Goal: Task Accomplishment & Management: Use online tool/utility

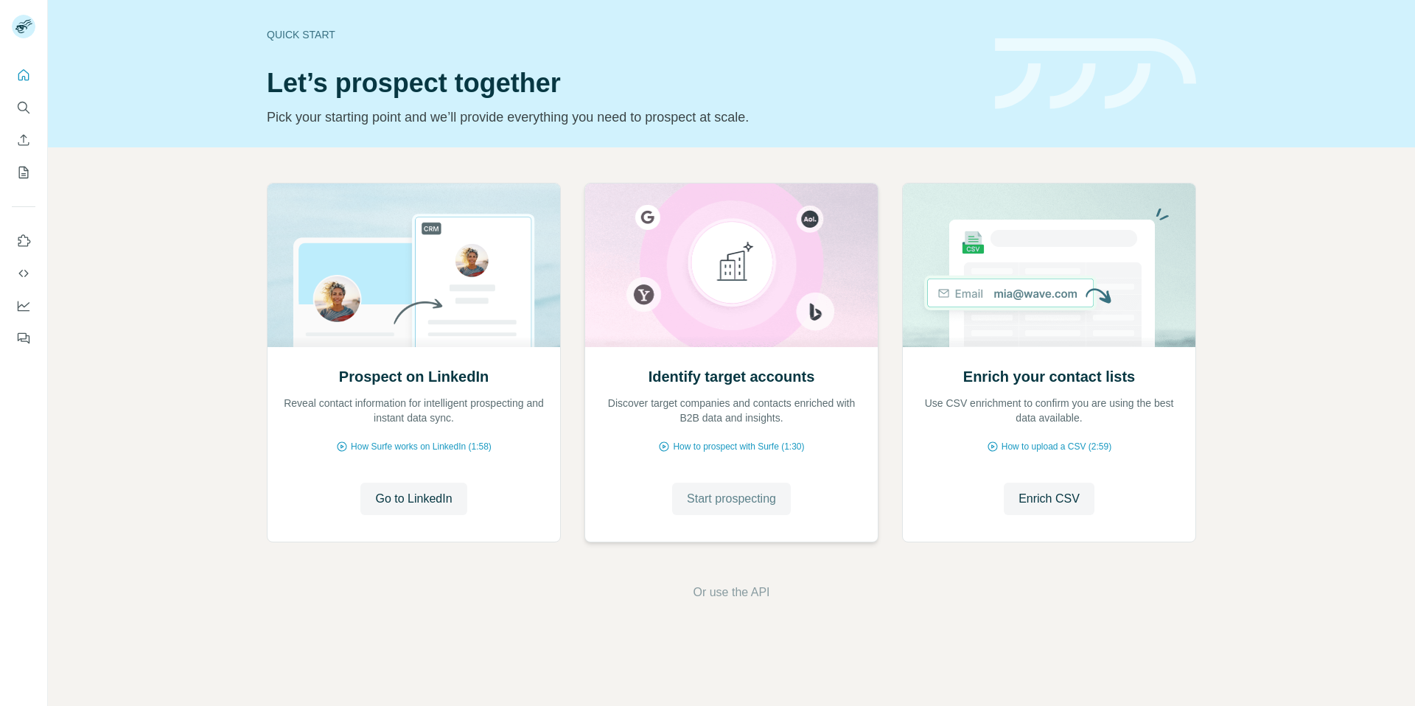
click at [725, 498] on span "Start prospecting" at bounding box center [731, 499] width 89 height 18
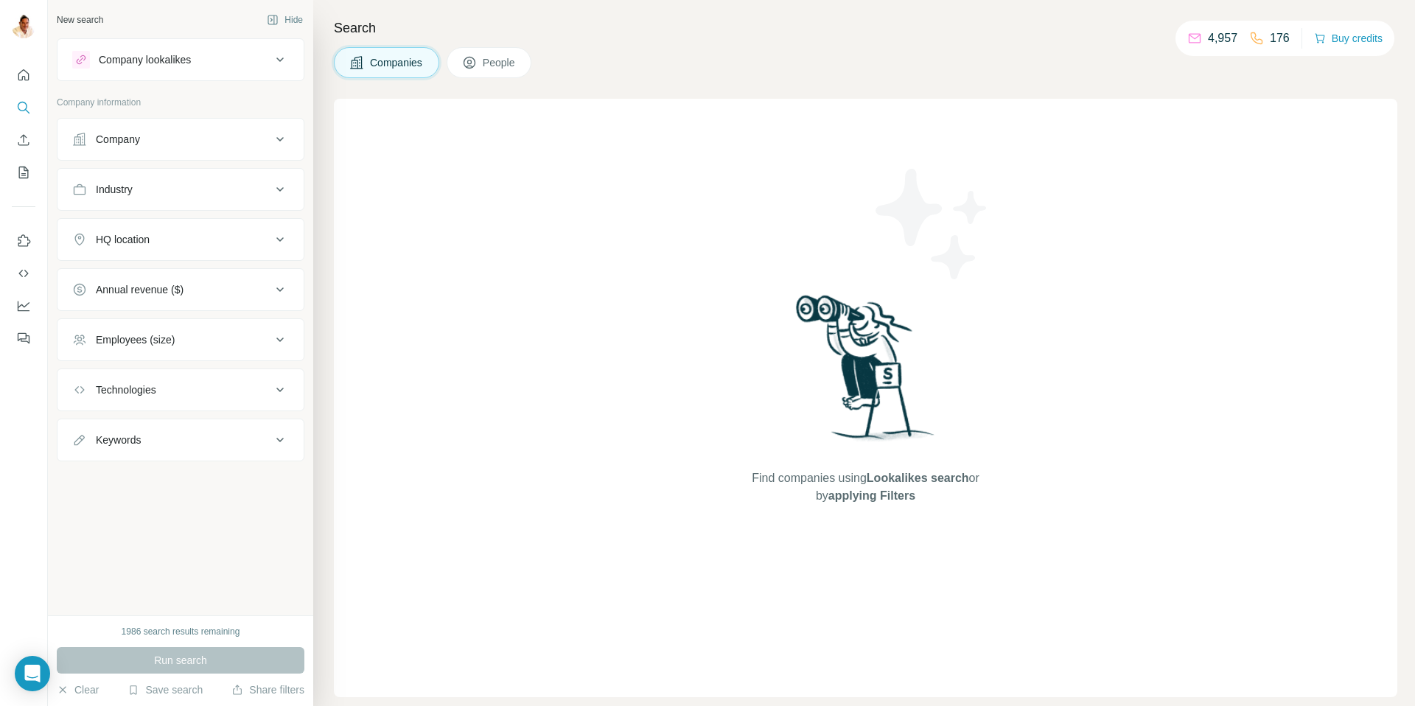
click at [172, 135] on div "Company" at bounding box center [171, 139] width 199 height 15
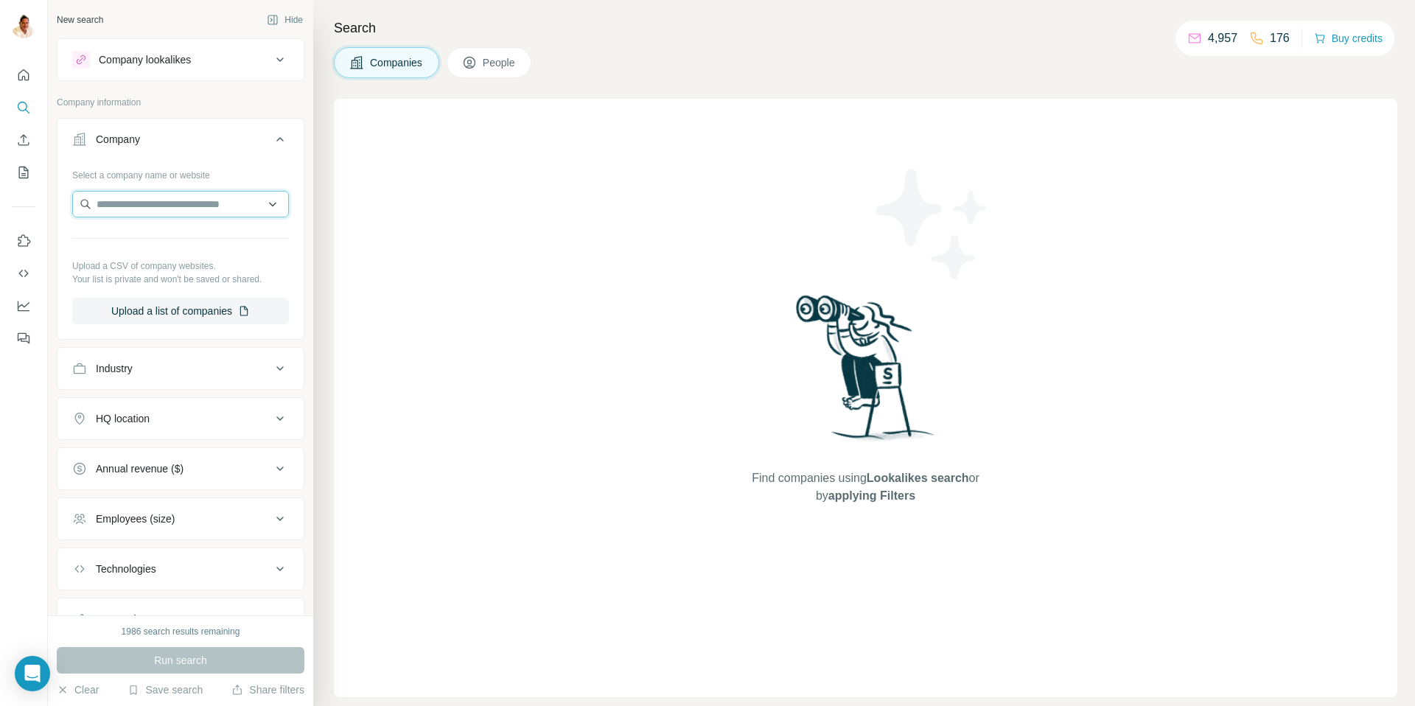
click at [158, 204] on input "text" at bounding box center [180, 204] width 217 height 27
paste input "**********"
type input "**********"
click at [156, 245] on p "zink-ingenieure.de" at bounding box center [186, 251] width 144 height 13
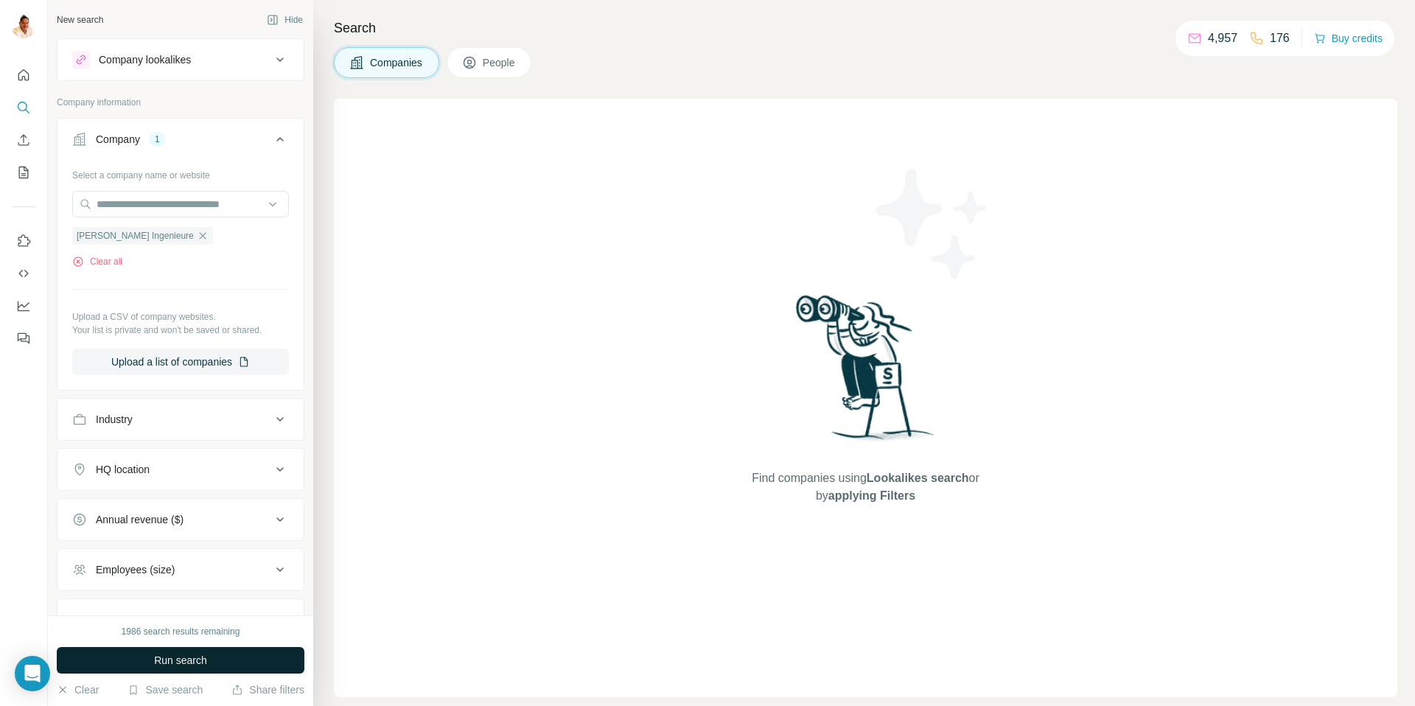
click at [176, 658] on span "Run search" at bounding box center [180, 660] width 53 height 15
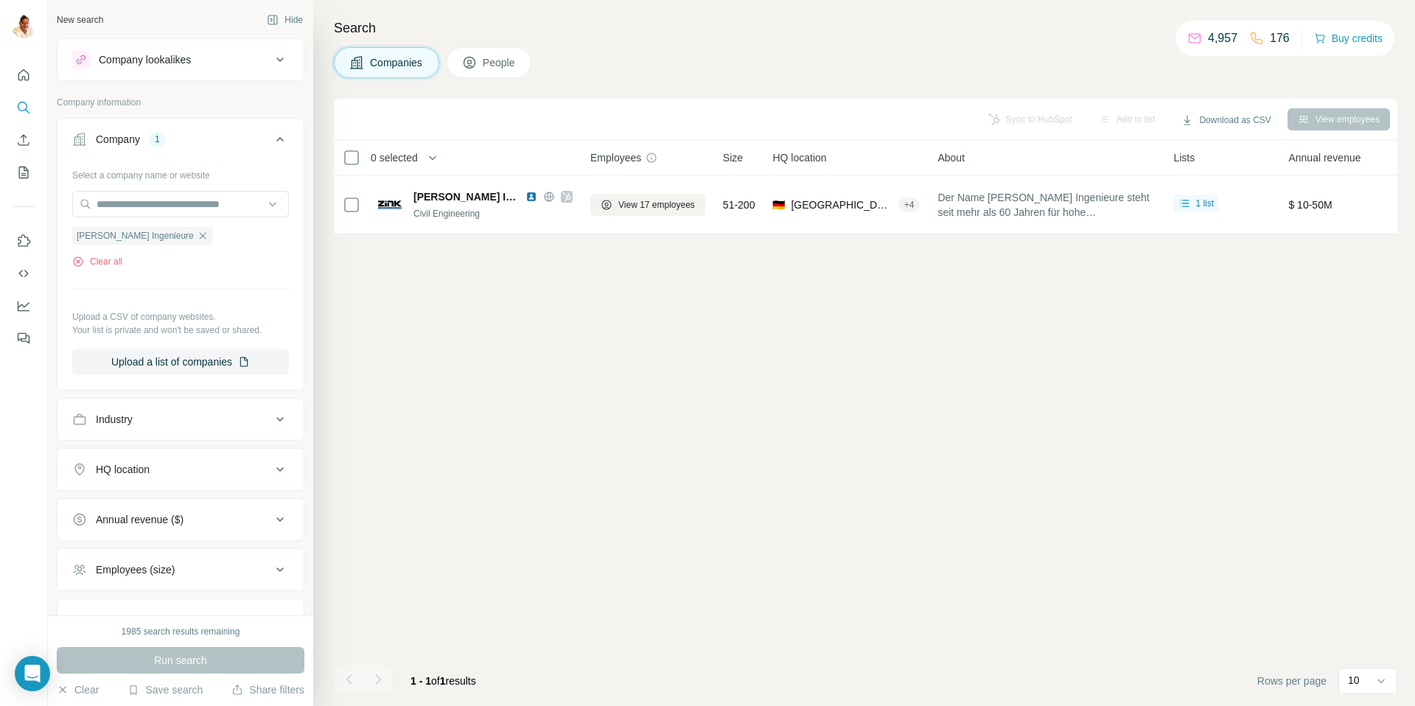
click at [483, 69] on button "People" at bounding box center [490, 62] width 86 height 31
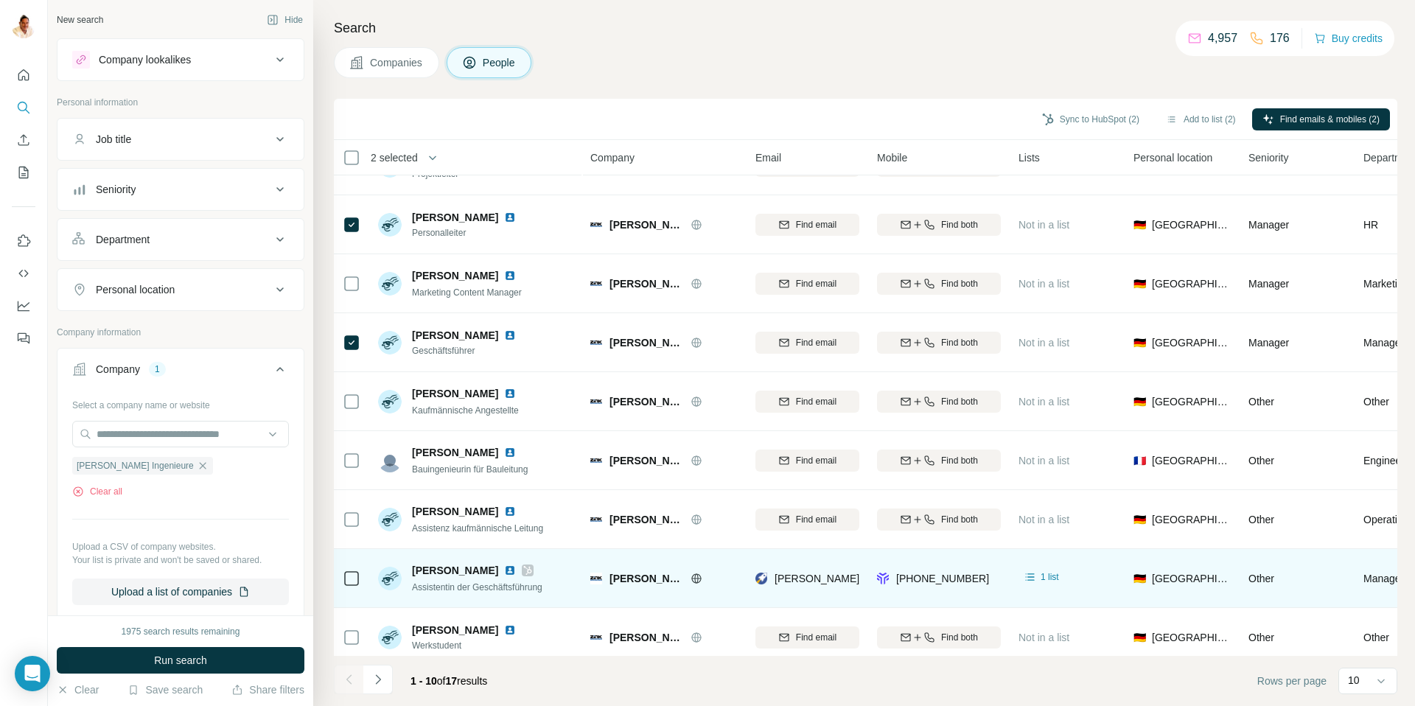
scroll to position [109, 0]
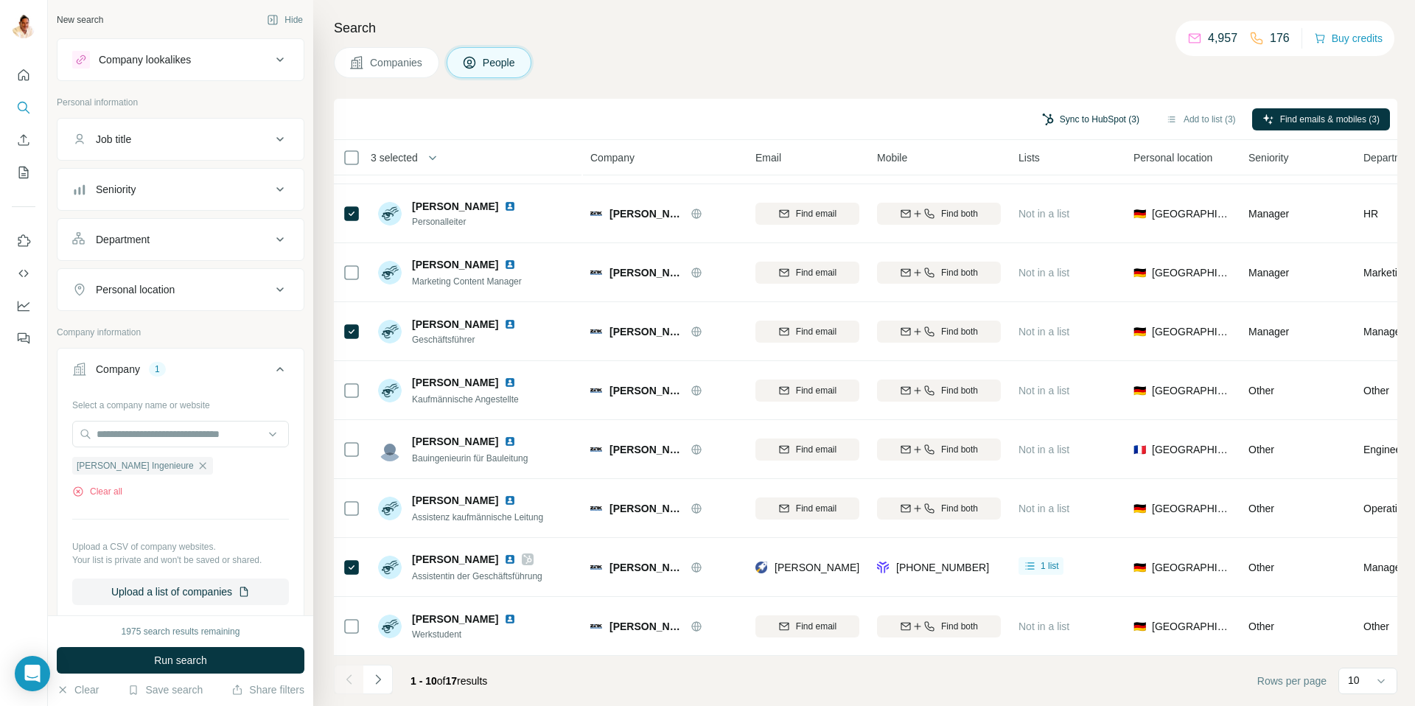
click at [1063, 122] on button "Sync to HubSpot (3)" at bounding box center [1091, 119] width 118 height 22
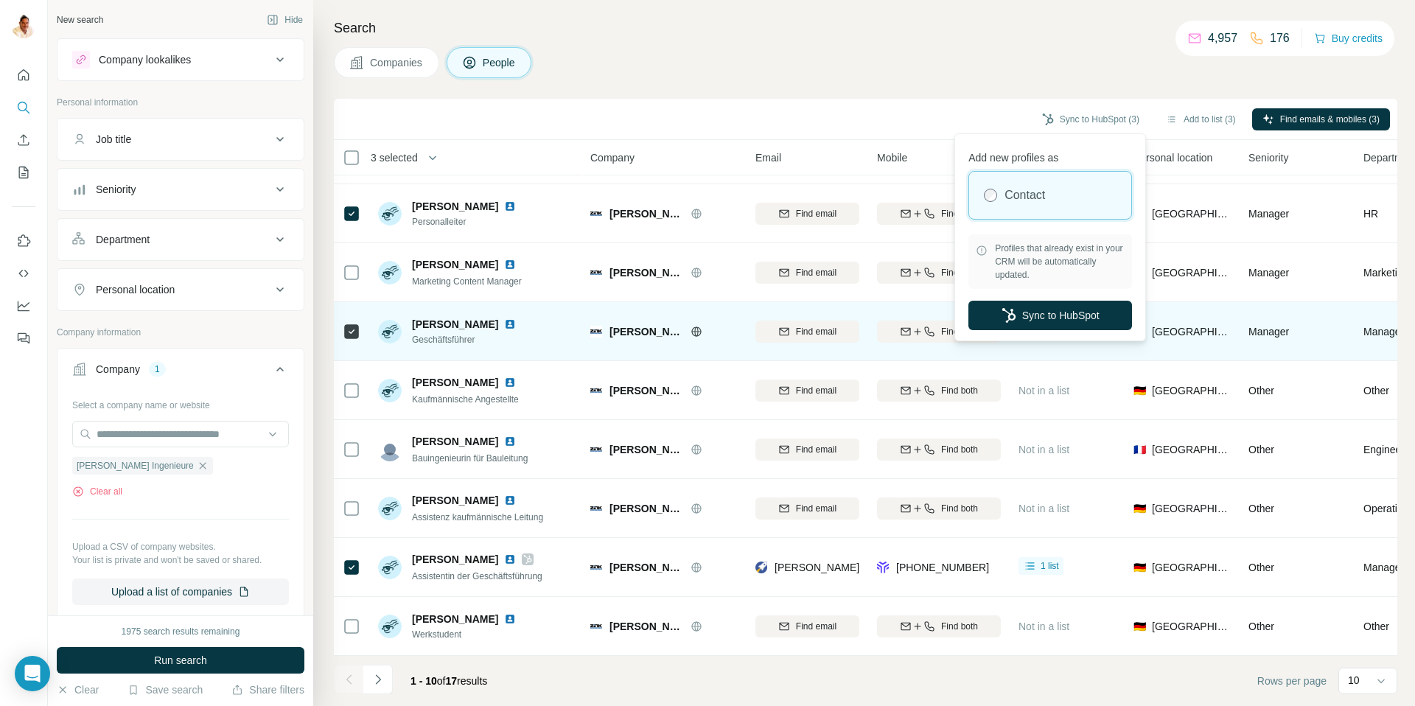
click at [1037, 320] on button "Sync to HubSpot" at bounding box center [1051, 315] width 164 height 29
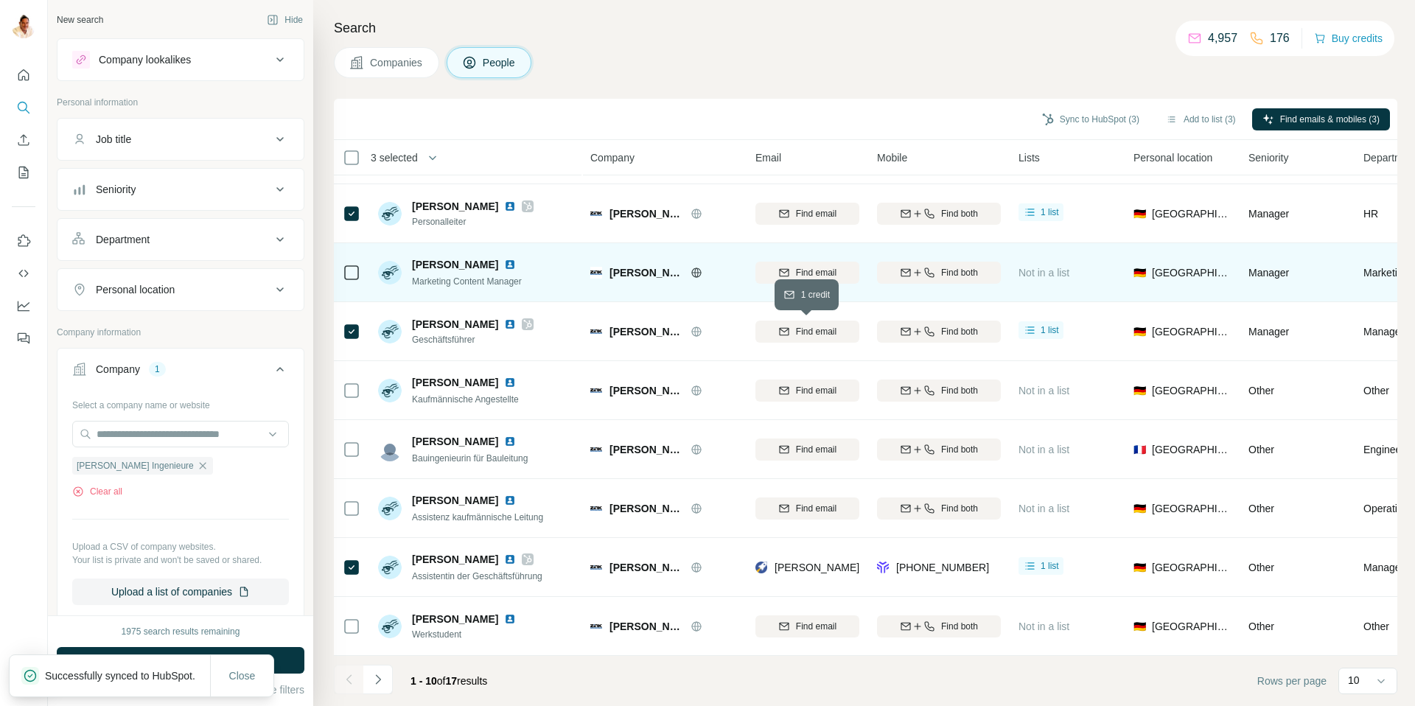
drag, startPoint x: 805, startPoint y: 329, endPoint x: 804, endPoint y: 271, distance: 57.5
click at [804, 329] on span "Find email" at bounding box center [816, 331] width 41 height 13
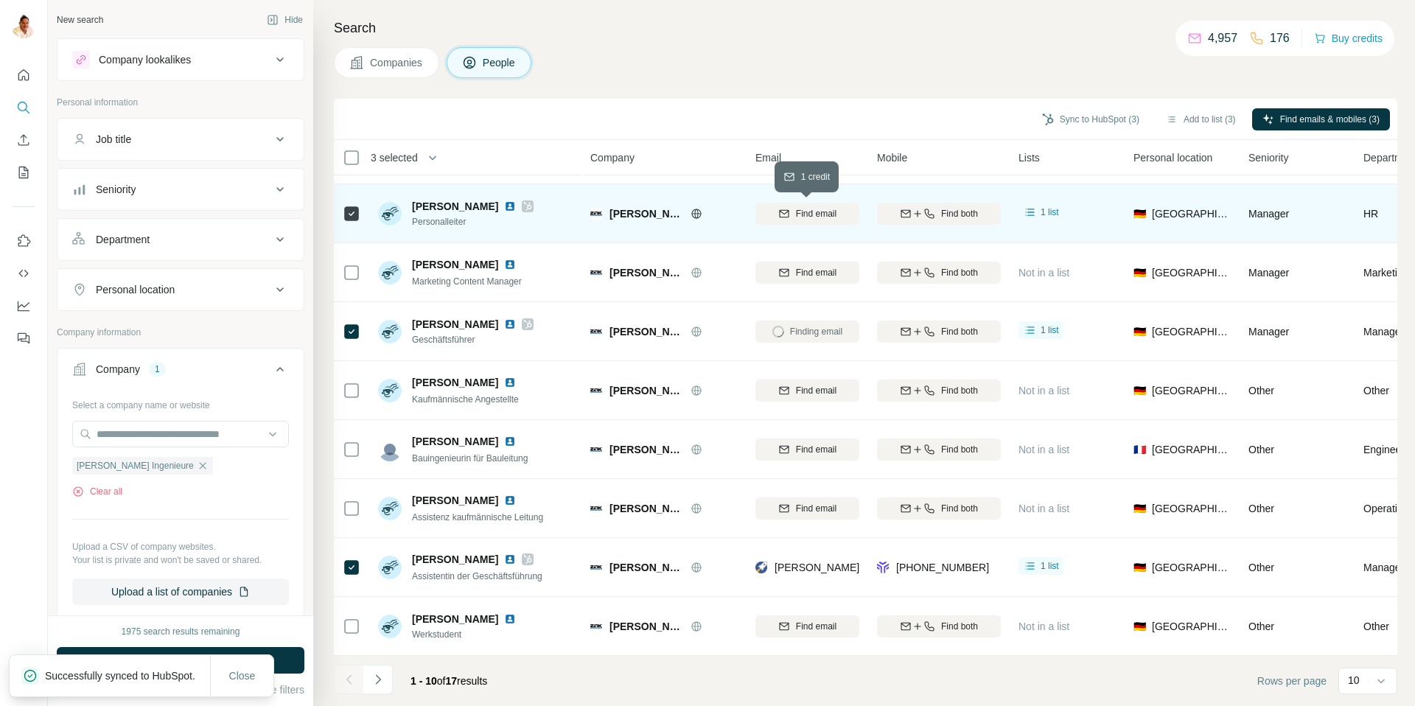
click at [810, 215] on span "Find email" at bounding box center [816, 213] width 41 height 13
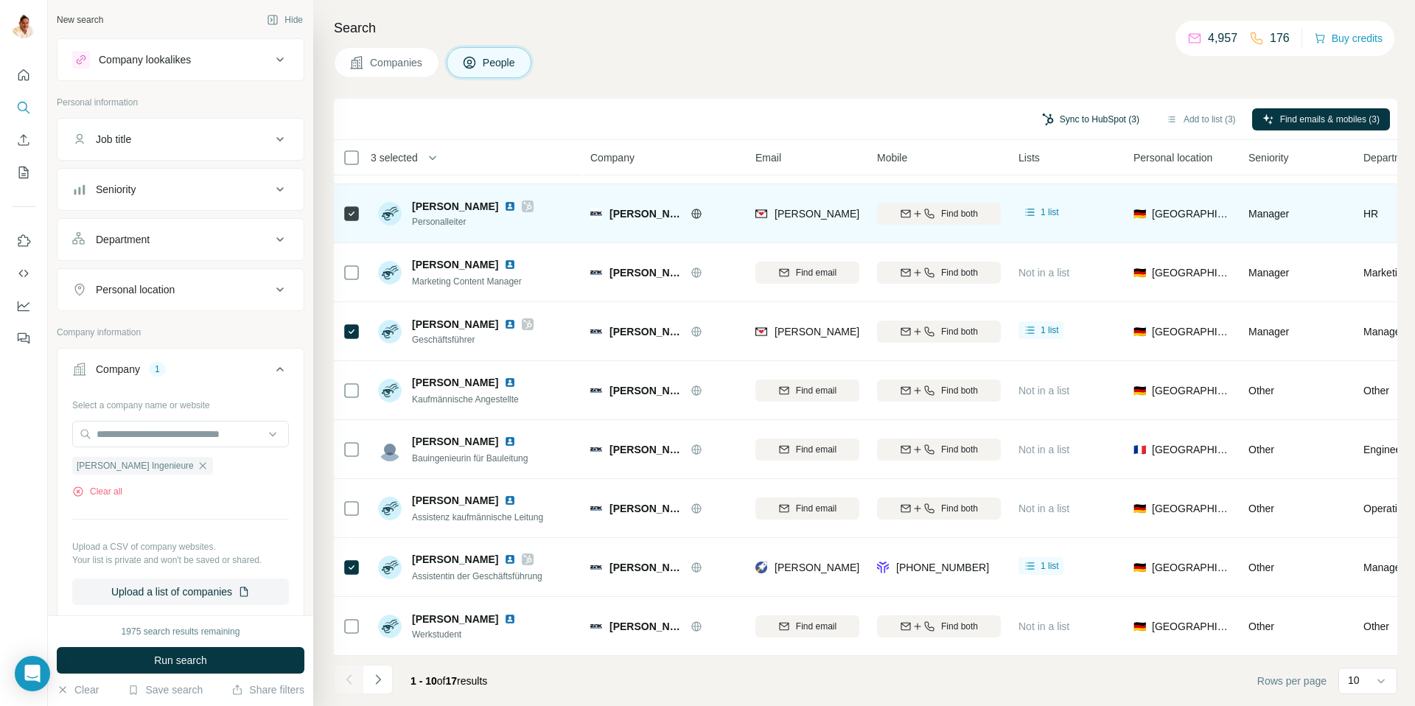
click at [1055, 119] on button "Sync to HubSpot (3)" at bounding box center [1091, 119] width 118 height 22
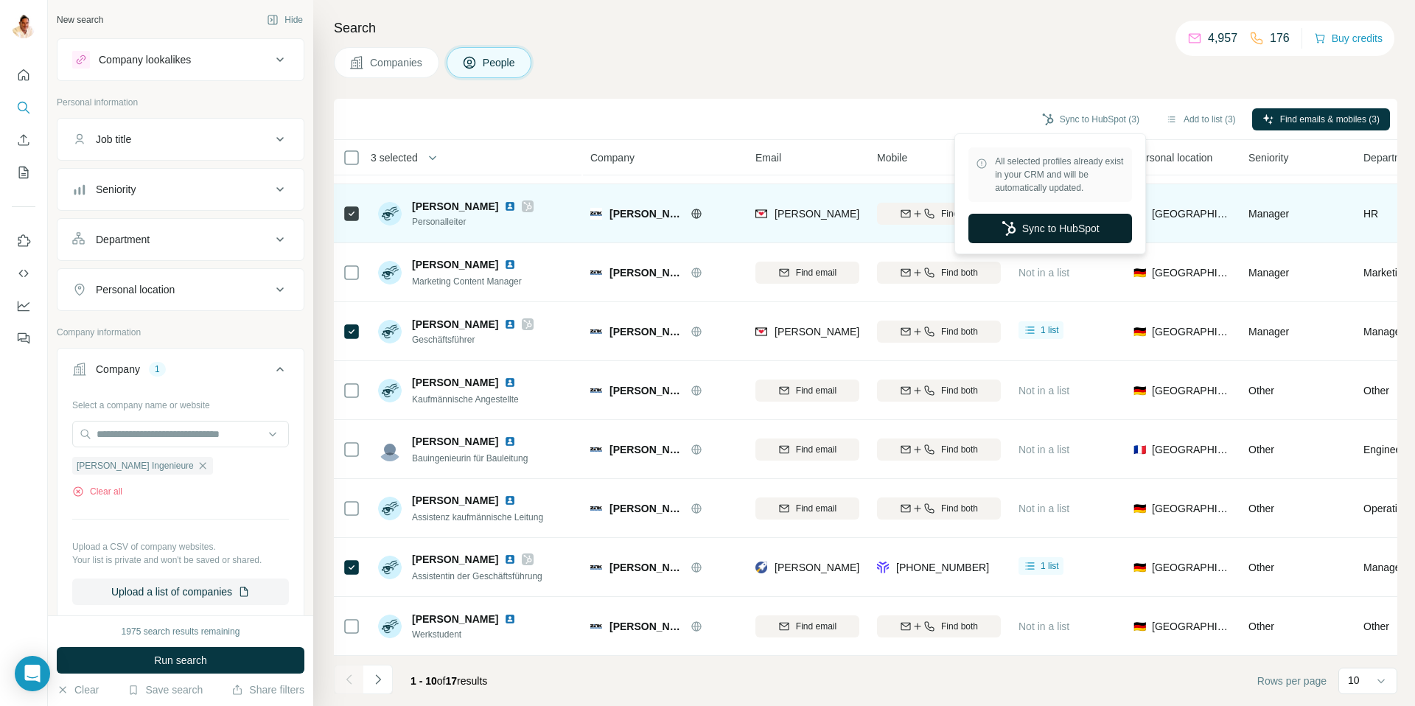
click at [1044, 220] on button "Sync to HubSpot" at bounding box center [1051, 228] width 164 height 29
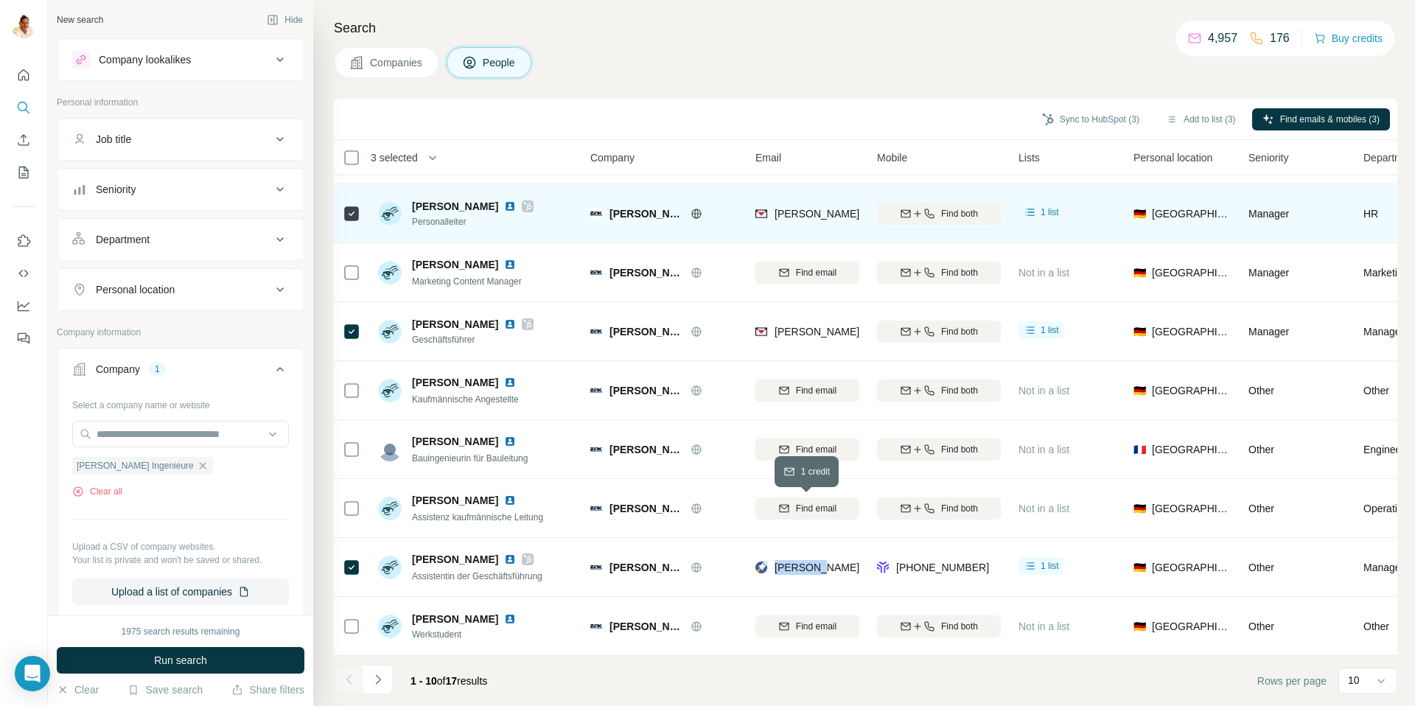
scroll to position [109, 1]
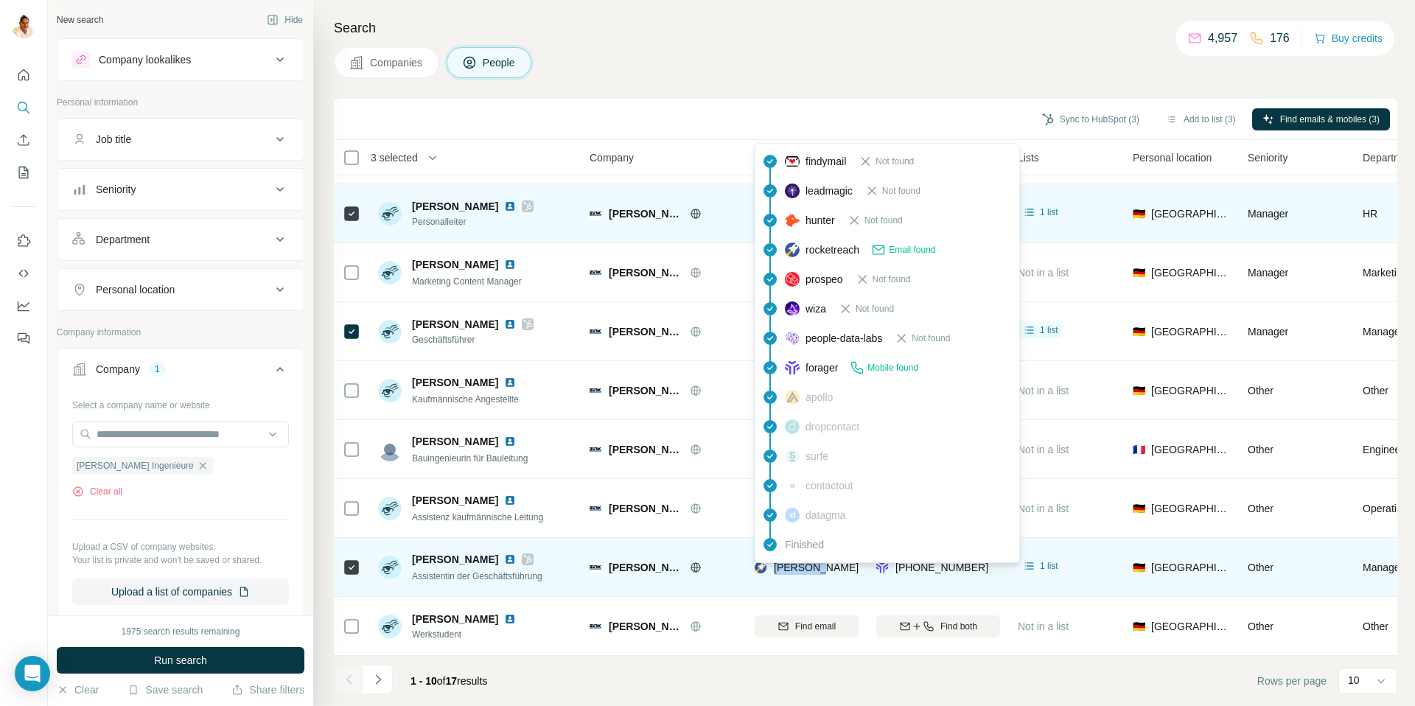
click at [774, 568] on span "cornelia.maier@palas.de" at bounding box center [989, 568] width 430 height 12
click at [784, 570] on span "cornelia.maier@palas.de" at bounding box center [989, 568] width 430 height 12
drag, startPoint x: 771, startPoint y: 565, endPoint x: 847, endPoint y: 565, distance: 75.9
click at [846, 565] on div "cornelia.maier@palas.de" at bounding box center [973, 567] width 437 height 15
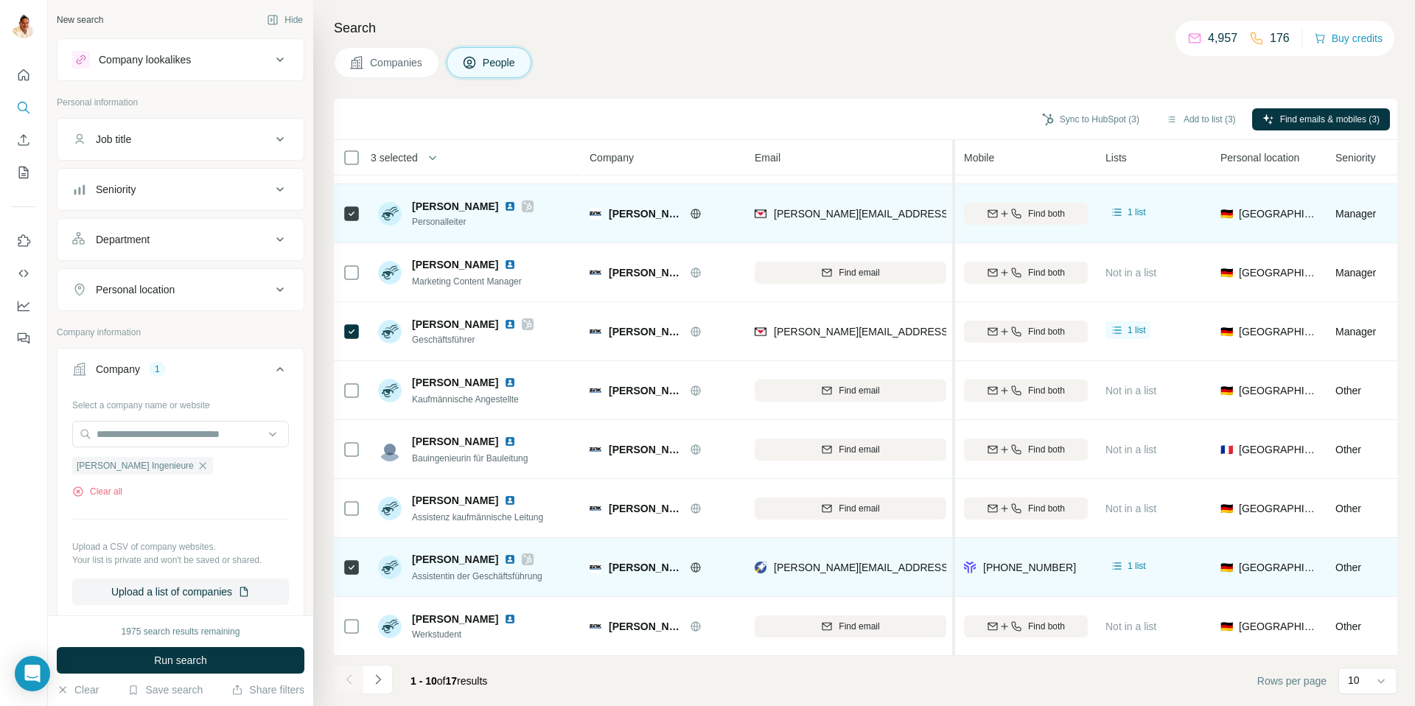
drag, startPoint x: 878, startPoint y: 579, endPoint x: 955, endPoint y: 580, distance: 77.4
click at [955, 580] on table "3 selected People Company Email Mobile Lists Personal location Seniority Depart…" at bounding box center [1027, 343] width 1389 height 625
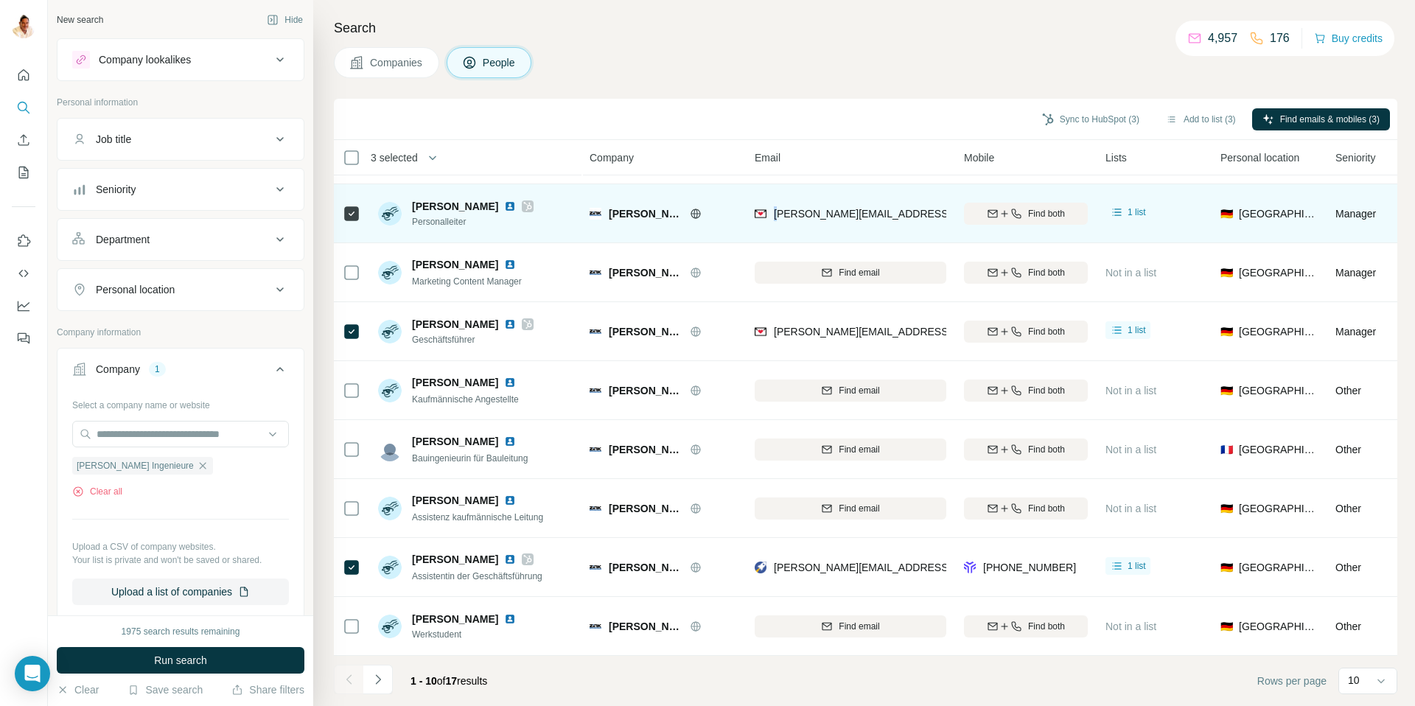
drag, startPoint x: 784, startPoint y: 211, endPoint x: 784, endPoint y: 196, distance: 14.7
click at [784, 196] on div "mathias.hanser@zink-ingenieure.de" at bounding box center [851, 213] width 192 height 41
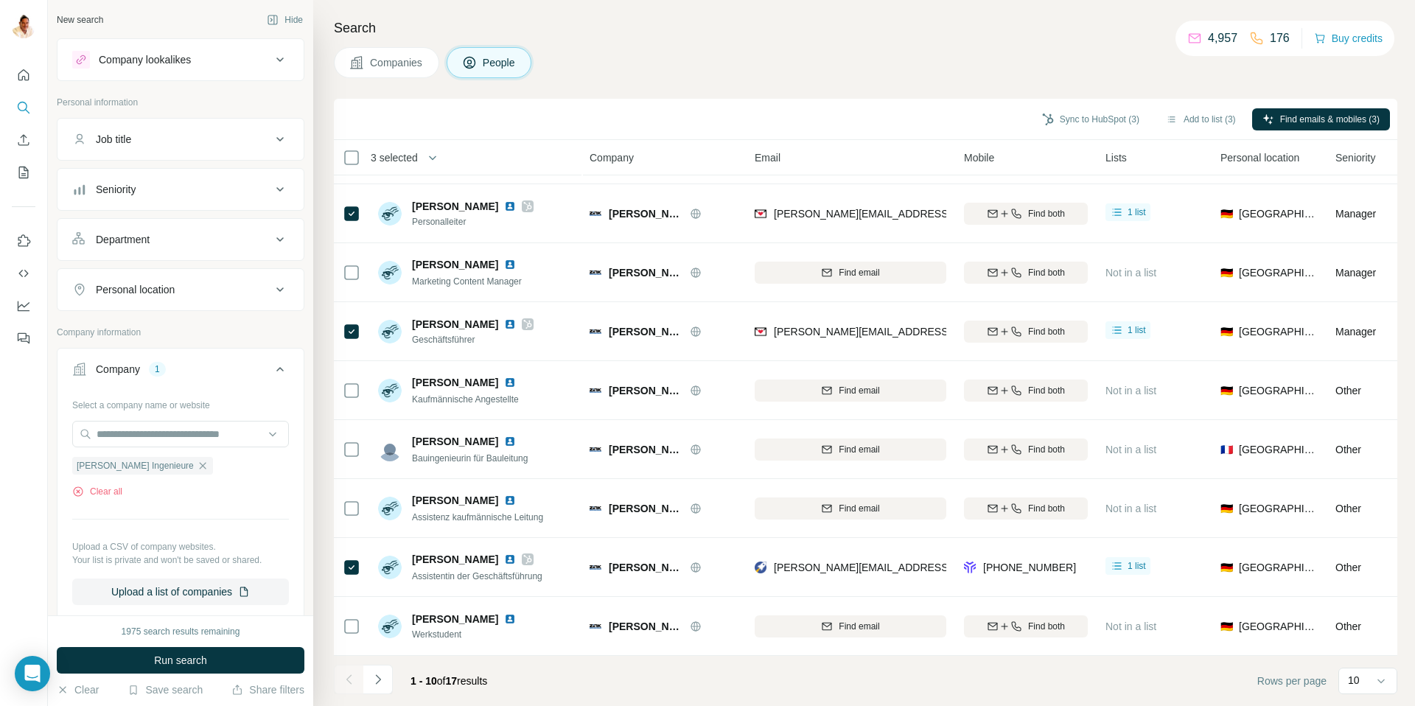
click at [825, 88] on div "Search Companies People Sync to HubSpot (3) Add to list (3) Find emails & mobil…" at bounding box center [864, 353] width 1102 height 706
click at [197, 464] on icon "button" at bounding box center [203, 466] width 12 height 12
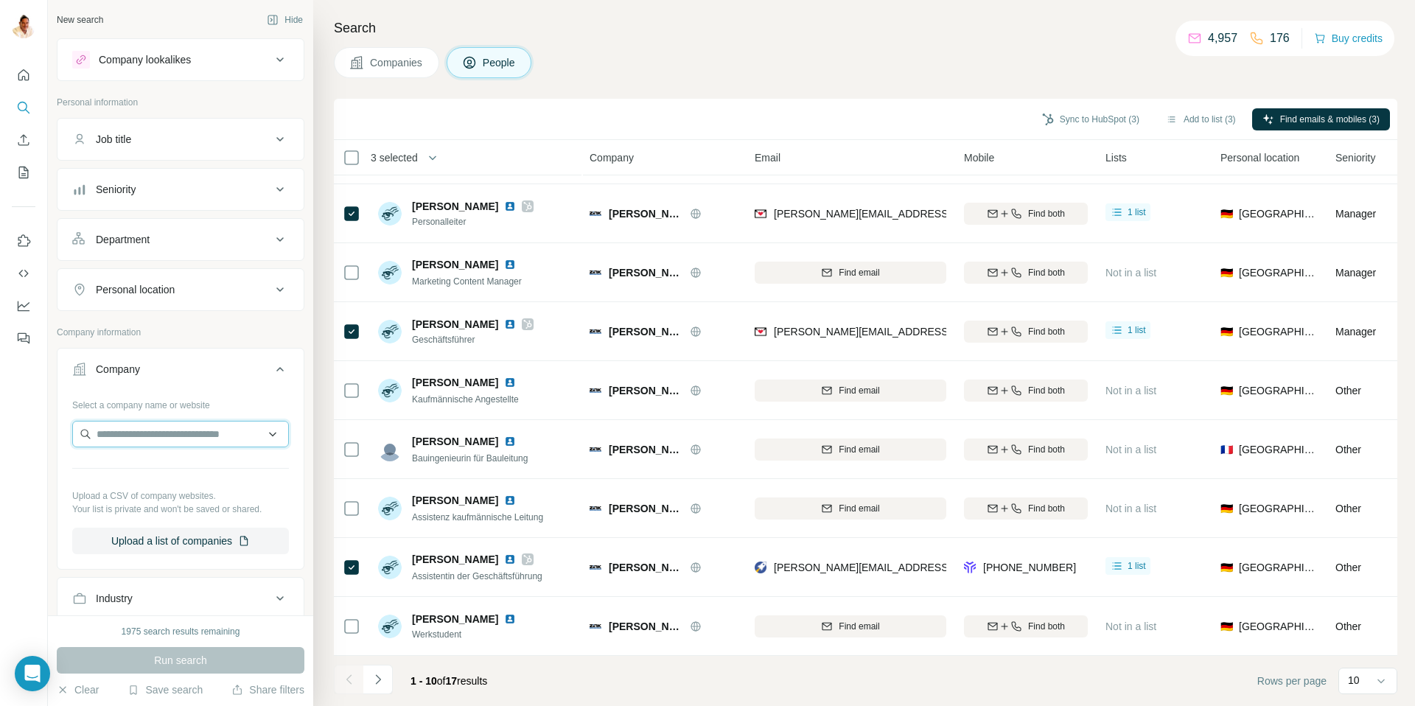
click at [130, 425] on input "text" at bounding box center [180, 434] width 217 height 27
paste input "**********"
type input "**********"
click at [139, 473] on p "Tischler" at bounding box center [156, 467] width 85 height 15
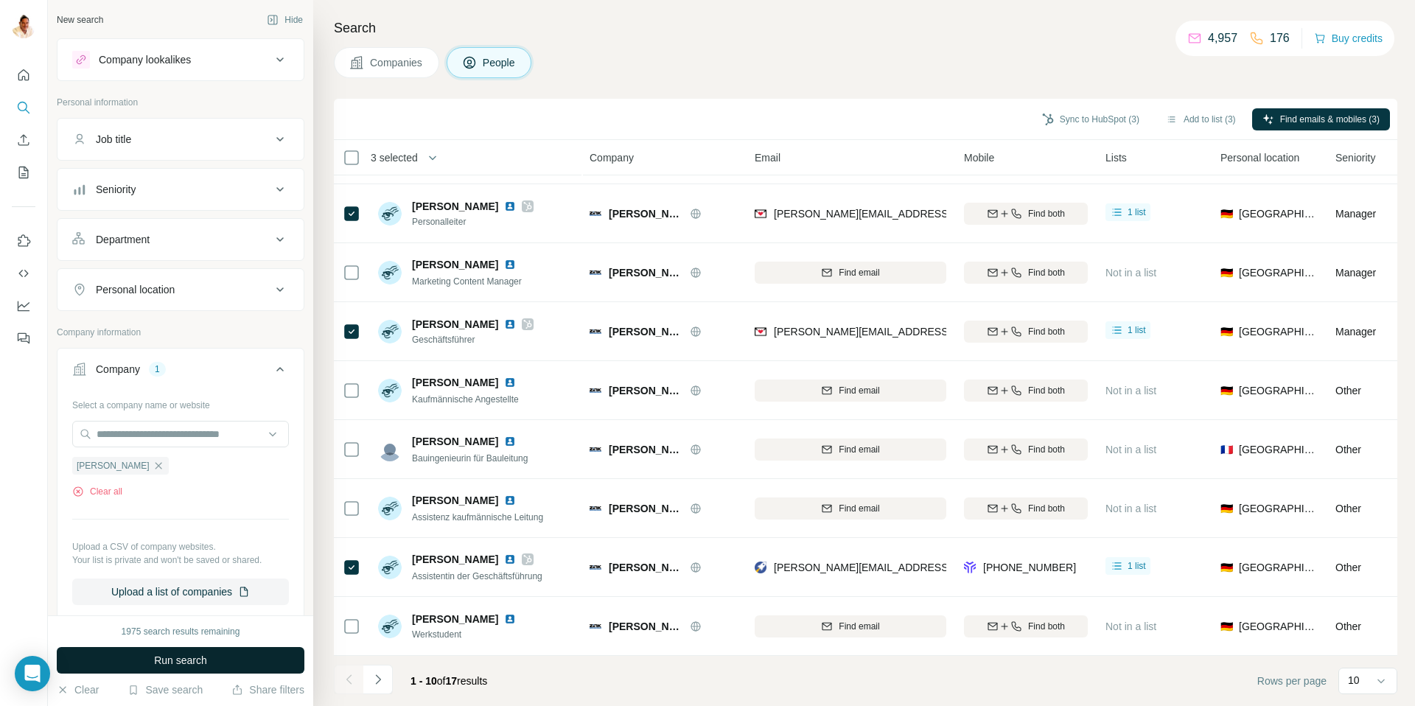
click at [182, 657] on span "Run search" at bounding box center [180, 660] width 53 height 15
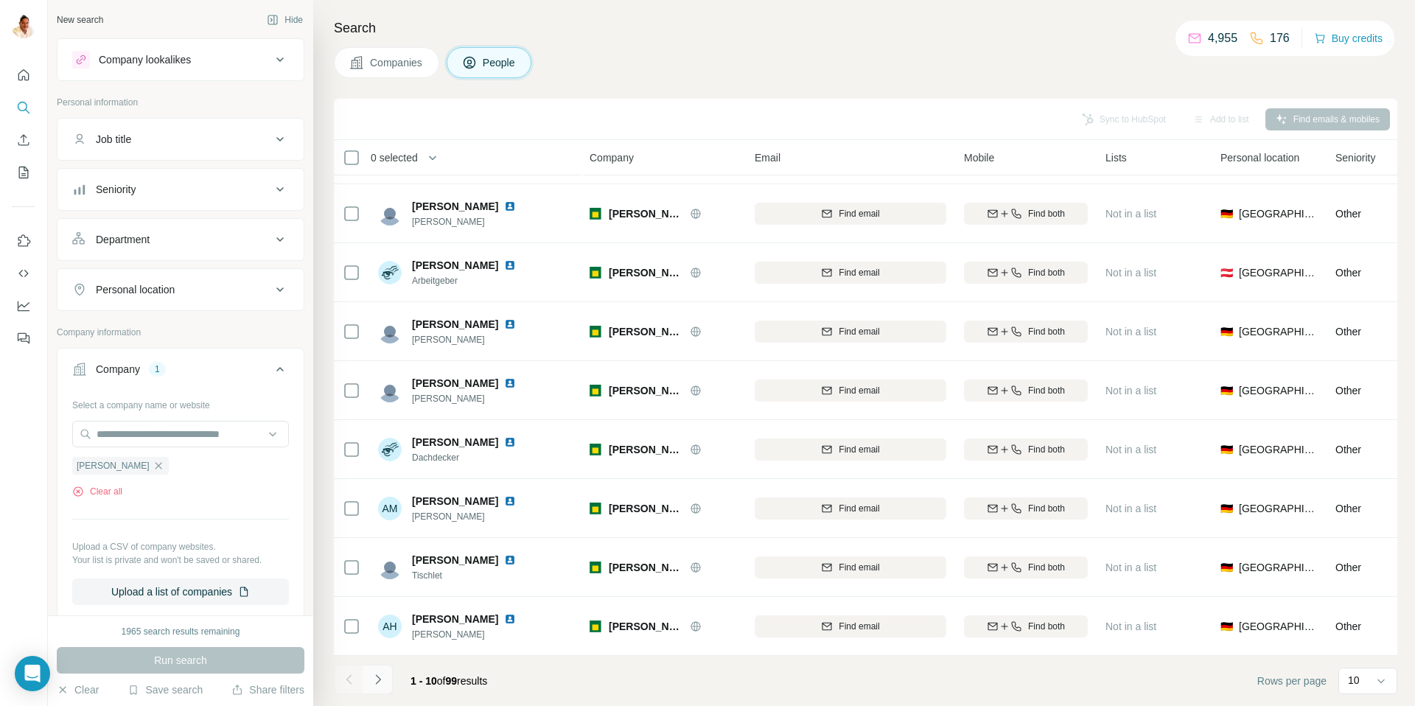
click at [378, 679] on icon "Navigate to next page" at bounding box center [378, 679] width 15 height 15
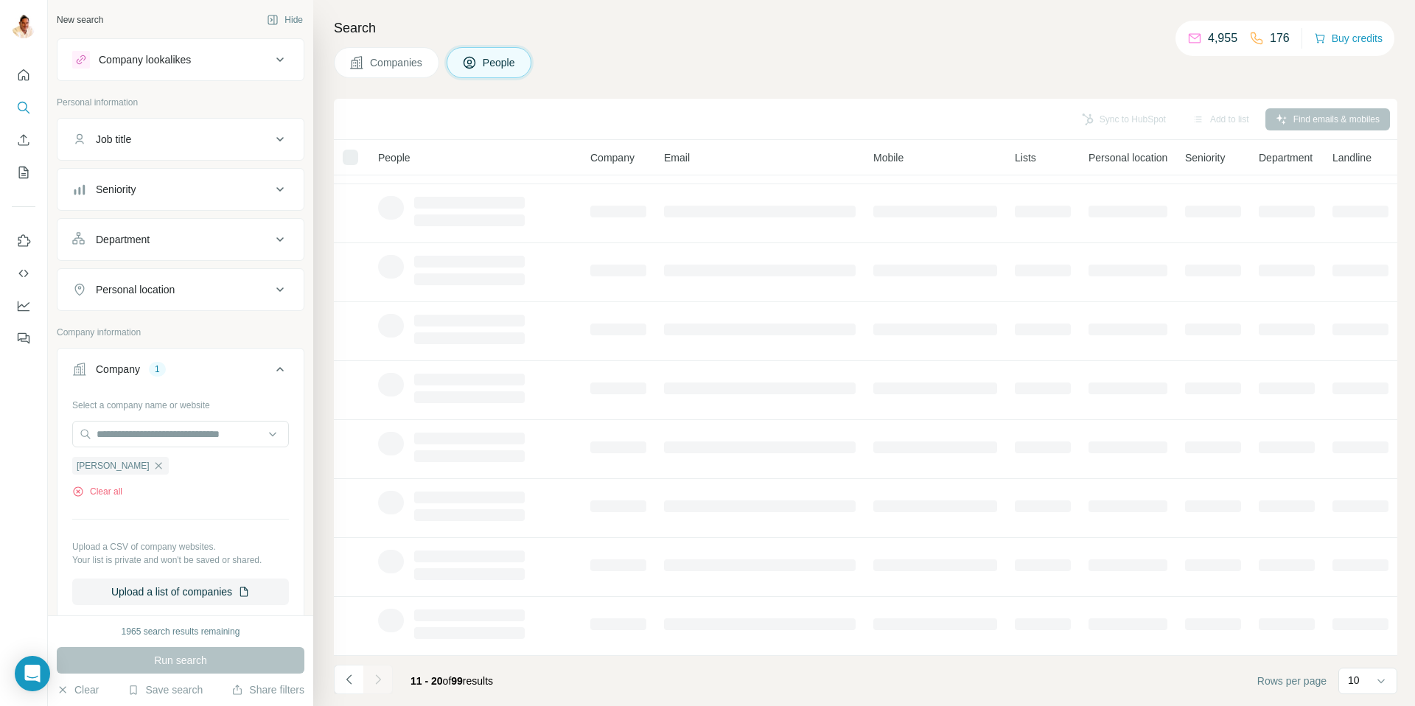
scroll to position [109, 0]
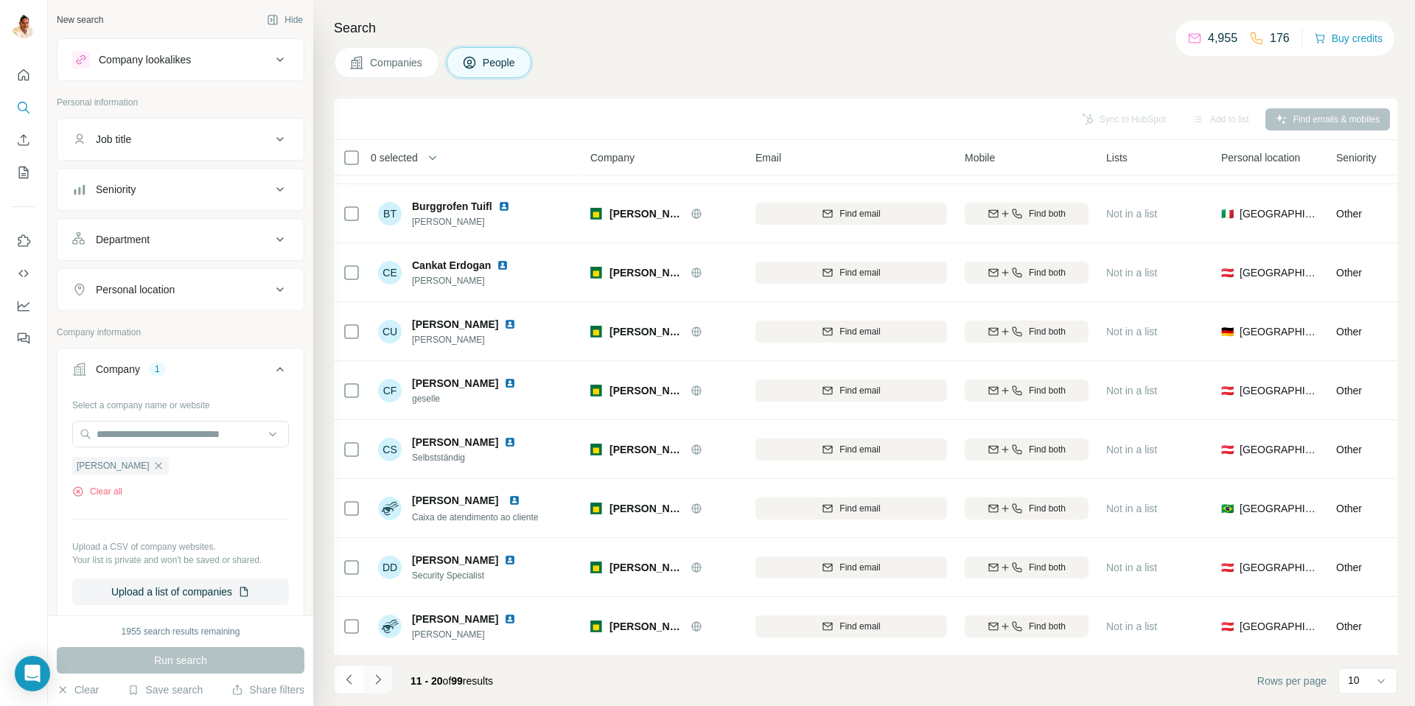
click at [373, 677] on icon "Navigate to next page" at bounding box center [378, 679] width 15 height 15
click at [384, 674] on icon "Navigate to next page" at bounding box center [378, 679] width 15 height 15
click at [383, 677] on icon "Navigate to next page" at bounding box center [378, 679] width 15 height 15
click at [383, 674] on icon "Navigate to next page" at bounding box center [378, 679] width 15 height 15
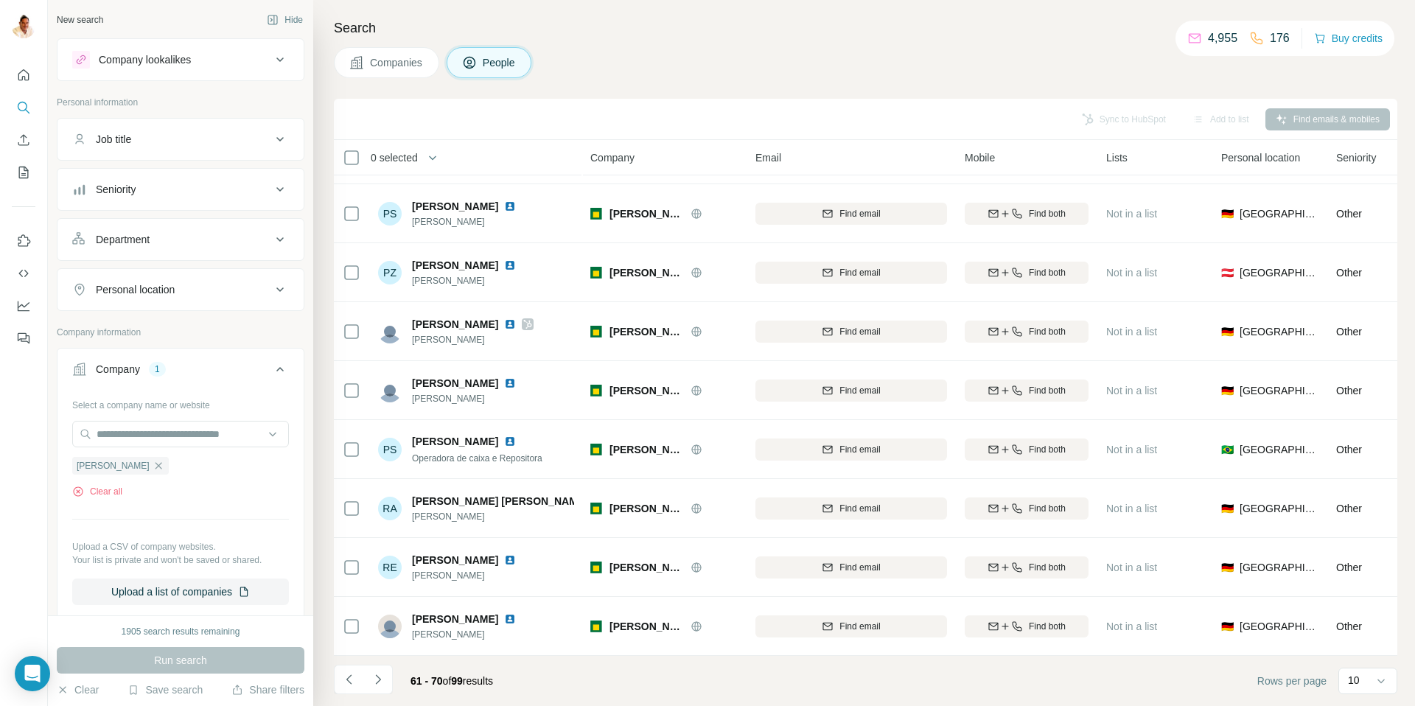
click at [383, 683] on icon "Navigate to next page" at bounding box center [378, 679] width 15 height 15
click at [384, 683] on icon "Navigate to next page" at bounding box center [378, 679] width 15 height 15
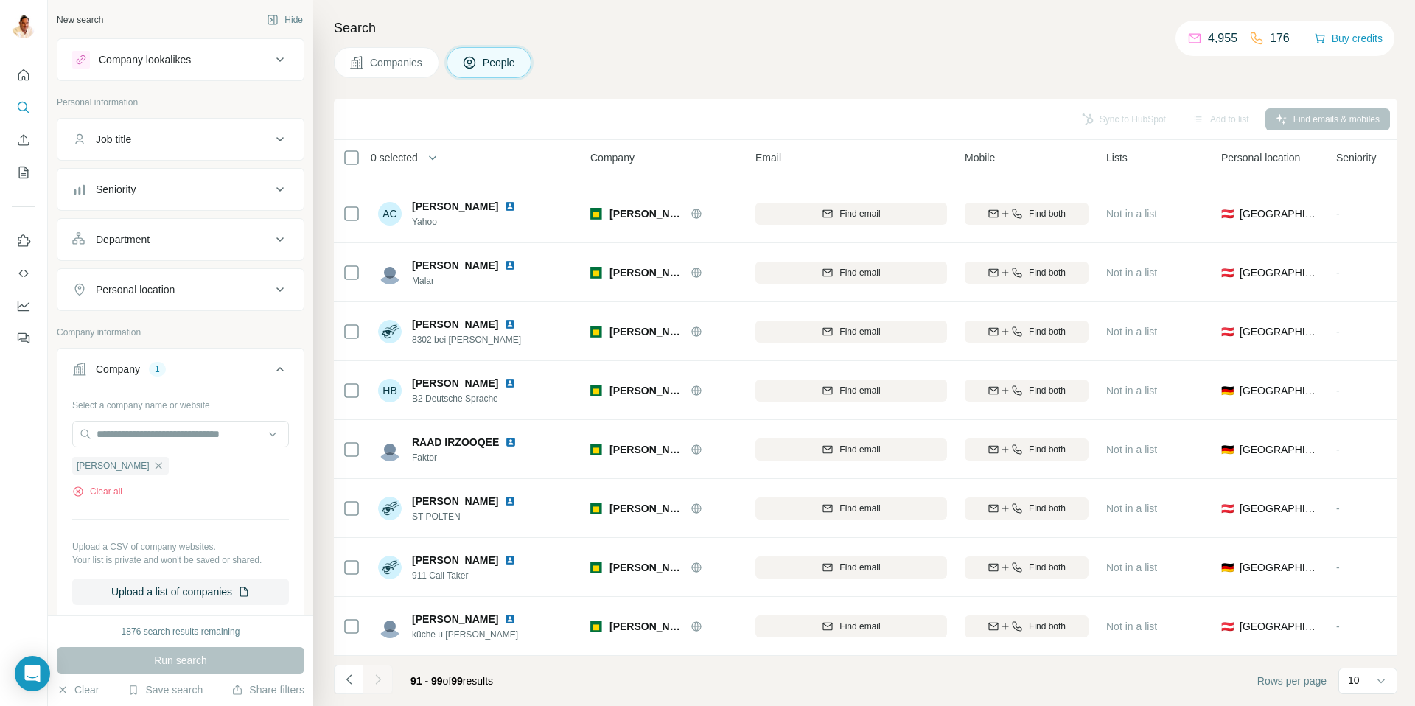
scroll to position [50, 0]
click at [384, 683] on div at bounding box center [377, 679] width 29 height 29
click at [376, 683] on div at bounding box center [377, 679] width 29 height 29
click at [363, 682] on div at bounding box center [377, 679] width 29 height 29
click at [352, 677] on icon "Navigate to previous page" at bounding box center [349, 679] width 15 height 15
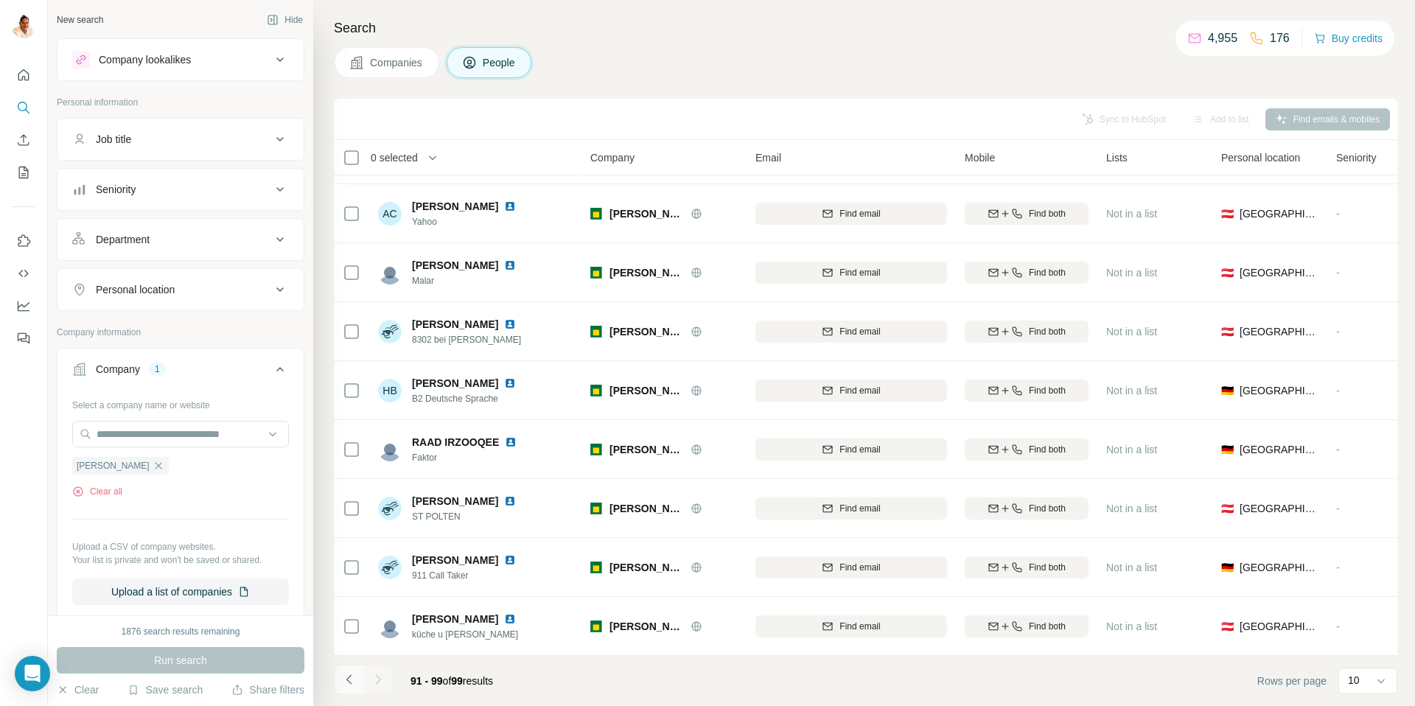
scroll to position [109, 0]
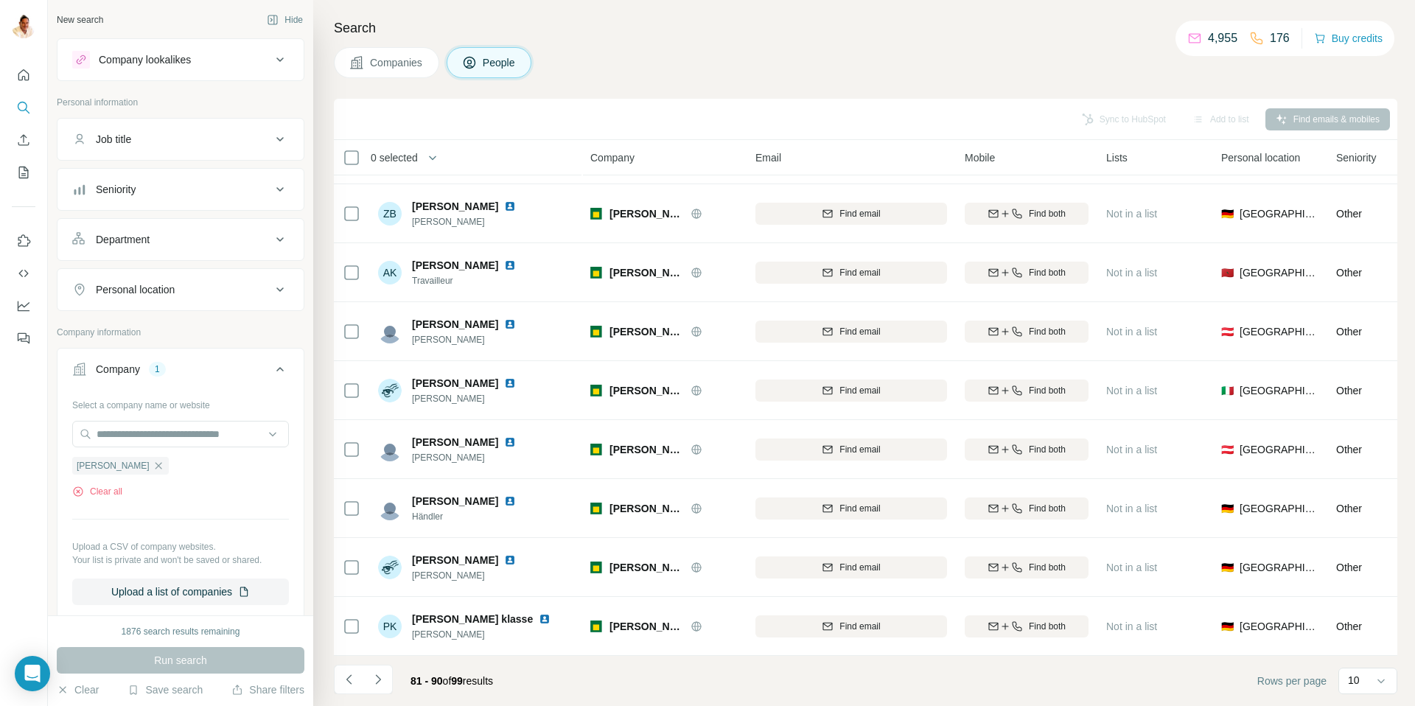
drag, startPoint x: 117, startPoint y: 467, endPoint x: 120, endPoint y: 453, distance: 13.6
click at [153, 466] on icon "button" at bounding box center [159, 466] width 12 height 12
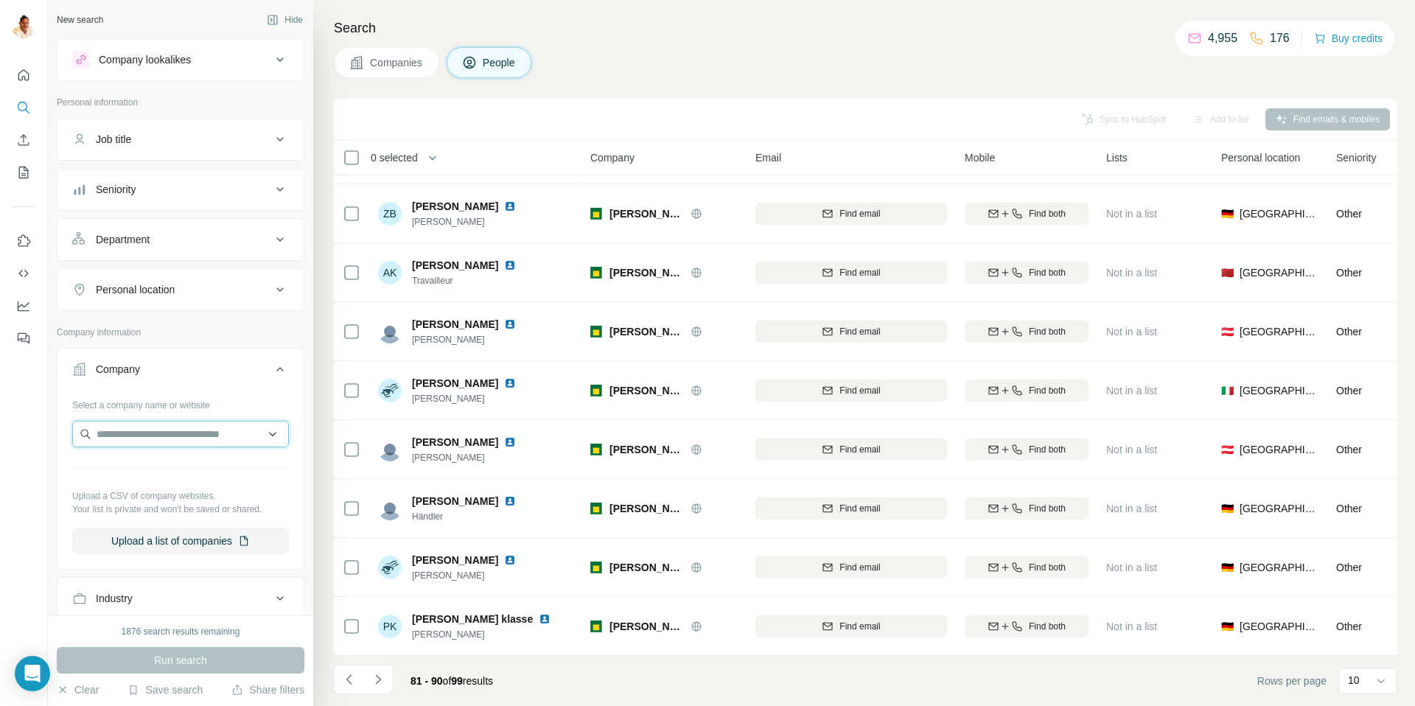
click at [125, 435] on input "text" at bounding box center [180, 434] width 217 height 27
paste input "**********"
type input "**********"
click at [182, 474] on div "AP Sensing apsensing.com" at bounding box center [180, 474] width 209 height 40
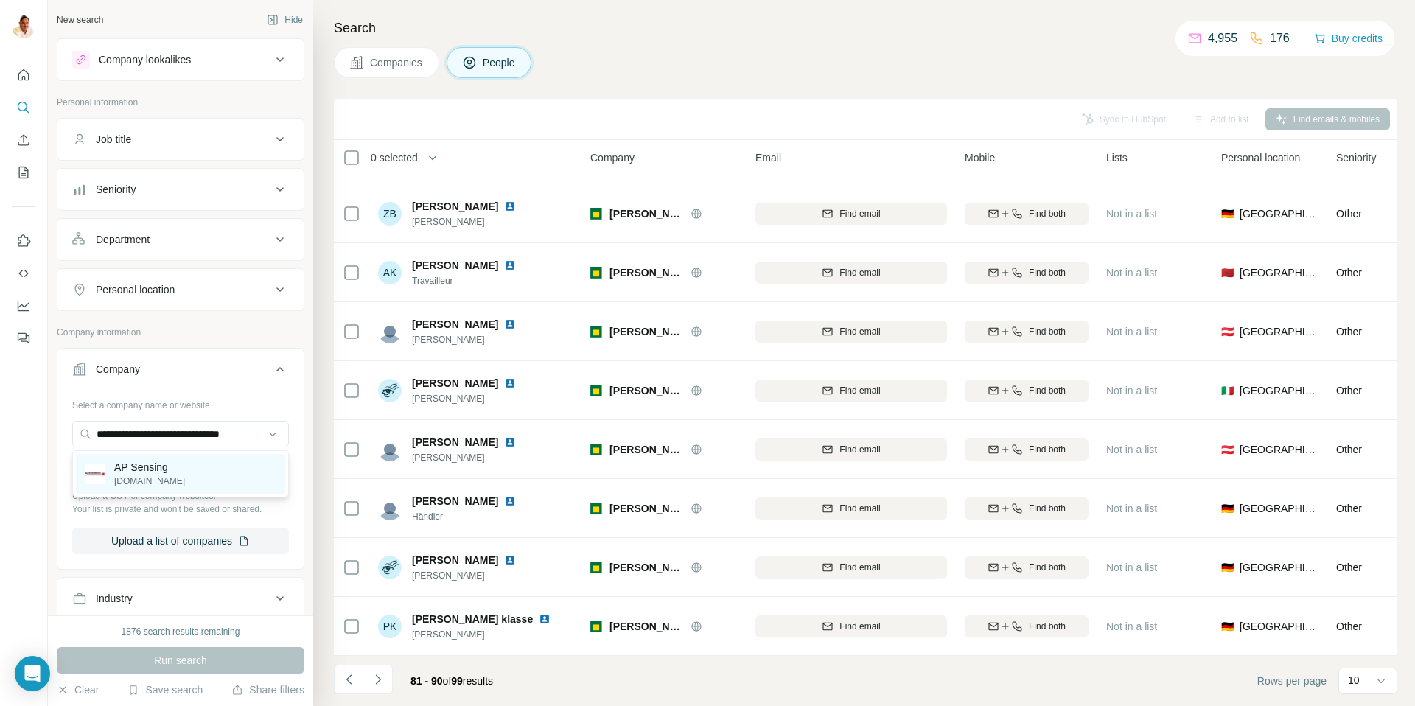
scroll to position [0, 0]
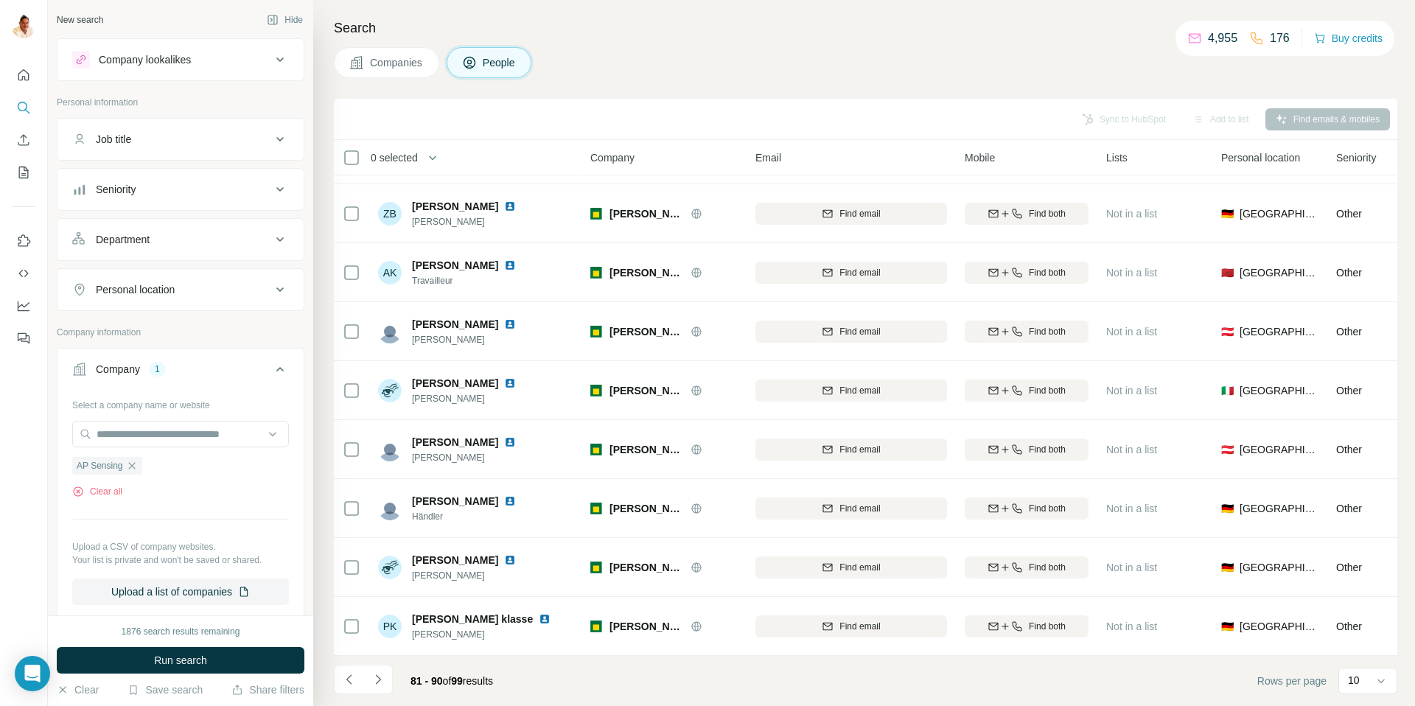
drag, startPoint x: 156, startPoint y: 656, endPoint x: 200, endPoint y: 523, distance: 139.9
click at [156, 656] on span "Run search" at bounding box center [180, 660] width 53 height 15
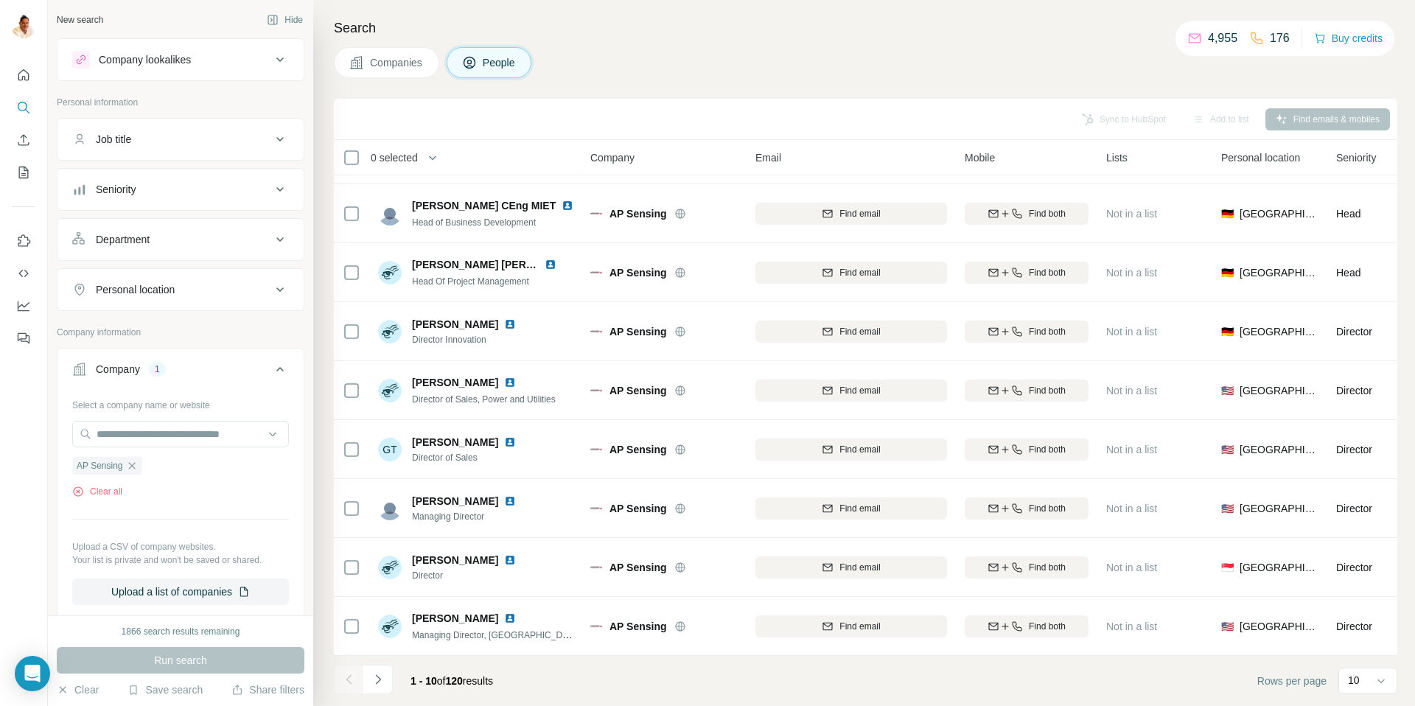
click at [388, 66] on span "Companies" at bounding box center [397, 62] width 54 height 15
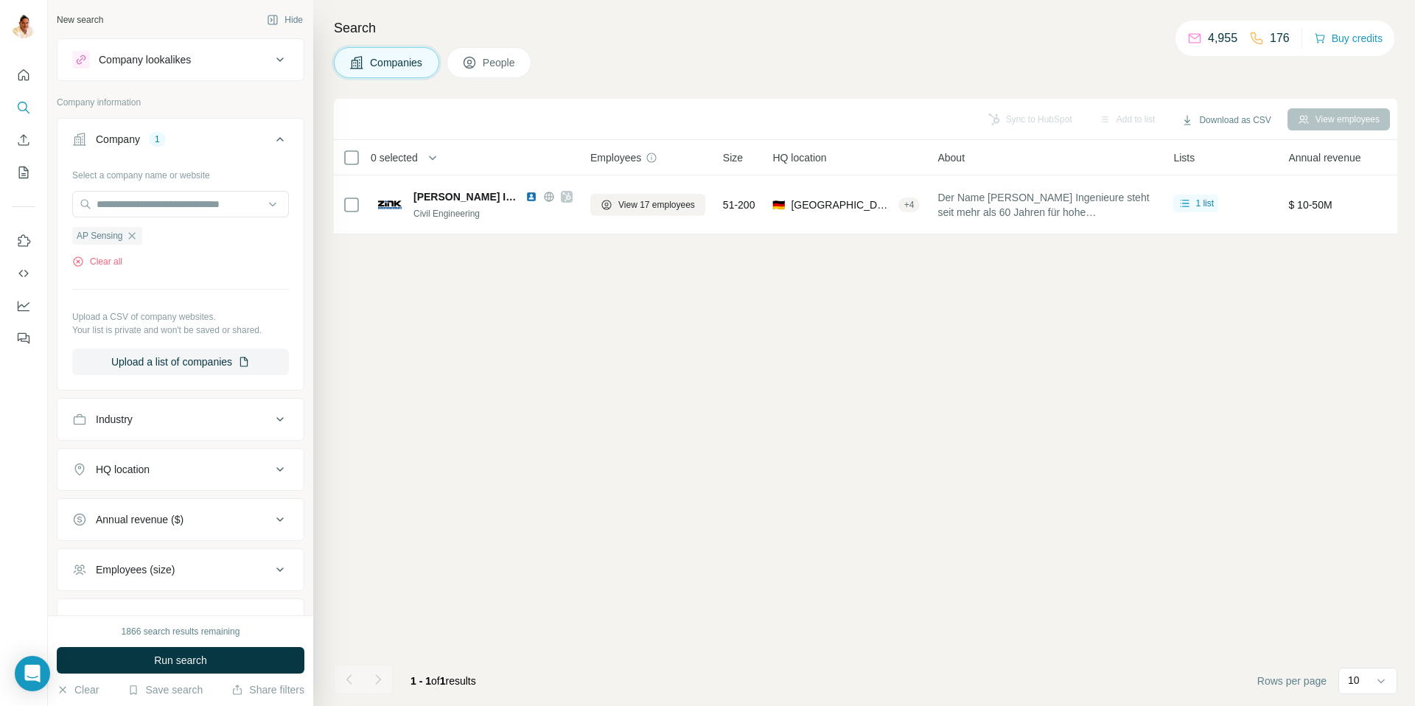
drag, startPoint x: 182, startPoint y: 655, endPoint x: 264, endPoint y: 519, distance: 159.0
click at [182, 655] on span "Run search" at bounding box center [180, 660] width 53 height 15
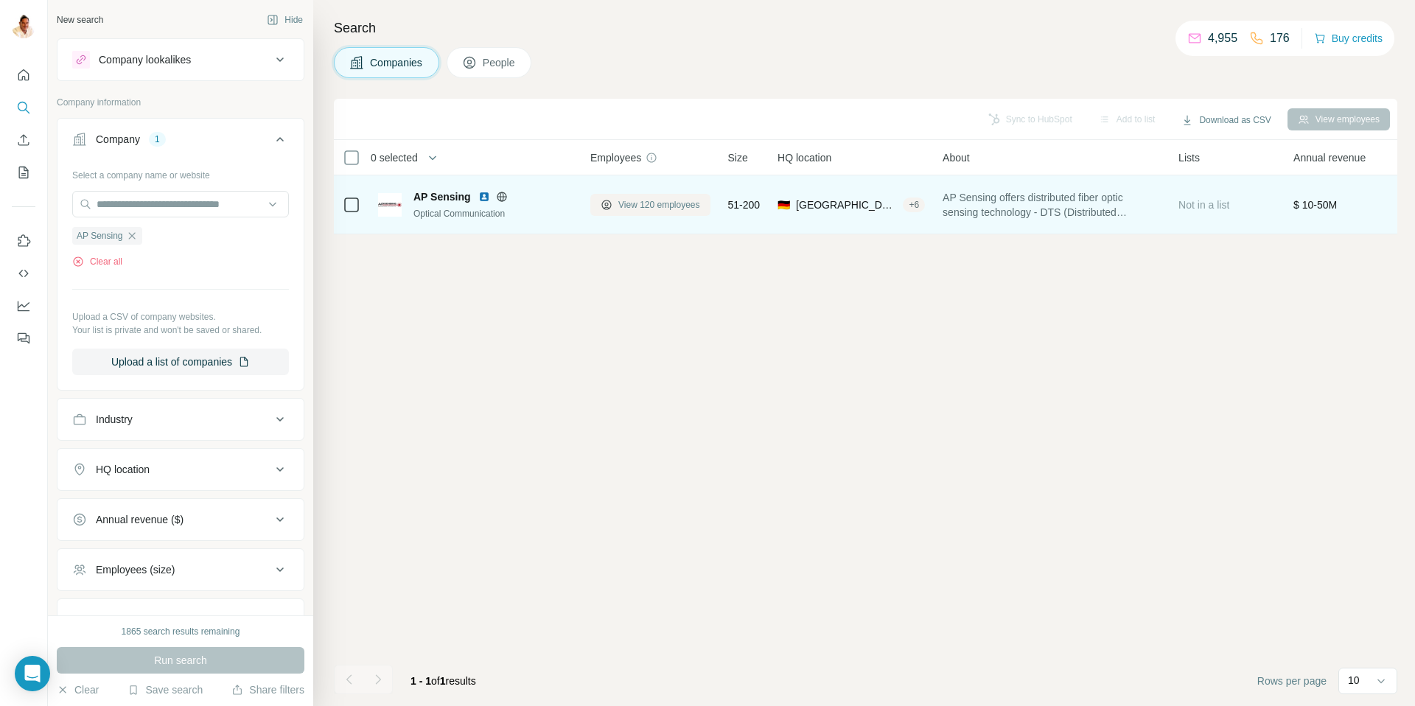
click at [666, 209] on span "View 120 employees" at bounding box center [659, 204] width 82 height 13
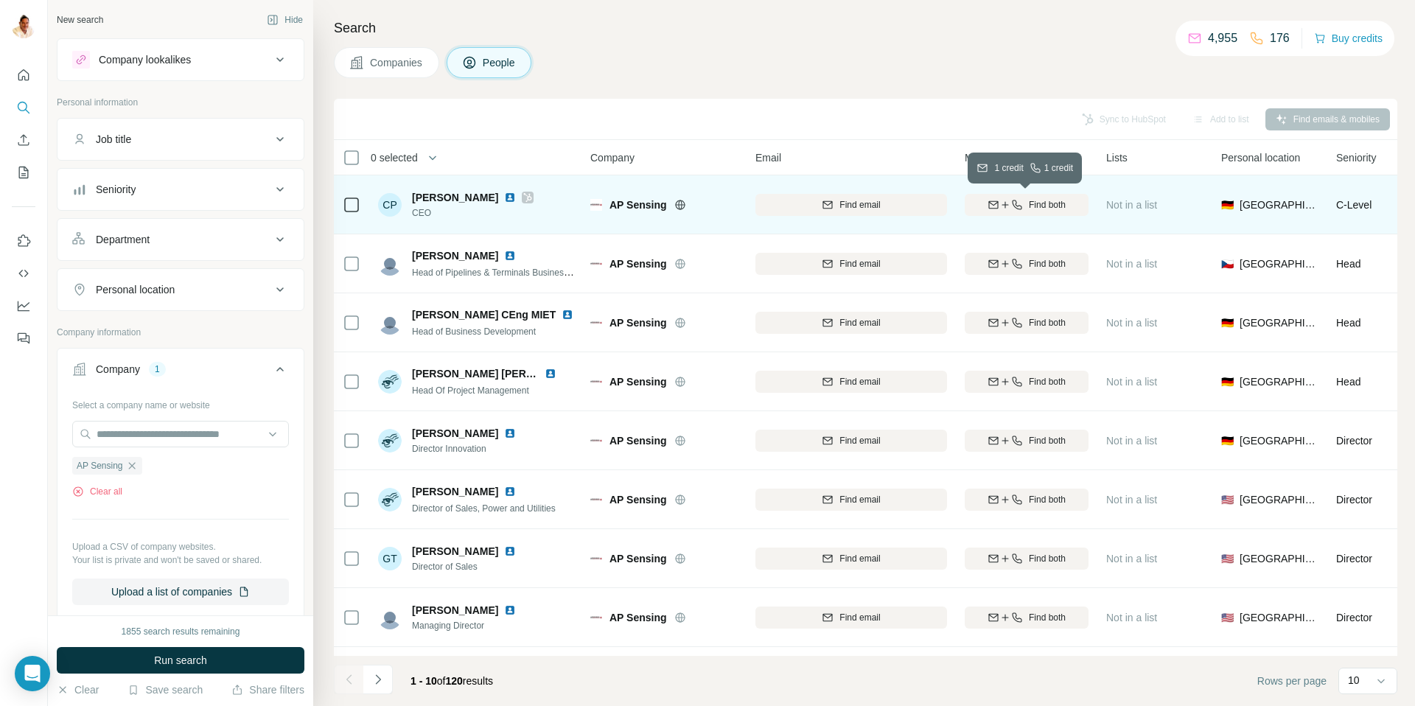
click at [1013, 206] on icon "button" at bounding box center [1017, 205] width 10 height 10
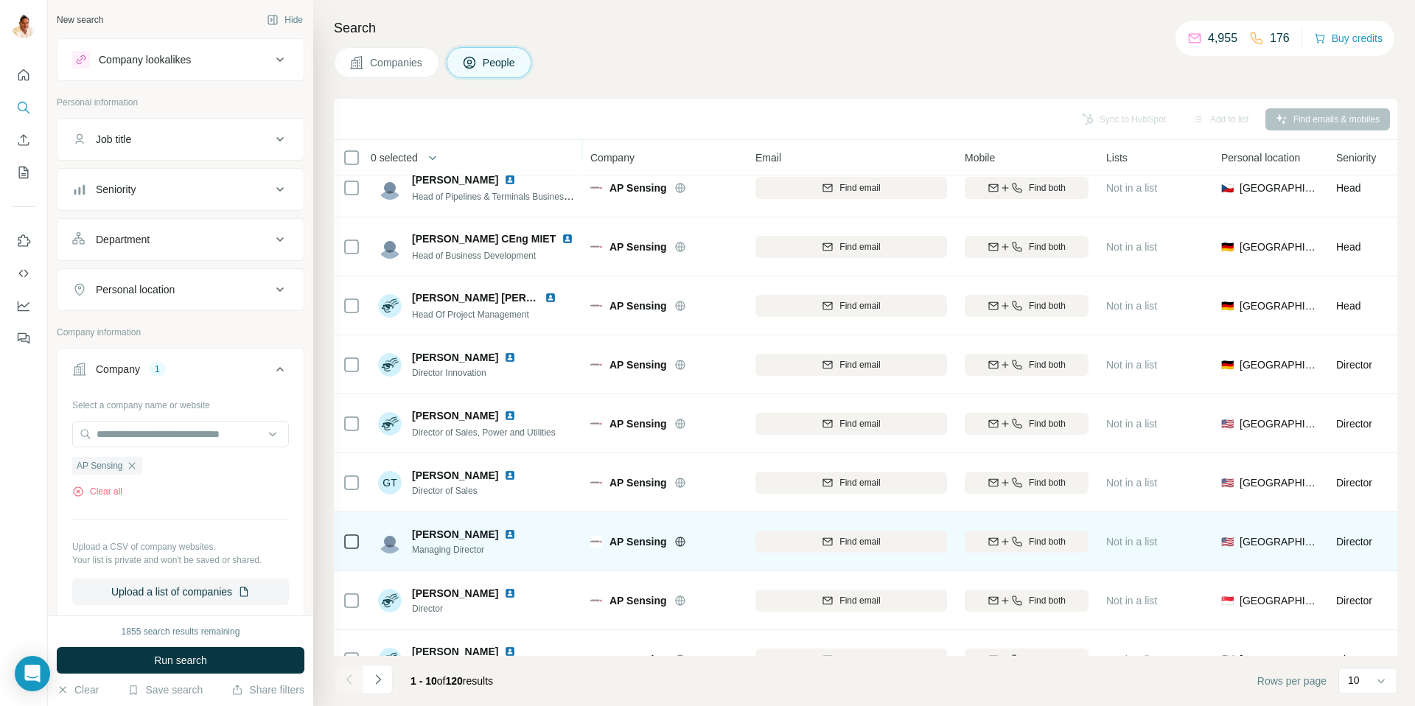
scroll to position [109, 0]
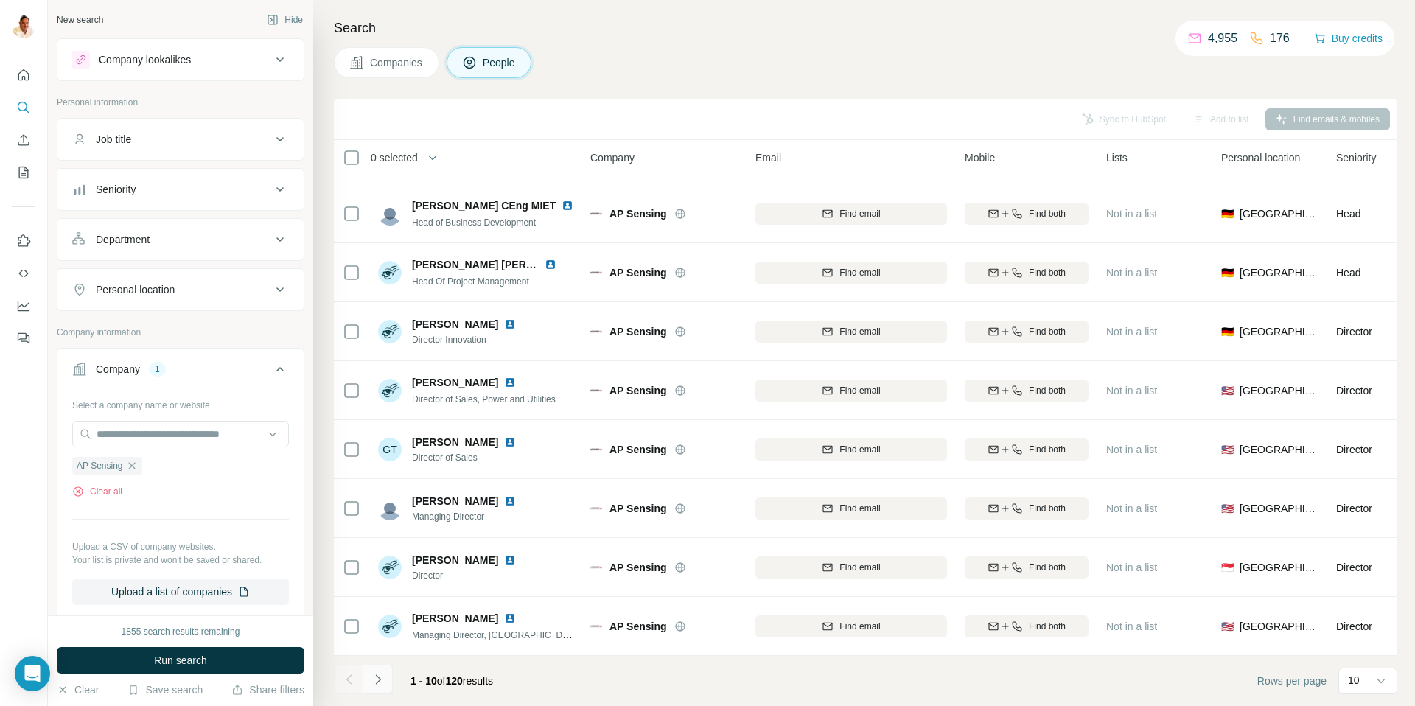
click at [377, 675] on icon "Navigate to next page" at bounding box center [378, 679] width 15 height 15
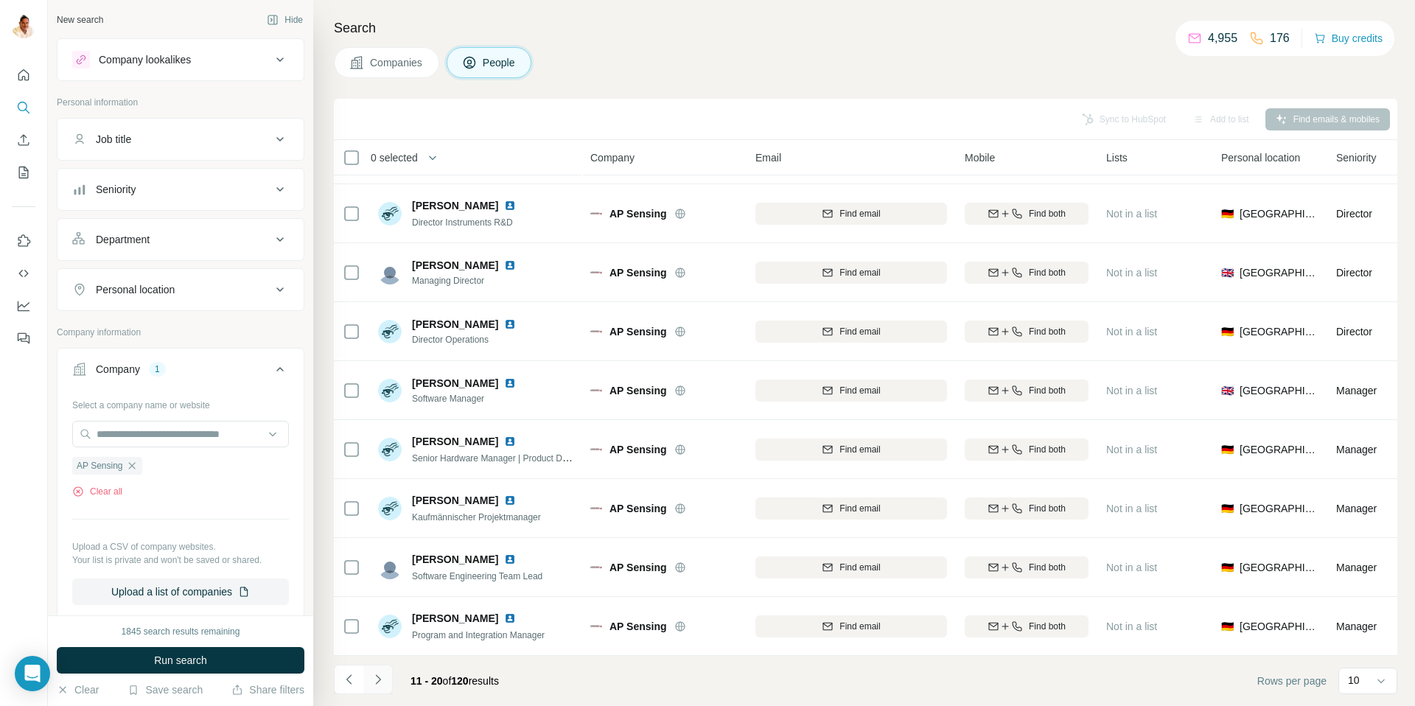
click at [377, 679] on icon "Navigate to next page" at bounding box center [378, 679] width 15 height 15
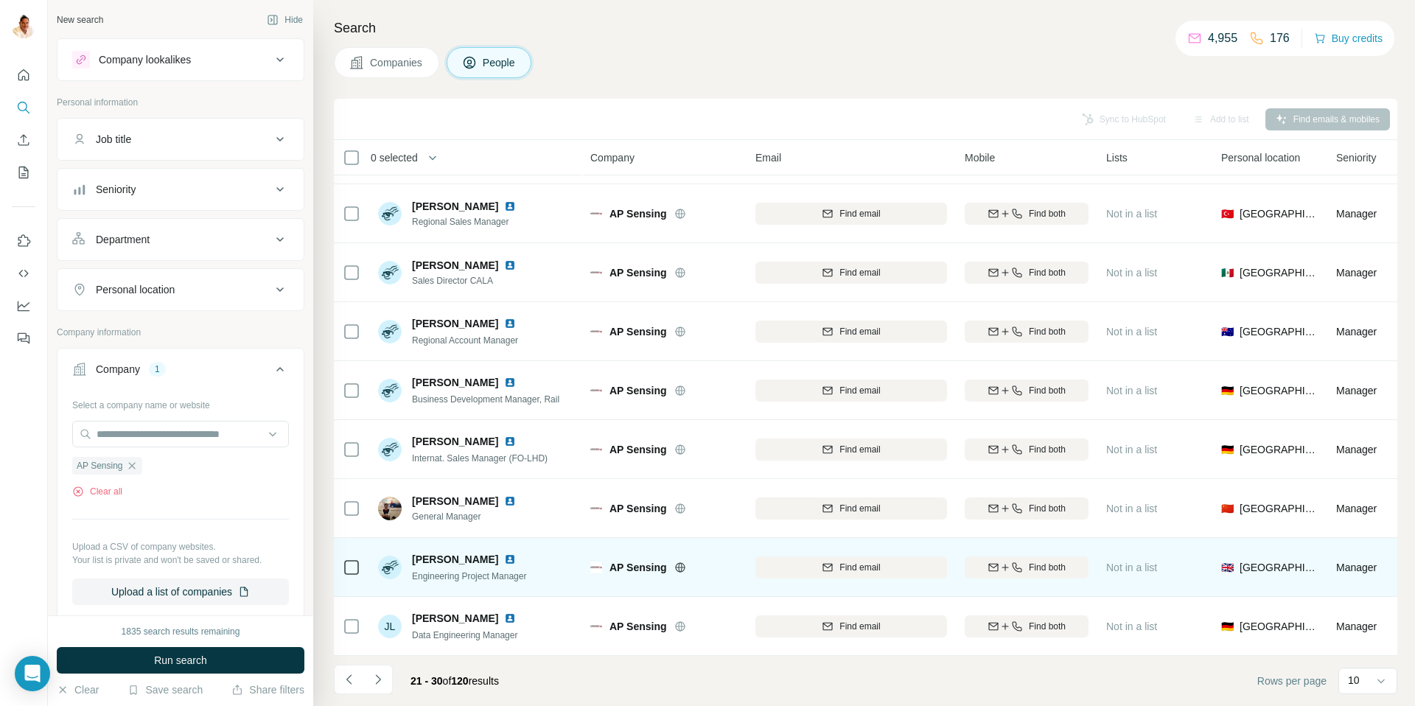
scroll to position [105, 0]
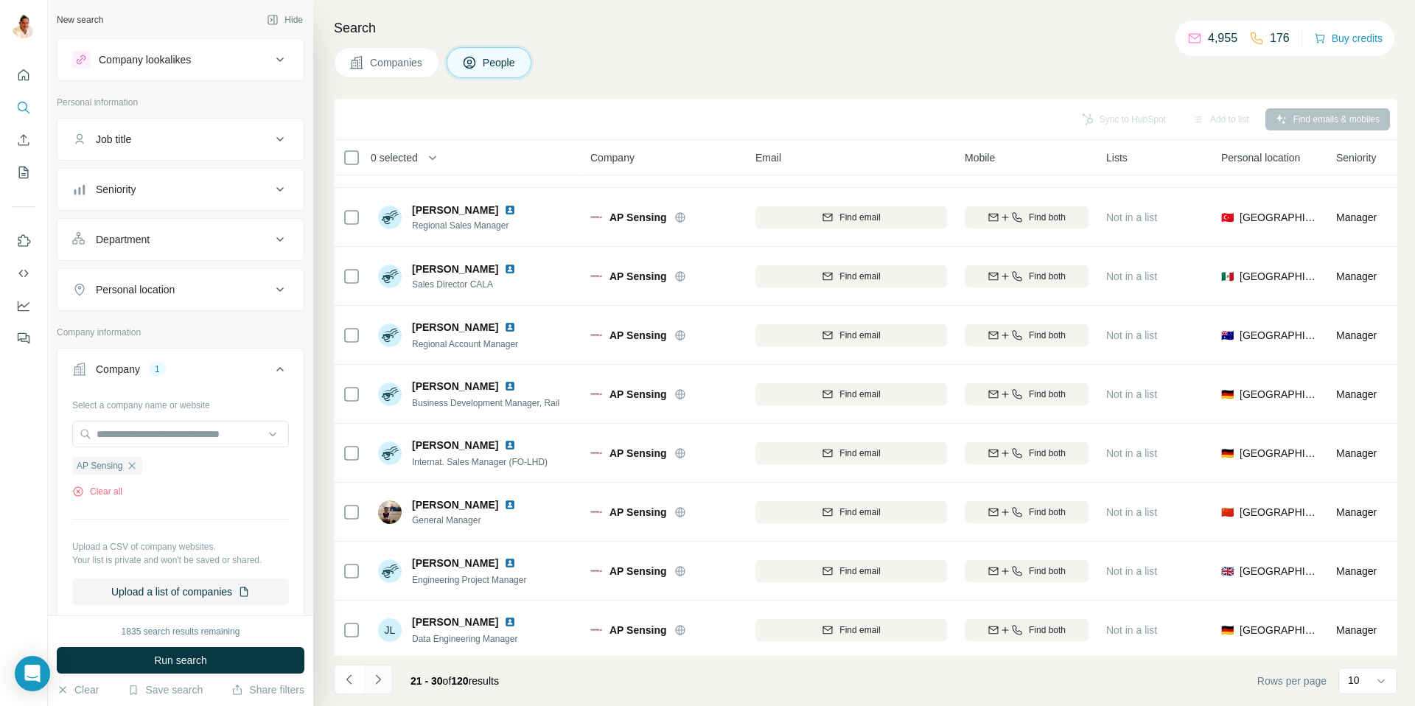
click at [384, 679] on icon "Navigate to next page" at bounding box center [378, 679] width 15 height 15
click at [381, 679] on icon "Navigate to next page" at bounding box center [378, 679] width 15 height 15
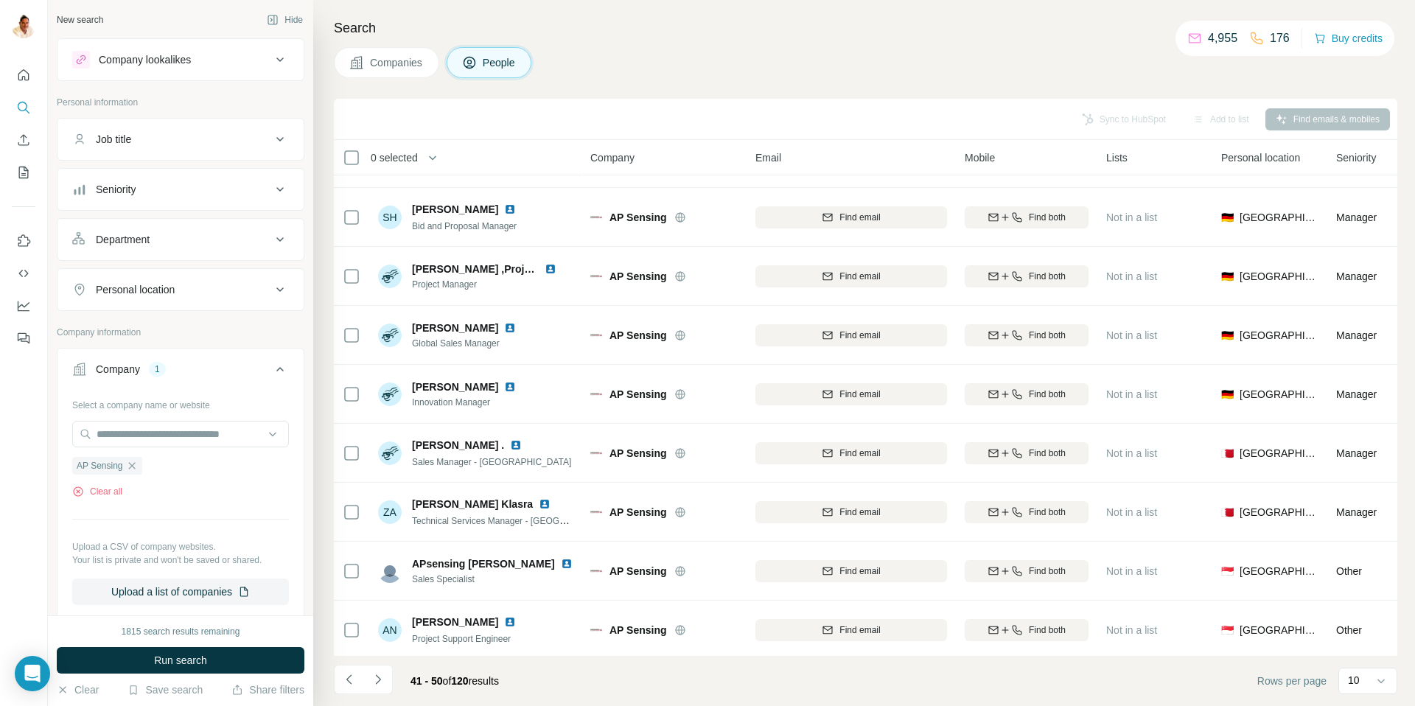
click at [386, 678] on button "Navigate to next page" at bounding box center [377, 679] width 29 height 29
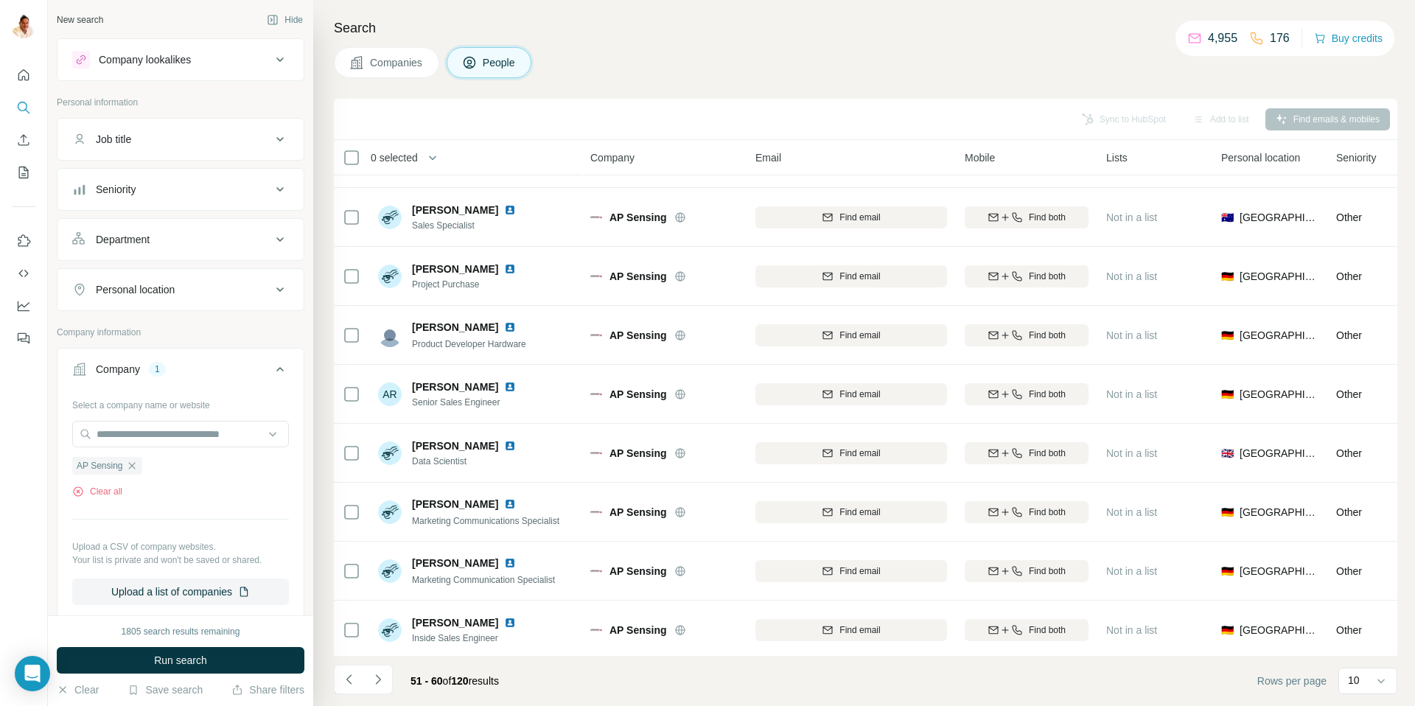
click at [375, 674] on icon "Navigate to next page" at bounding box center [377, 679] width 5 height 10
click at [385, 677] on icon "Navigate to next page" at bounding box center [378, 679] width 15 height 15
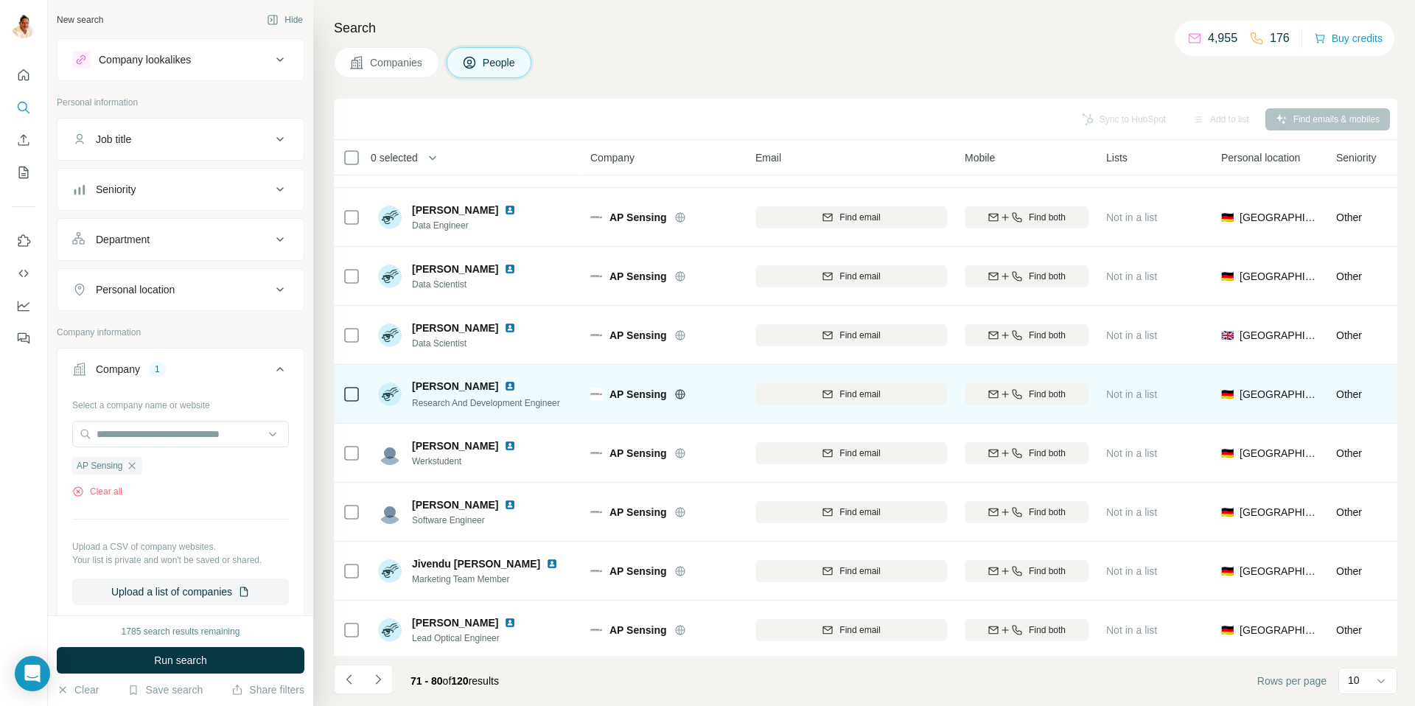
scroll to position [109, 0]
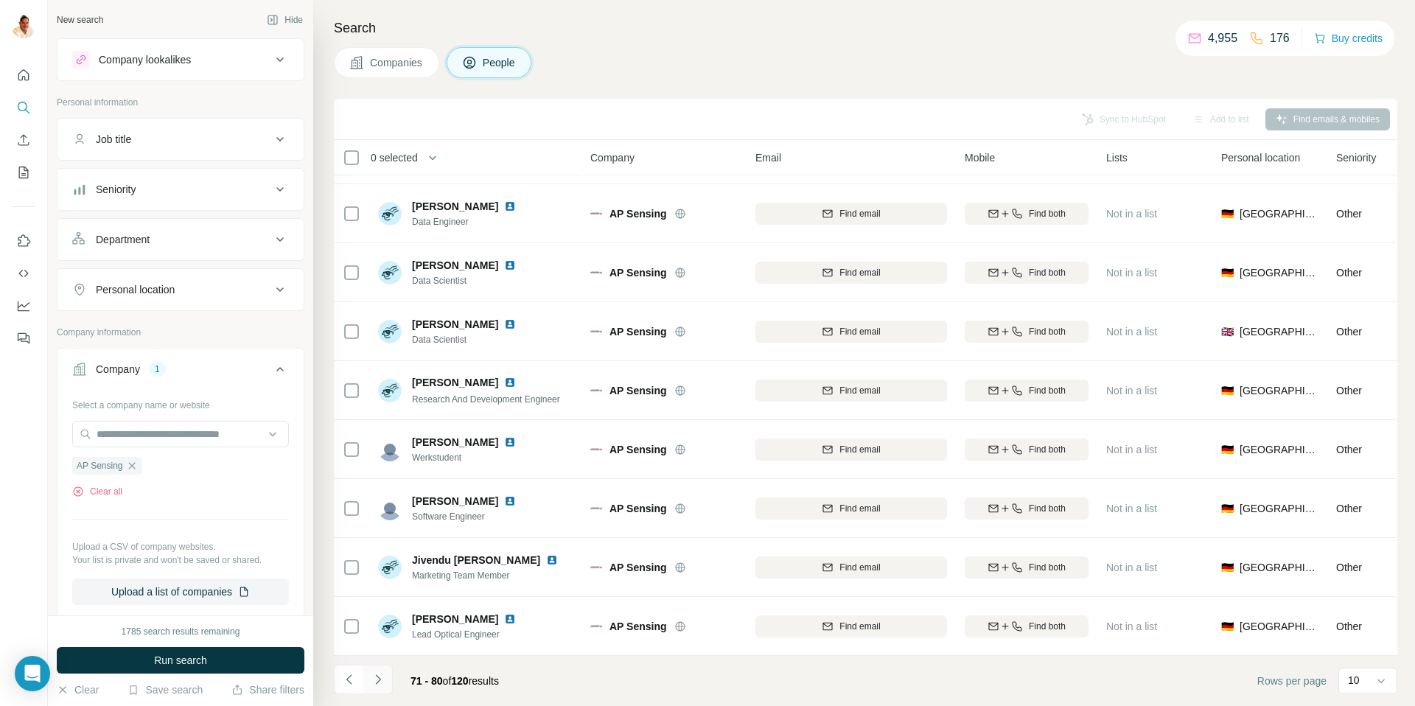
click at [379, 673] on icon "Navigate to next page" at bounding box center [378, 679] width 15 height 15
click at [383, 680] on icon "Navigate to next page" at bounding box center [378, 679] width 15 height 15
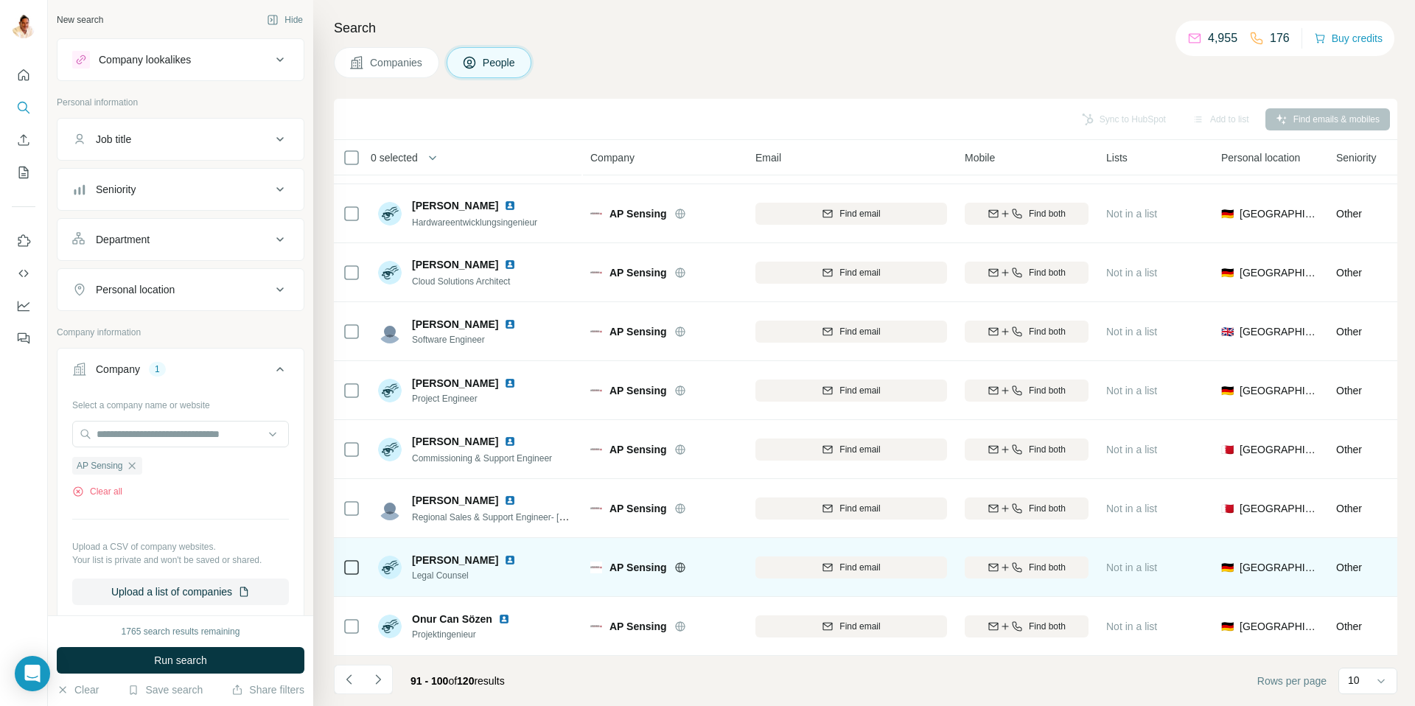
scroll to position [101, 0]
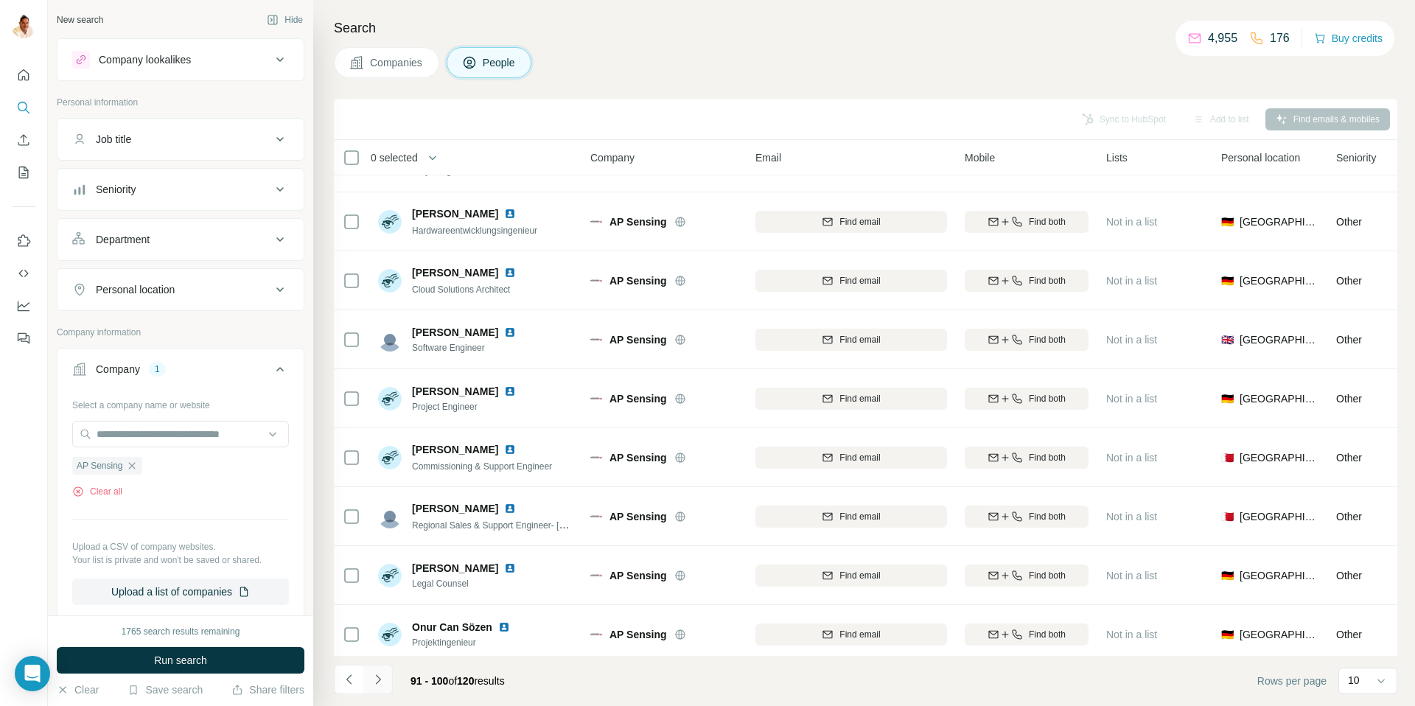
click at [386, 674] on button "Navigate to next page" at bounding box center [377, 679] width 29 height 29
drag, startPoint x: 373, startPoint y: 675, endPoint x: 373, endPoint y: 666, distance: 9.6
click at [373, 675] on icon "Navigate to next page" at bounding box center [378, 679] width 15 height 15
click at [380, 677] on icon "Navigate to next page" at bounding box center [378, 679] width 15 height 15
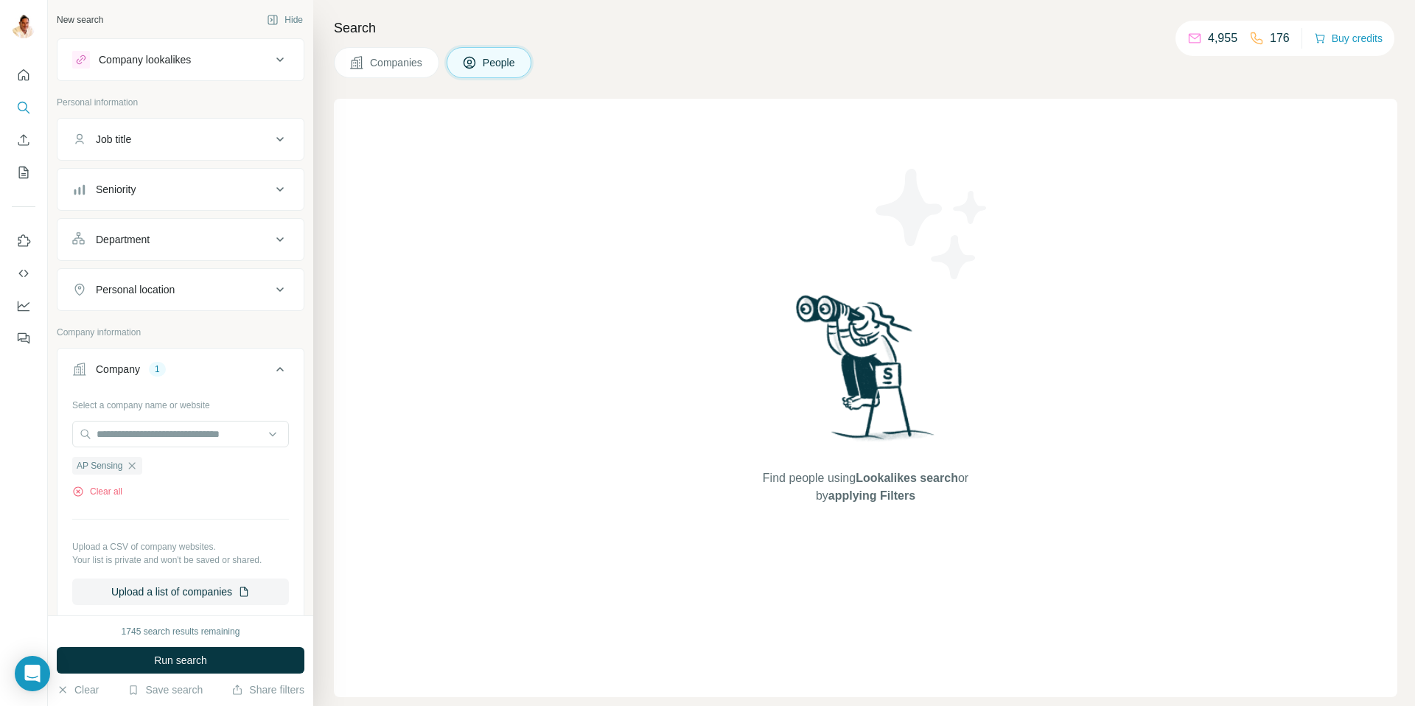
click at [424, 60] on span "Companies" at bounding box center [397, 62] width 54 height 15
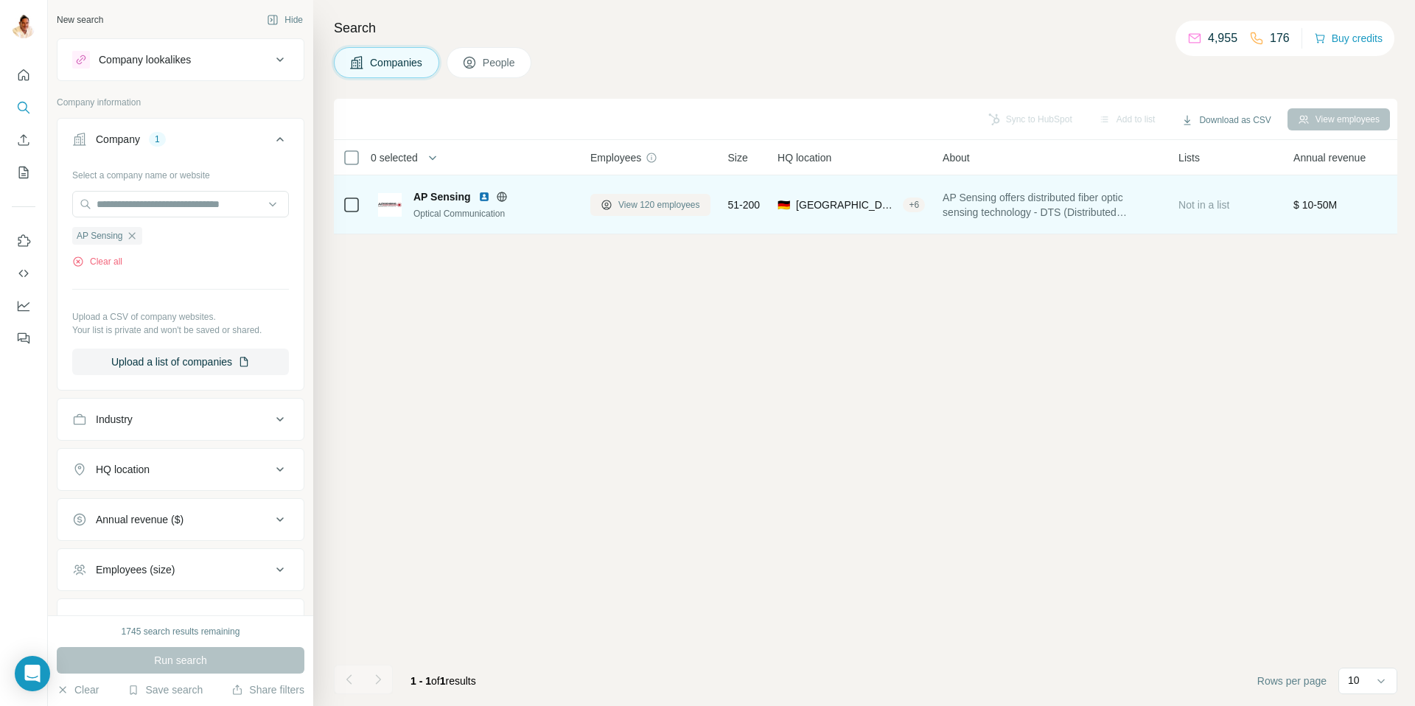
click at [624, 212] on button "View 120 employees" at bounding box center [650, 205] width 120 height 22
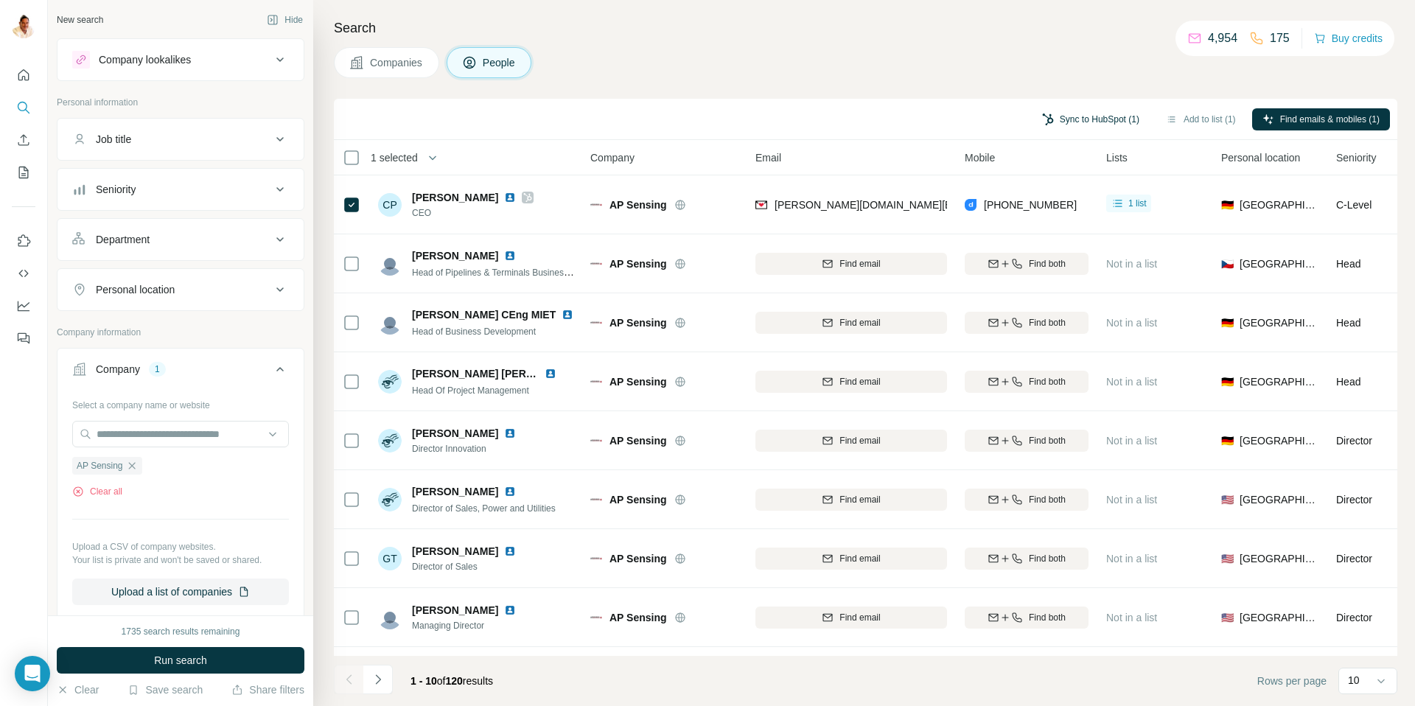
click at [1048, 113] on button "Sync to HubSpot (1)" at bounding box center [1091, 119] width 118 height 22
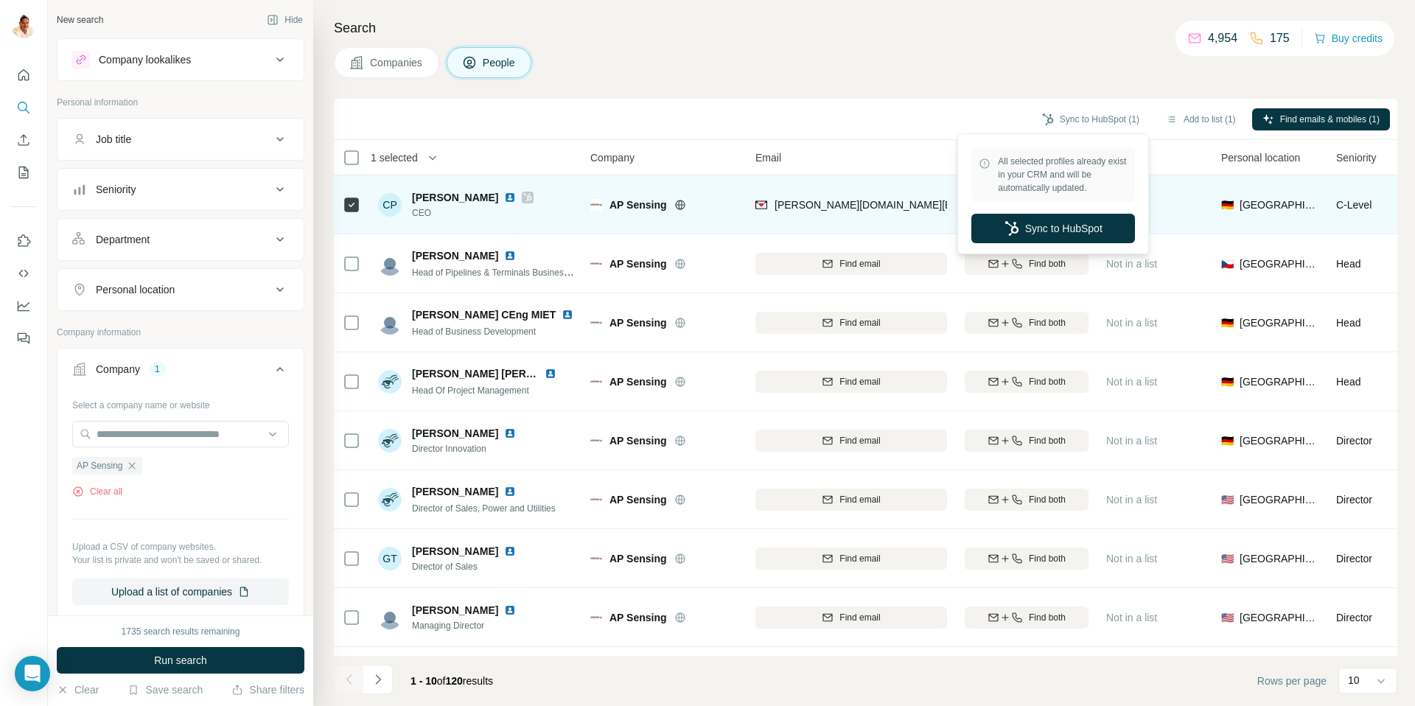
click at [1042, 230] on button "Sync to HubSpot" at bounding box center [1053, 228] width 164 height 29
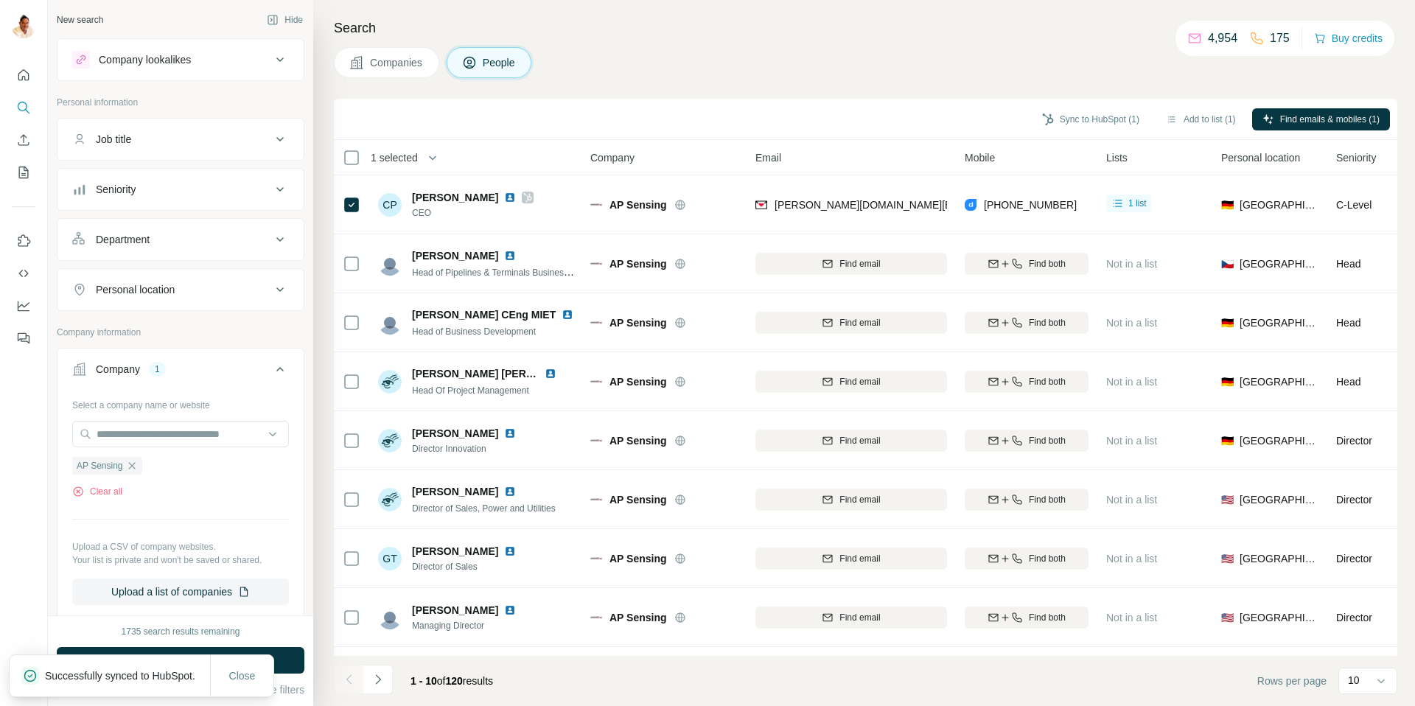
click at [130, 467] on icon "button" at bounding box center [132, 466] width 12 height 12
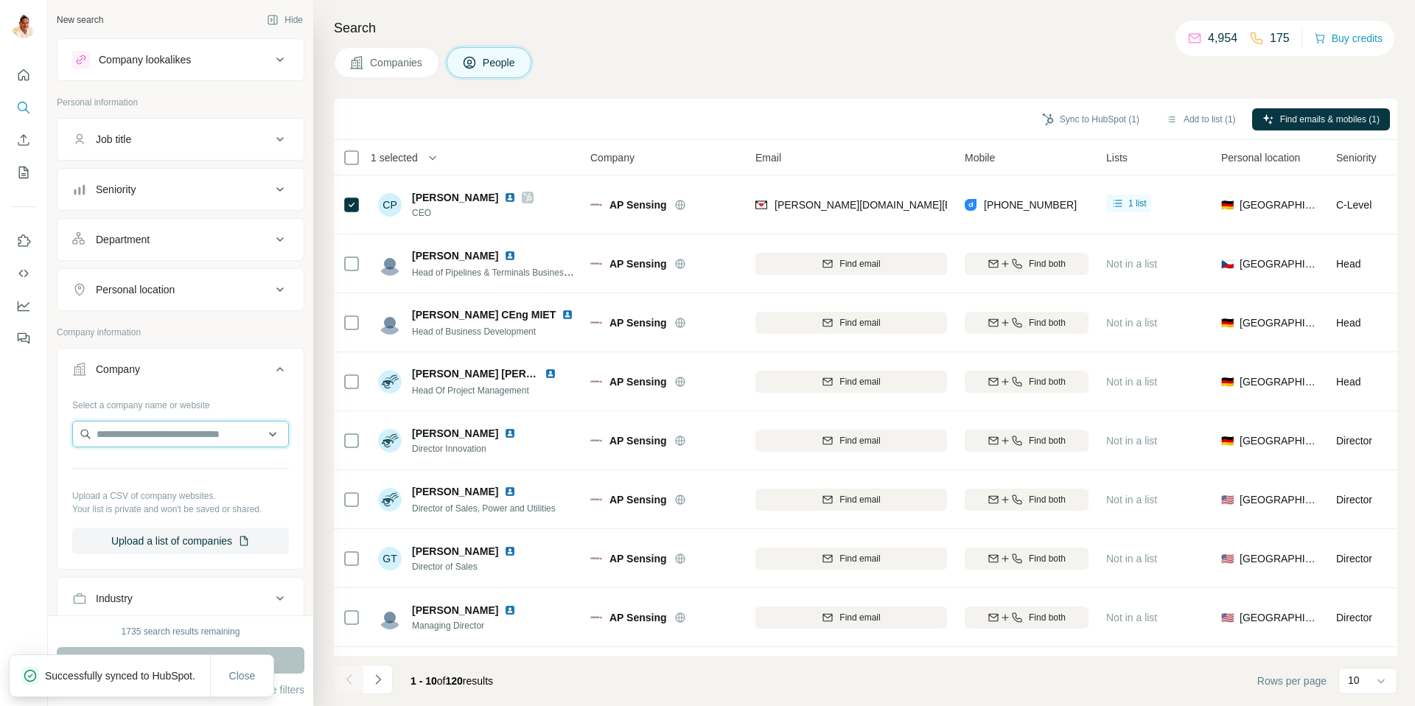
click at [130, 428] on input "text" at bounding box center [180, 434] width 217 height 27
paste input "**********"
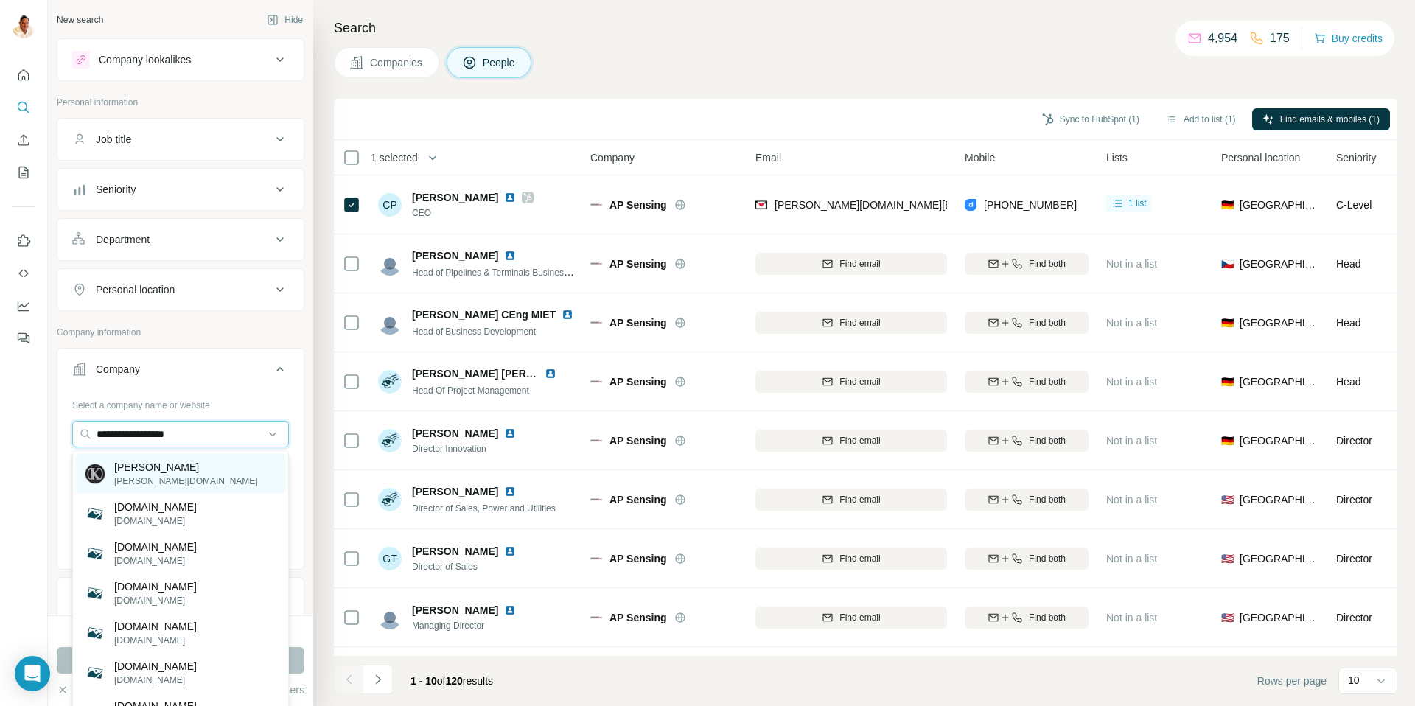
type input "**********"
click at [175, 471] on div "Klassen klassen.de" at bounding box center [180, 474] width 209 height 40
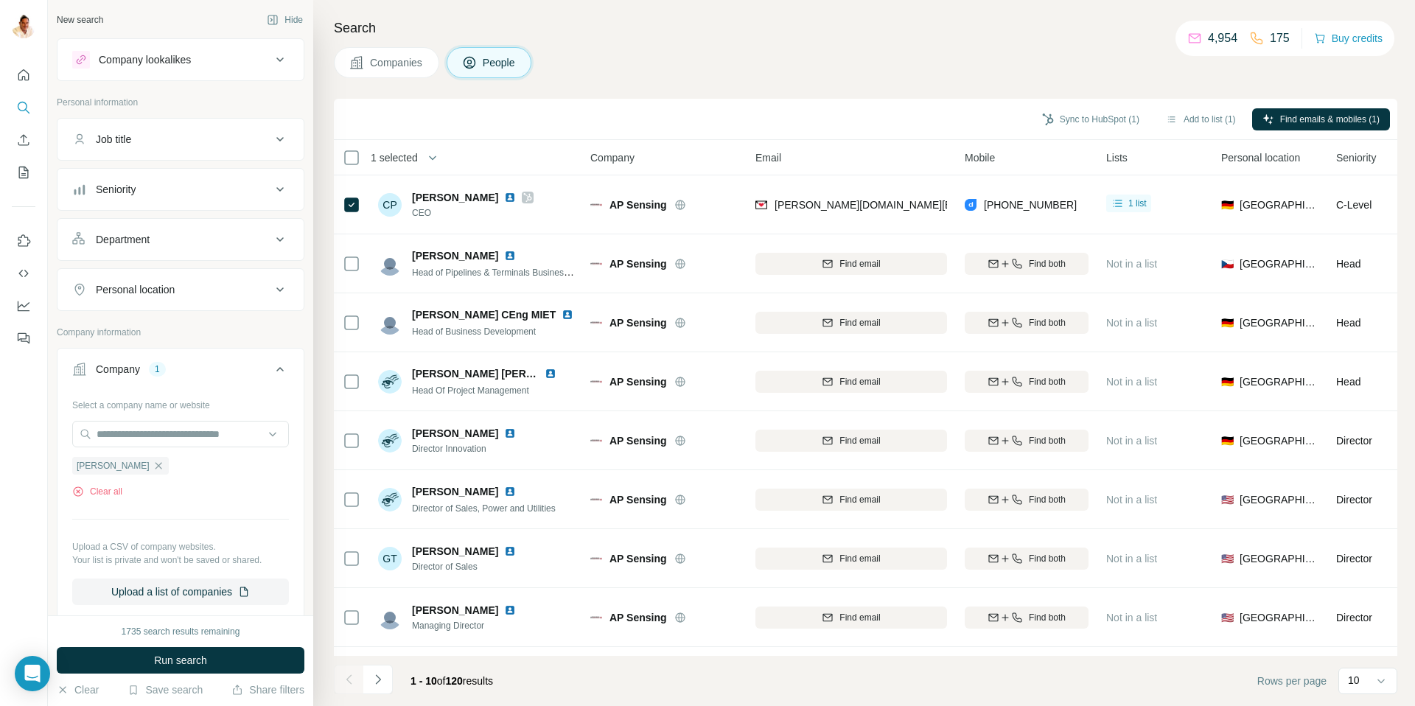
click at [184, 657] on span "Run search" at bounding box center [180, 660] width 53 height 15
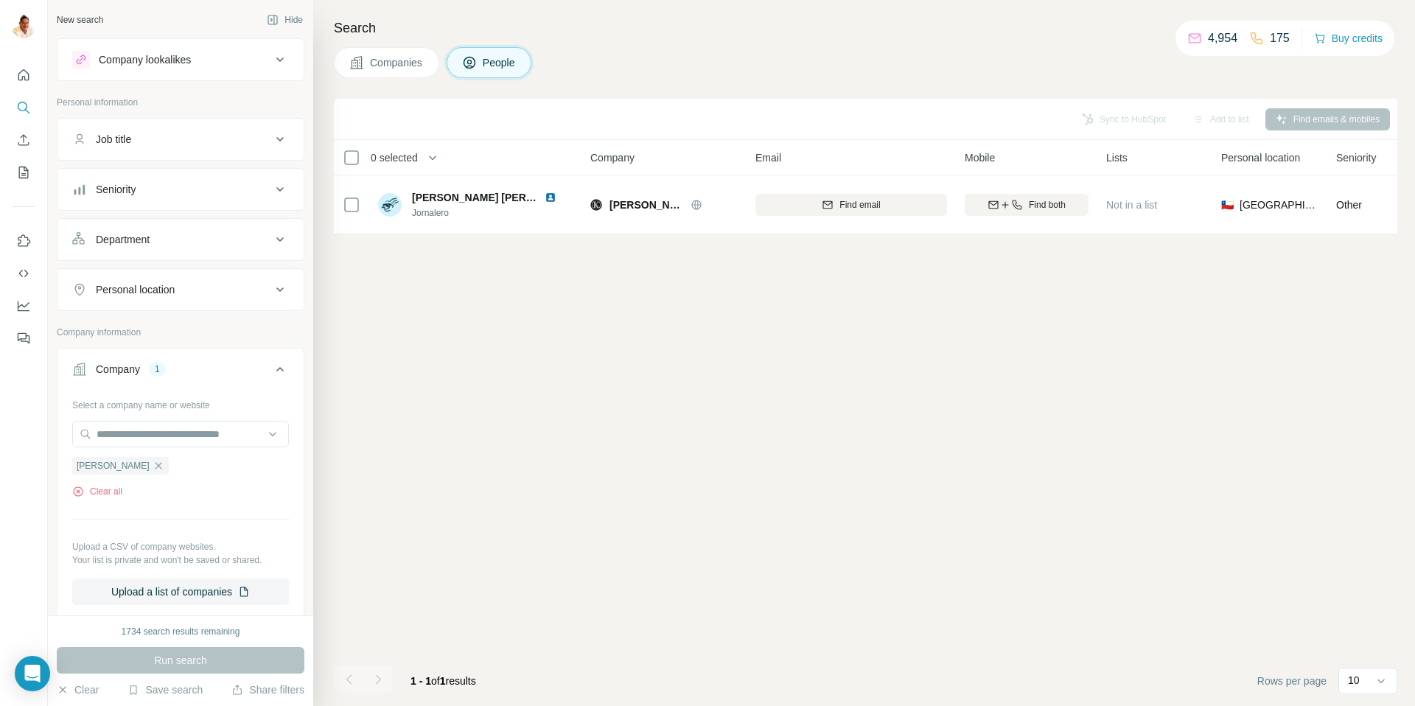
click at [414, 66] on span "Companies" at bounding box center [397, 62] width 54 height 15
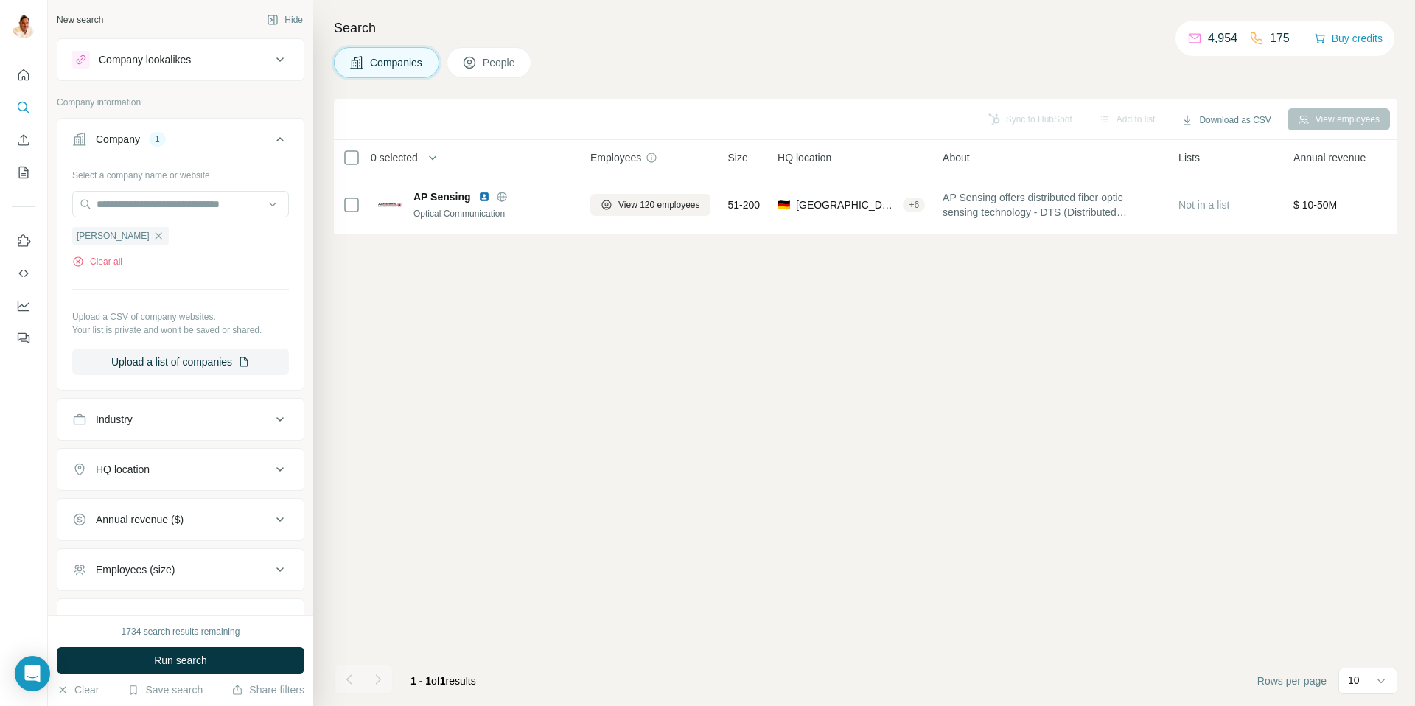
click at [185, 660] on span "Run search" at bounding box center [180, 660] width 53 height 15
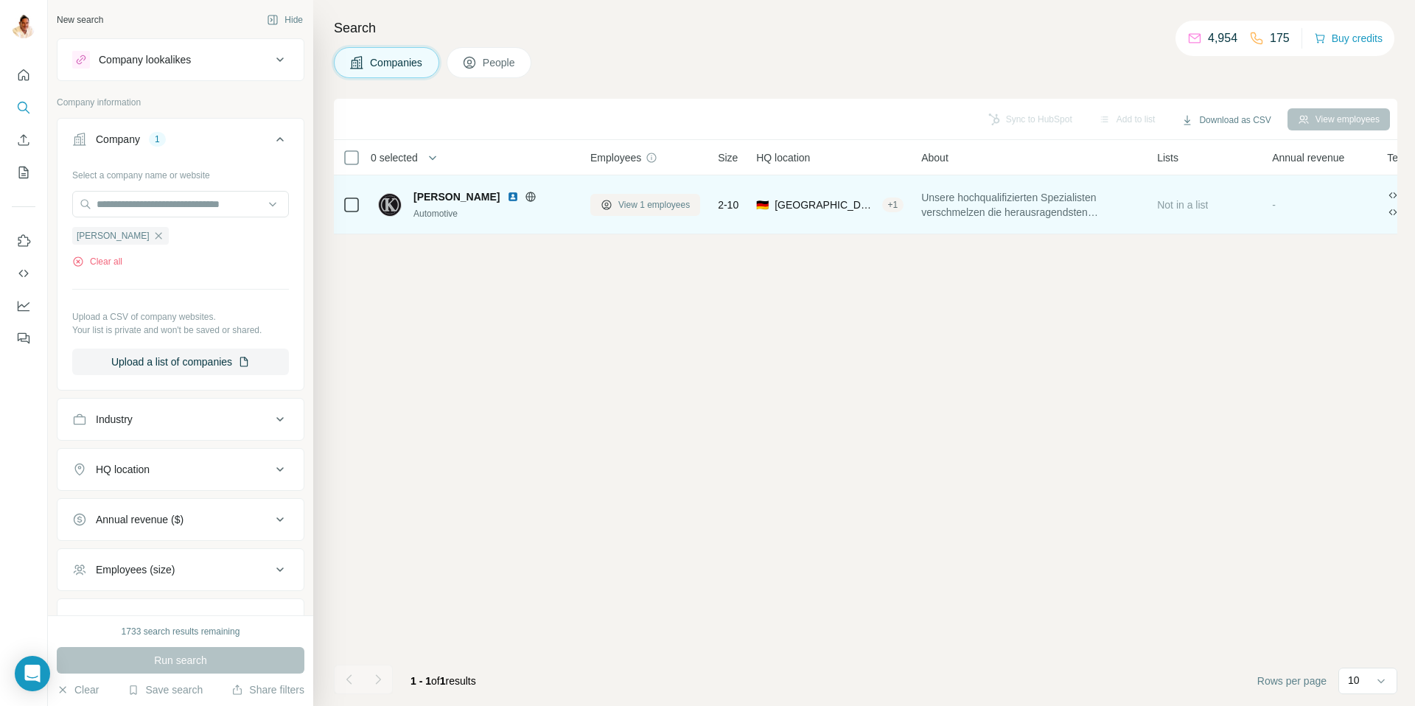
click at [637, 198] on span "View 1 employees" at bounding box center [653, 204] width 71 height 13
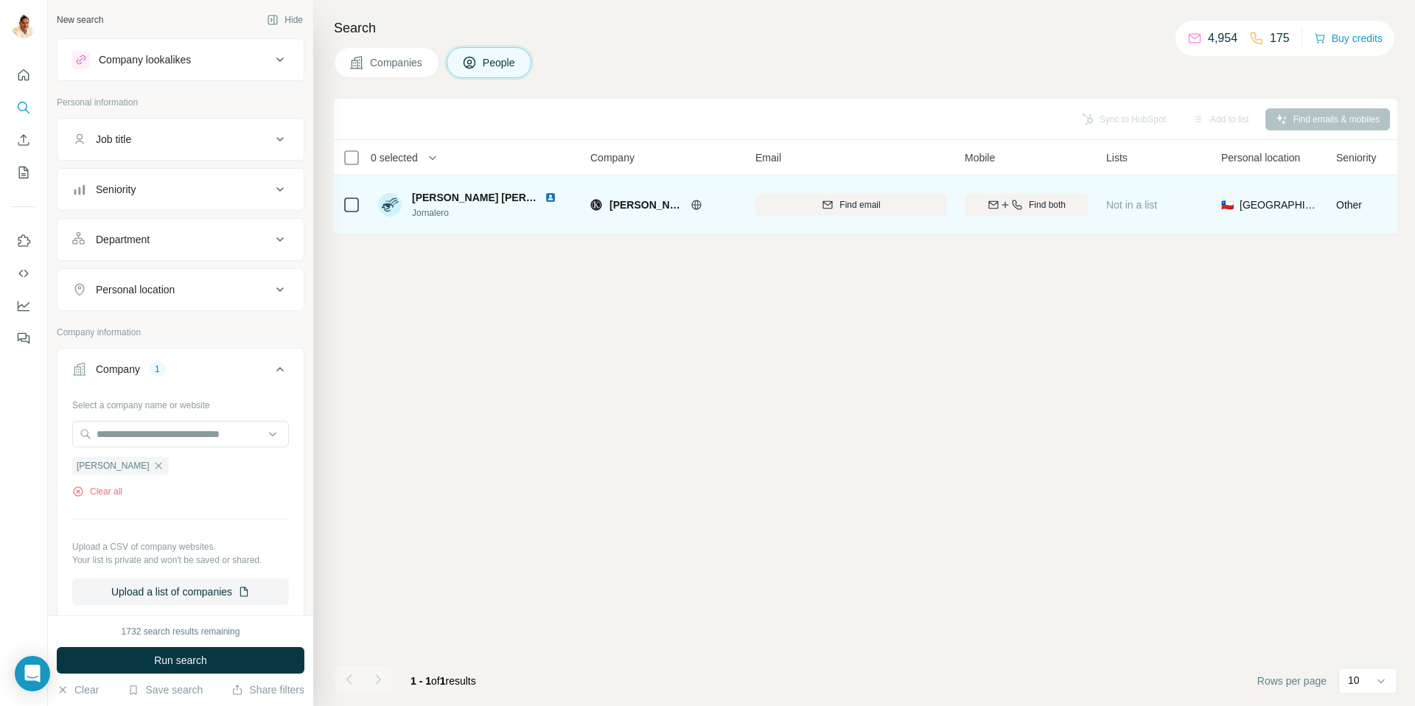
click at [552, 199] on img at bounding box center [551, 198] width 12 height 12
click at [855, 200] on span "Find email" at bounding box center [860, 204] width 41 height 13
click at [530, 328] on div "Sync to HubSpot Add to list Find emails & mobiles 0 selected People Company Ema…" at bounding box center [866, 402] width 1064 height 607
click at [155, 464] on icon "button" at bounding box center [158, 465] width 7 height 7
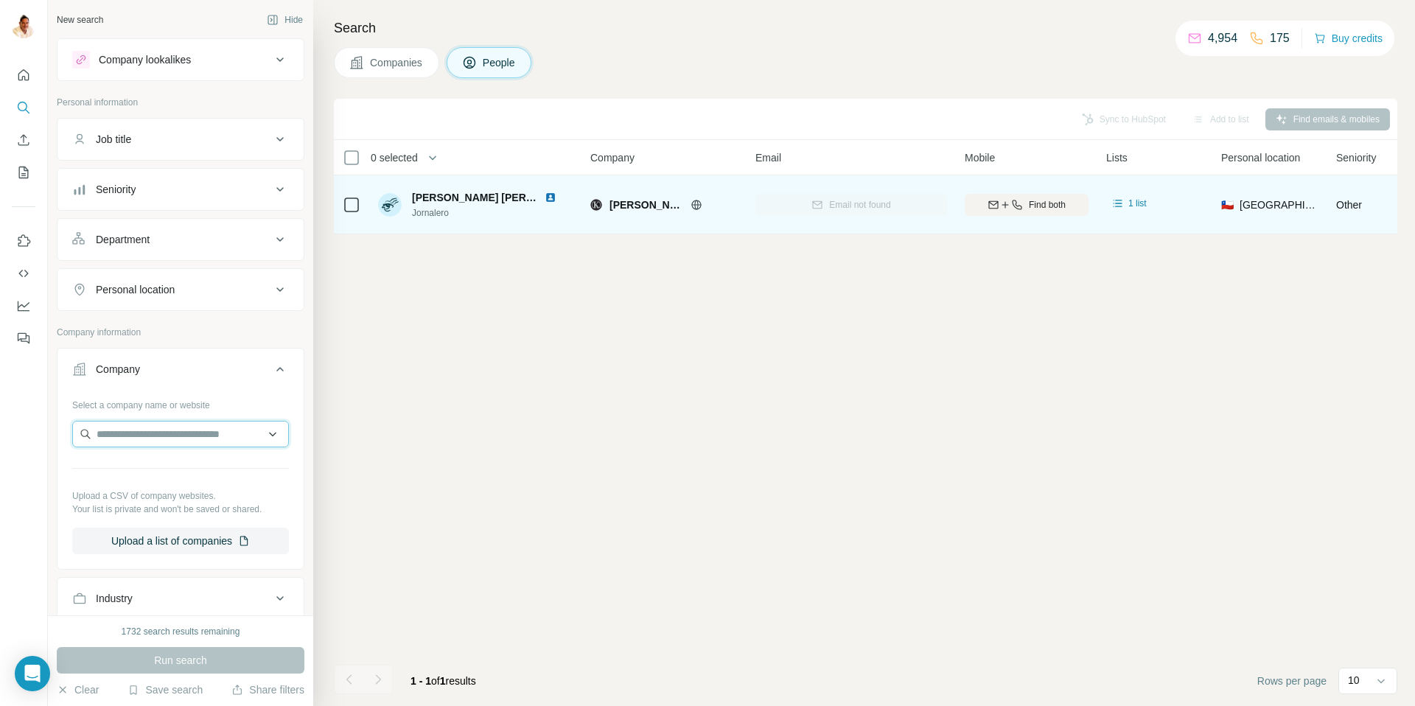
click at [122, 433] on input "text" at bounding box center [180, 434] width 217 height 27
paste input "**********"
type input "**********"
click at [397, 52] on button "Companies" at bounding box center [386, 62] width 105 height 31
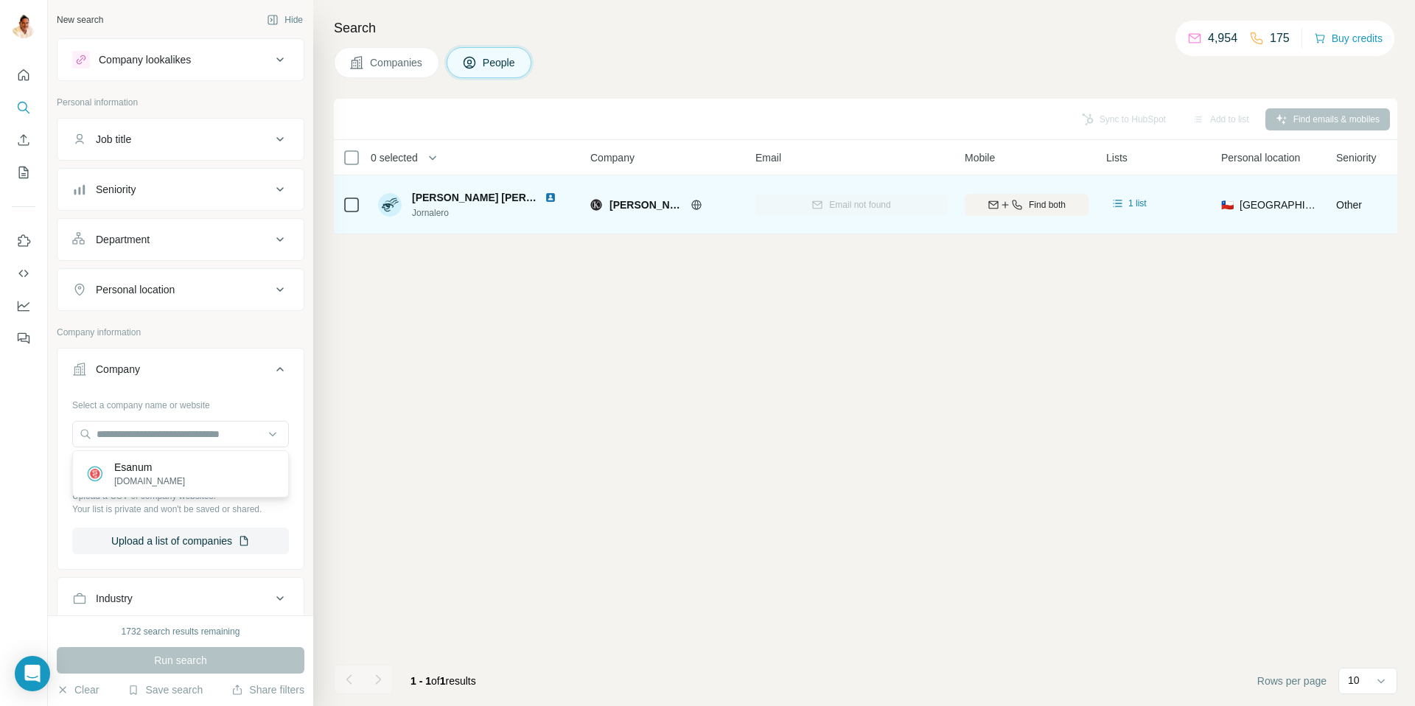
scroll to position [0, 0]
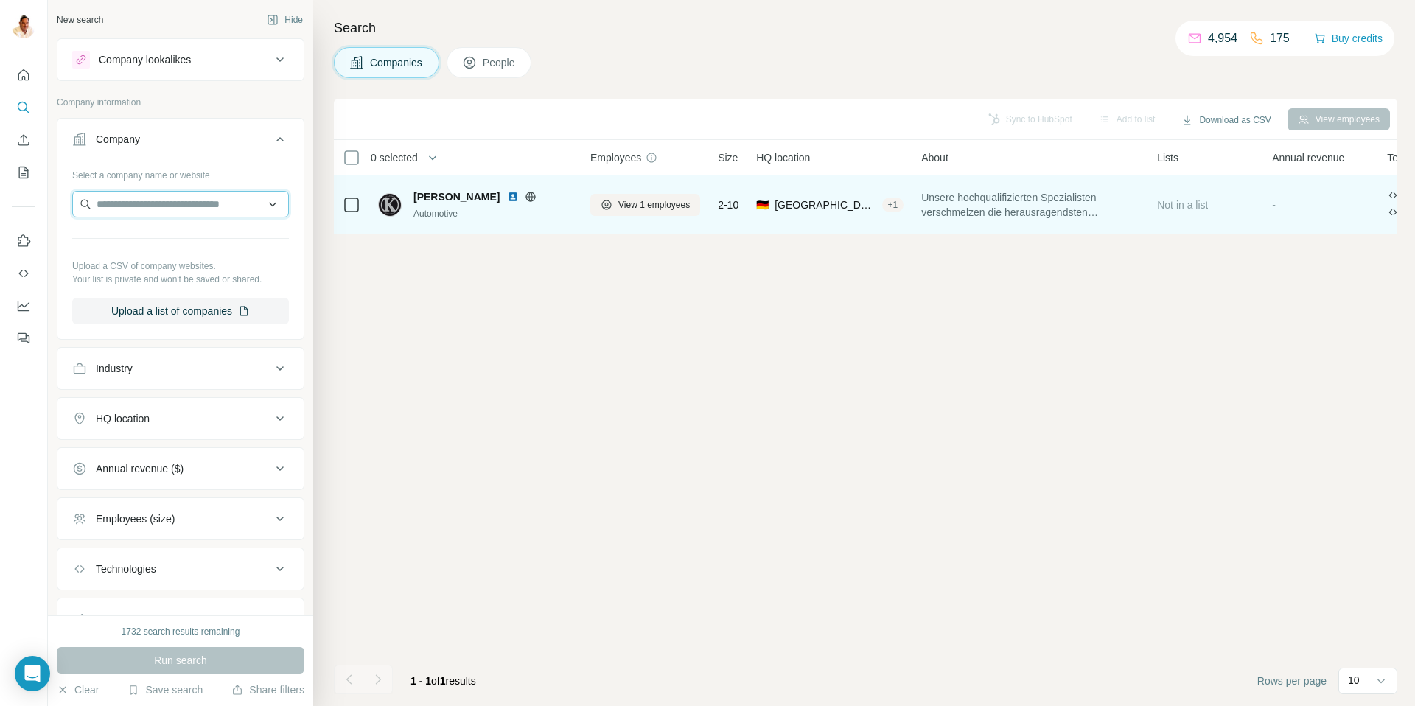
click at [131, 209] on input "text" at bounding box center [180, 204] width 217 height 27
paste input "**********"
type input "**********"
click at [150, 255] on p "esanum.de" at bounding box center [149, 251] width 71 height 13
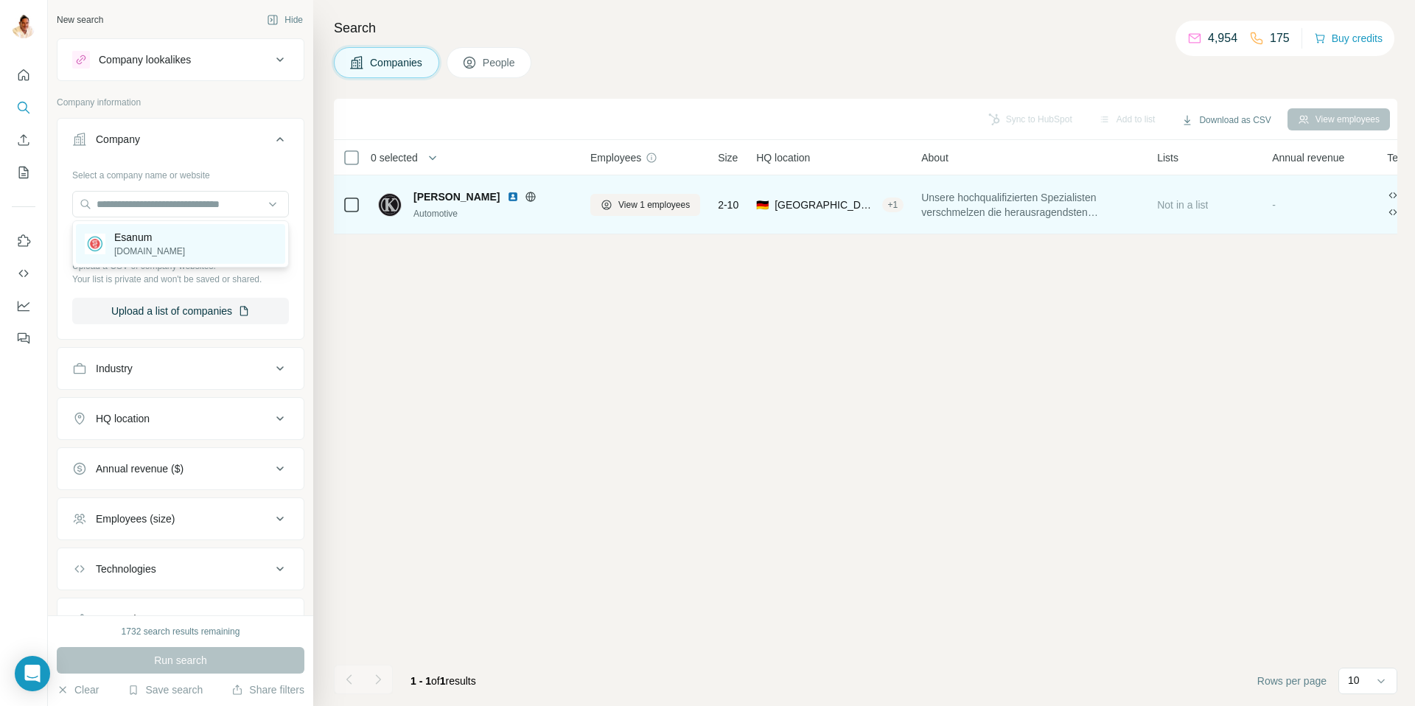
scroll to position [0, 0]
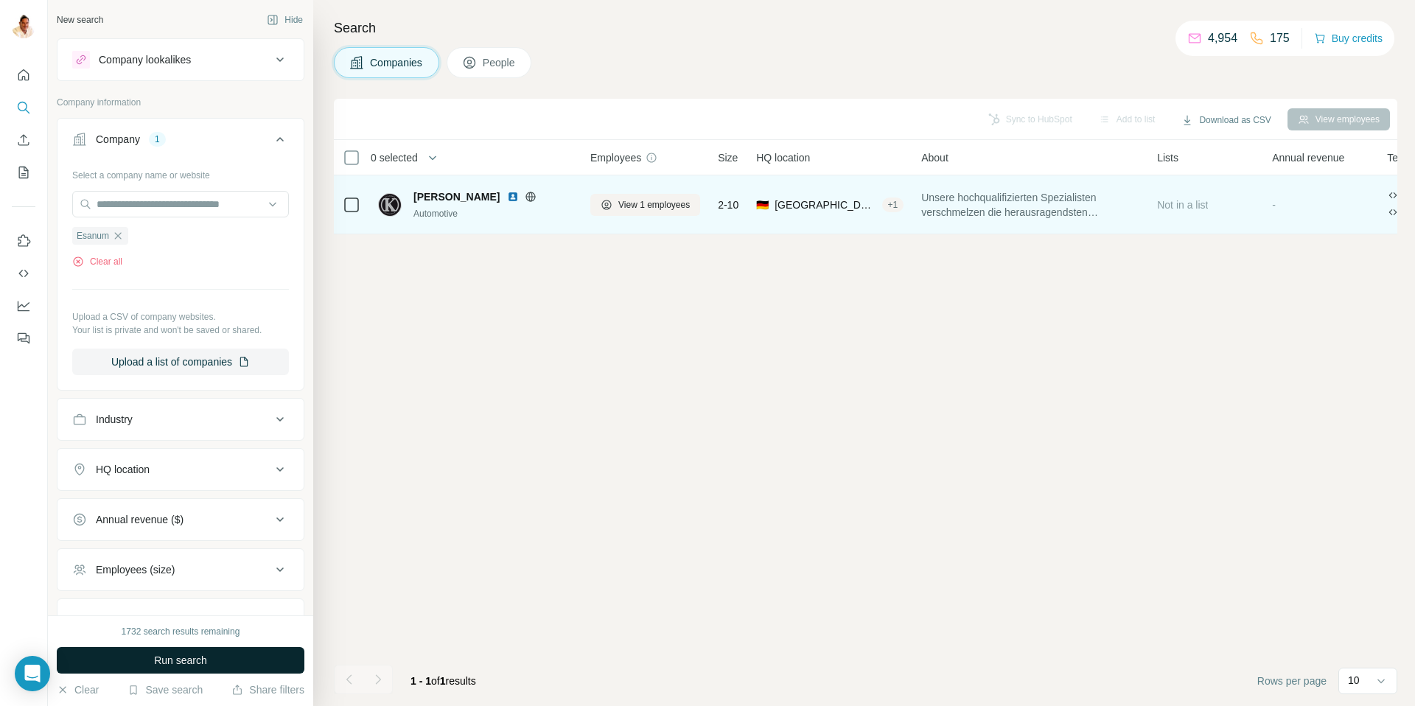
click at [203, 661] on span "Run search" at bounding box center [180, 660] width 53 height 15
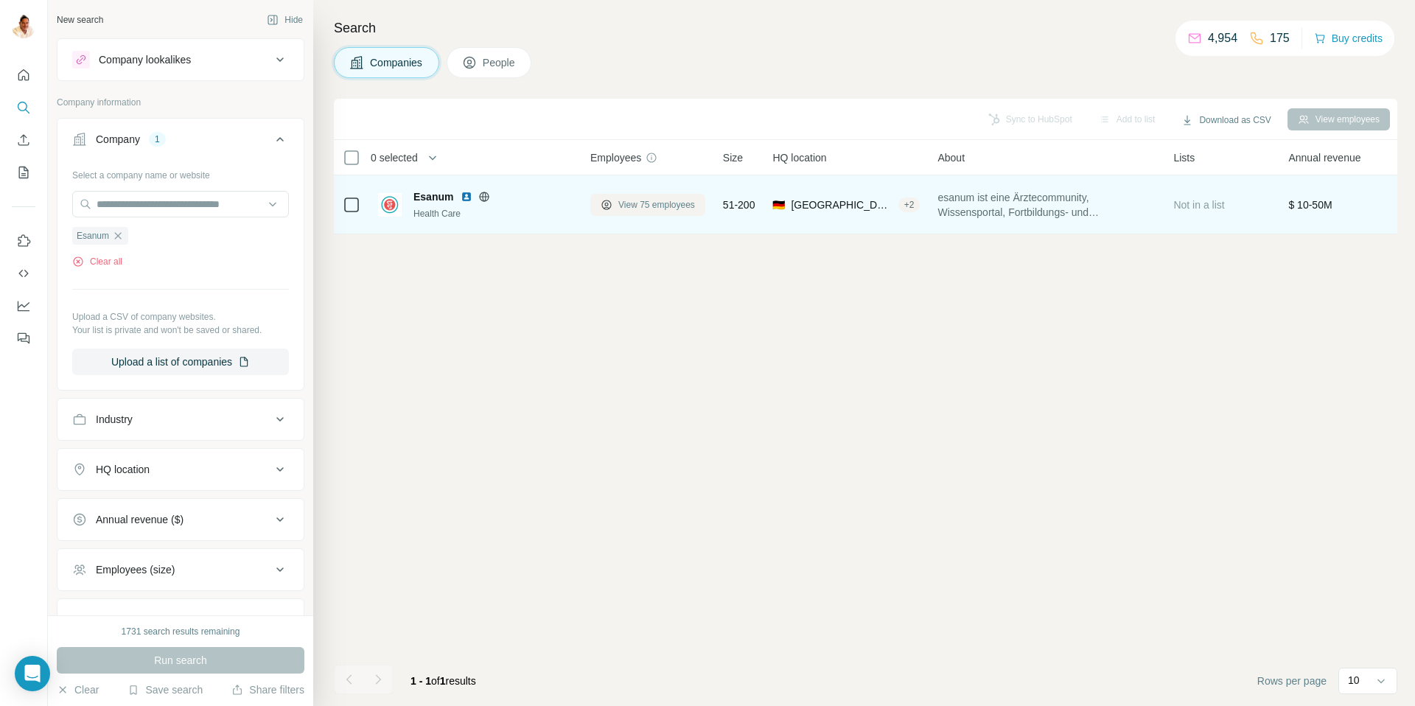
click at [646, 203] on span "View 75 employees" at bounding box center [656, 204] width 77 height 13
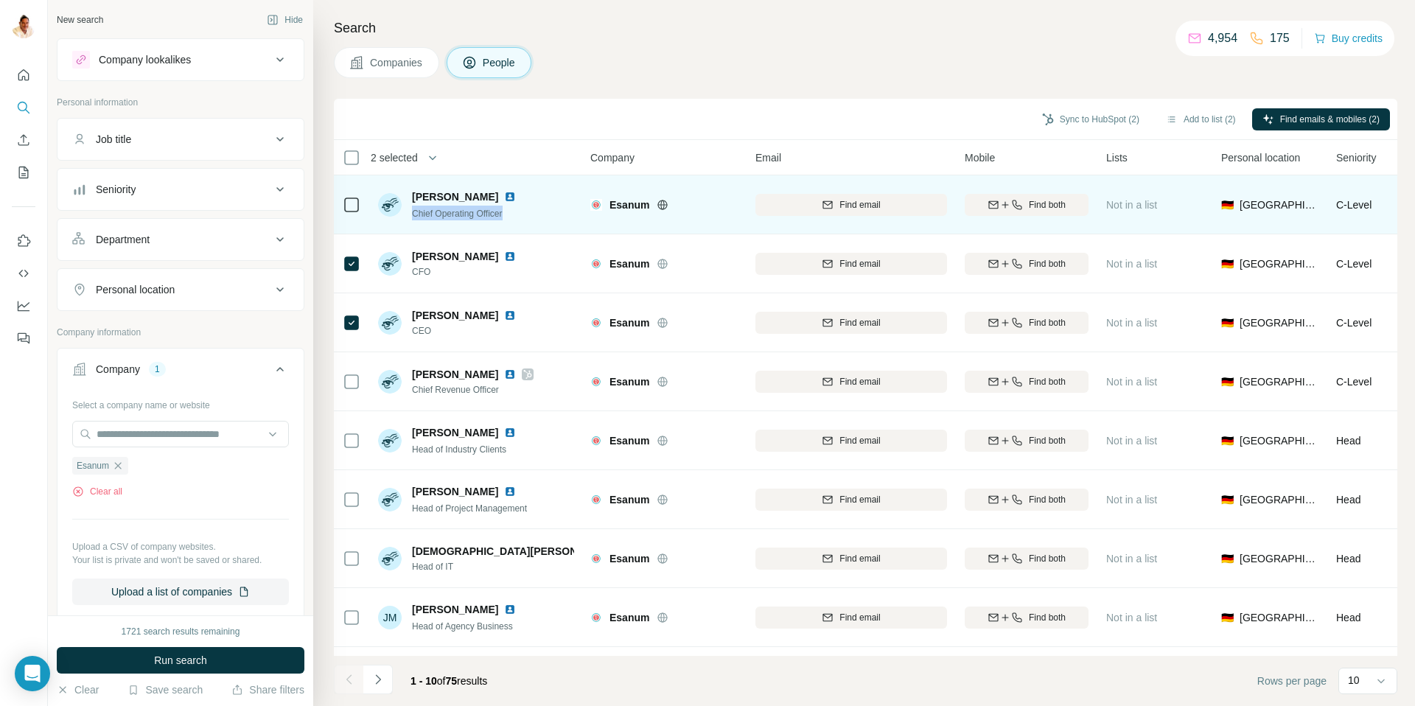
drag, startPoint x: 513, startPoint y: 214, endPoint x: 413, endPoint y: 215, distance: 100.2
click at [413, 215] on div "Chief Operating Officer" at bounding box center [473, 213] width 122 height 15
copy span "Chief Operating Officer"
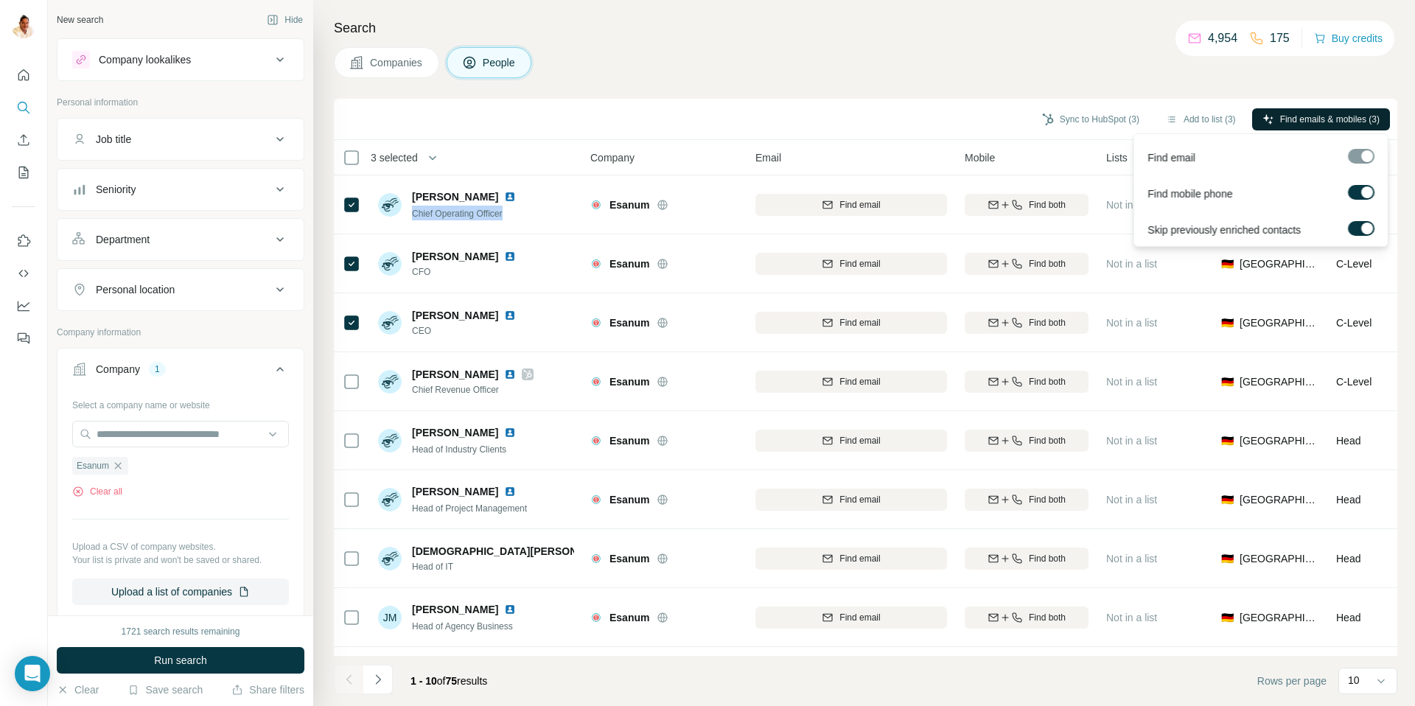
click at [1293, 121] on span "Find emails & mobiles (3)" at bounding box center [1330, 119] width 100 height 13
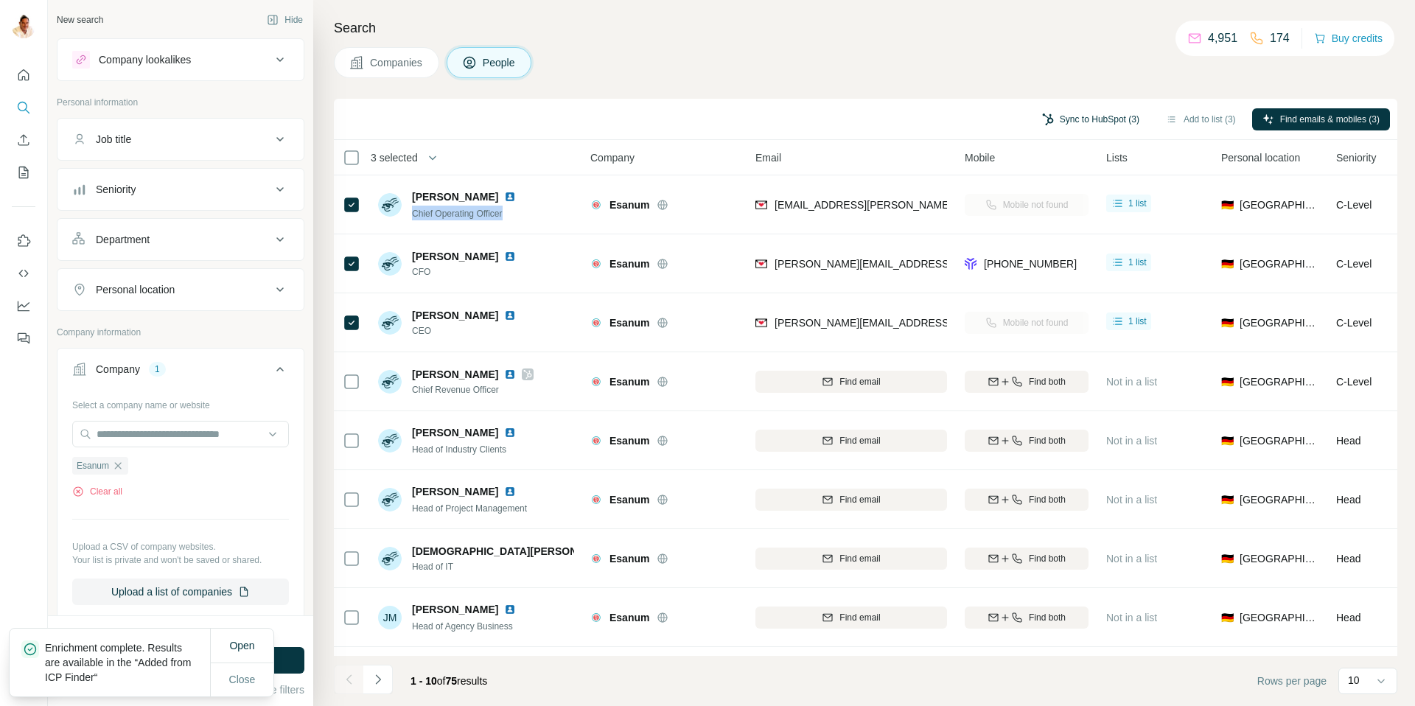
click at [1098, 118] on button "Sync to HubSpot (3)" at bounding box center [1091, 119] width 118 height 22
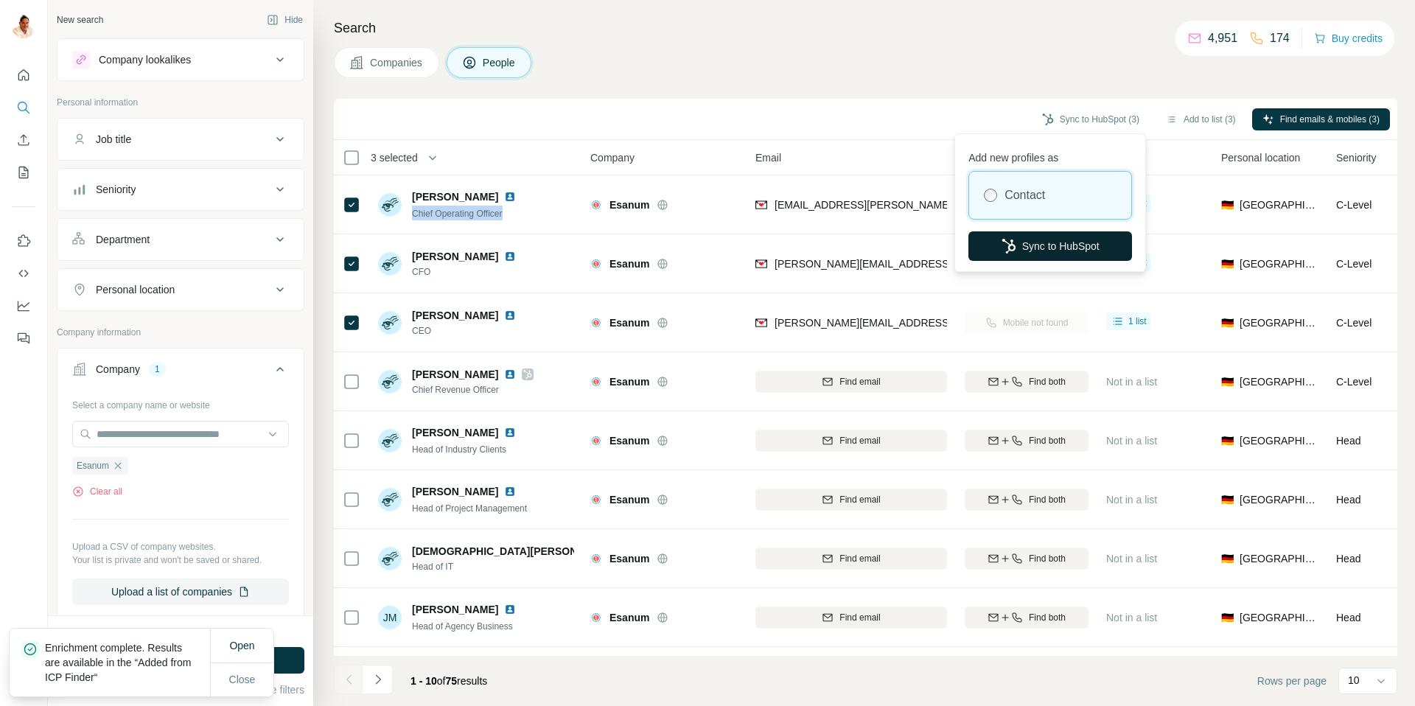
click at [1083, 250] on button "Sync to HubSpot" at bounding box center [1051, 245] width 164 height 29
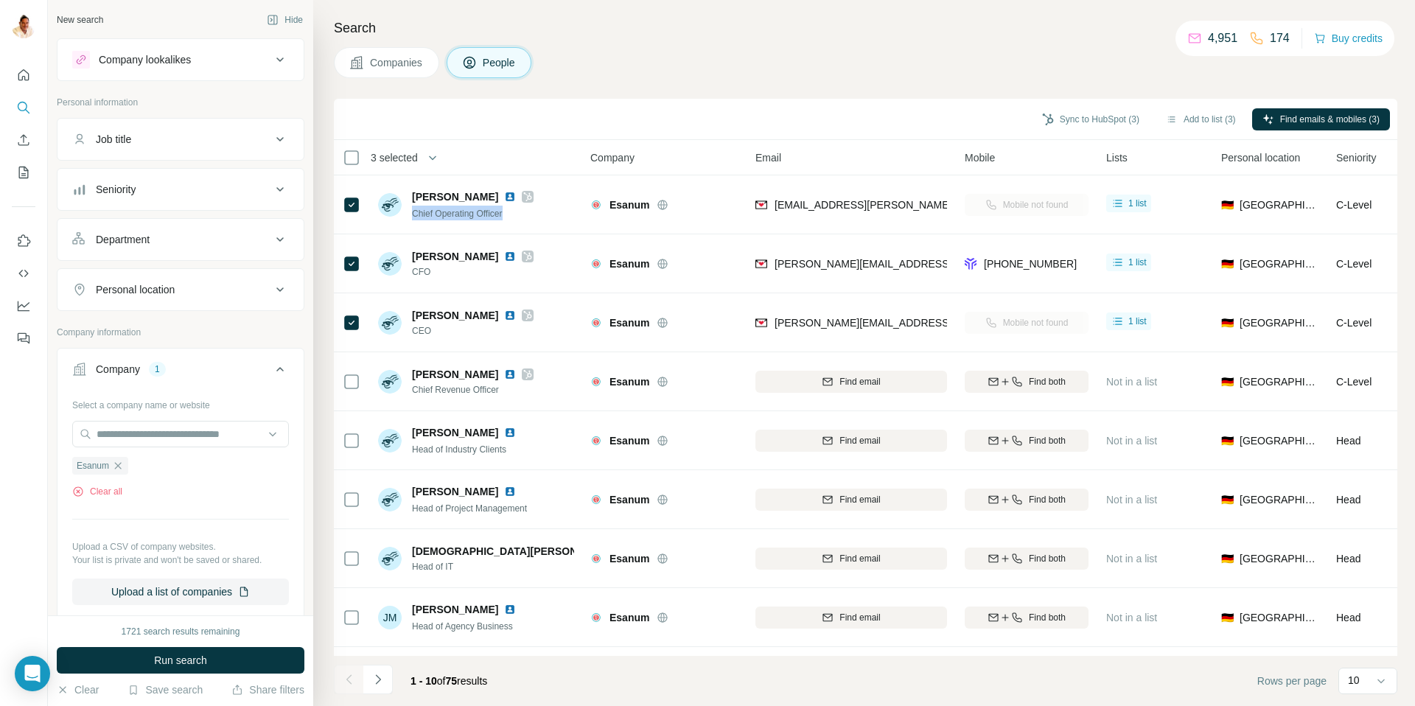
click at [120, 467] on icon "button" at bounding box center [118, 466] width 12 height 12
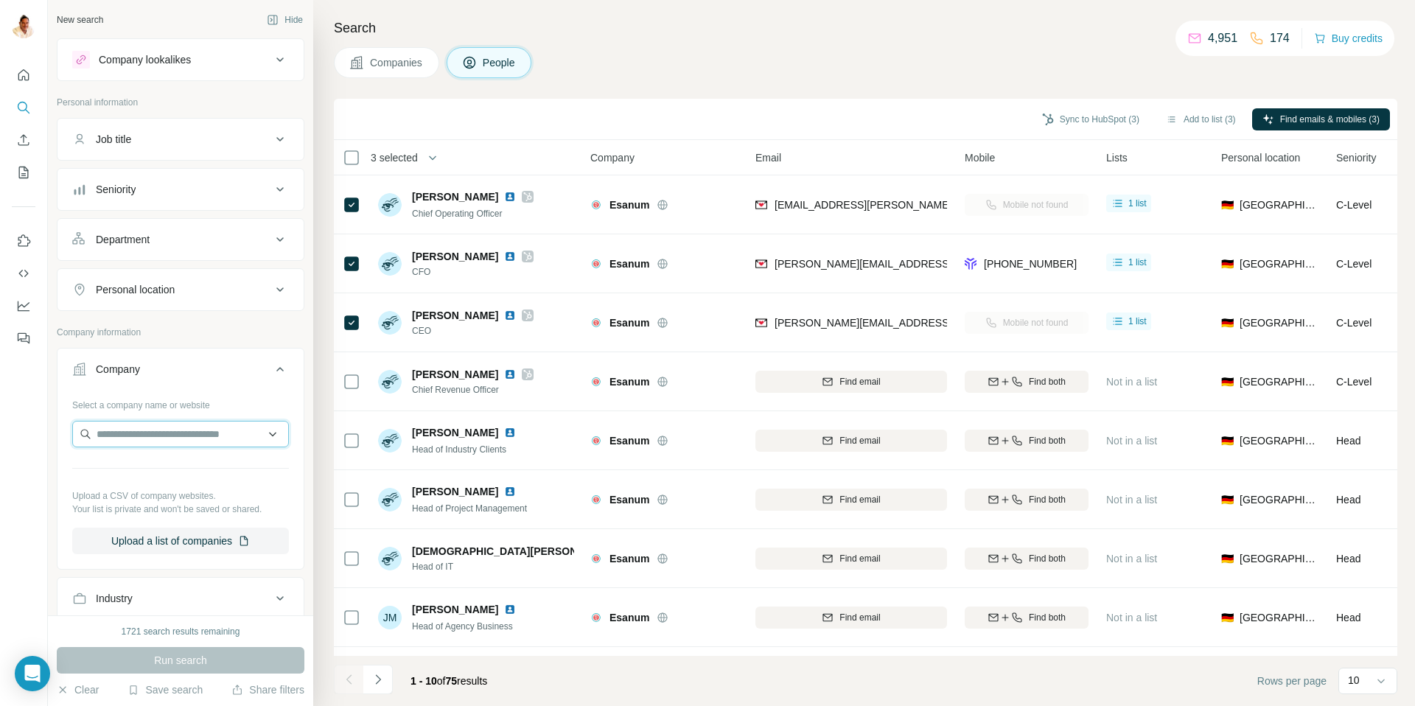
click at [121, 435] on input "text" at bounding box center [180, 434] width 217 height 27
type input "**********"
click at [264, 434] on input "**********" at bounding box center [180, 434] width 217 height 27
click at [263, 434] on input "**********" at bounding box center [180, 434] width 217 height 27
click at [193, 467] on div "Type to search" at bounding box center [180, 468] width 209 height 29
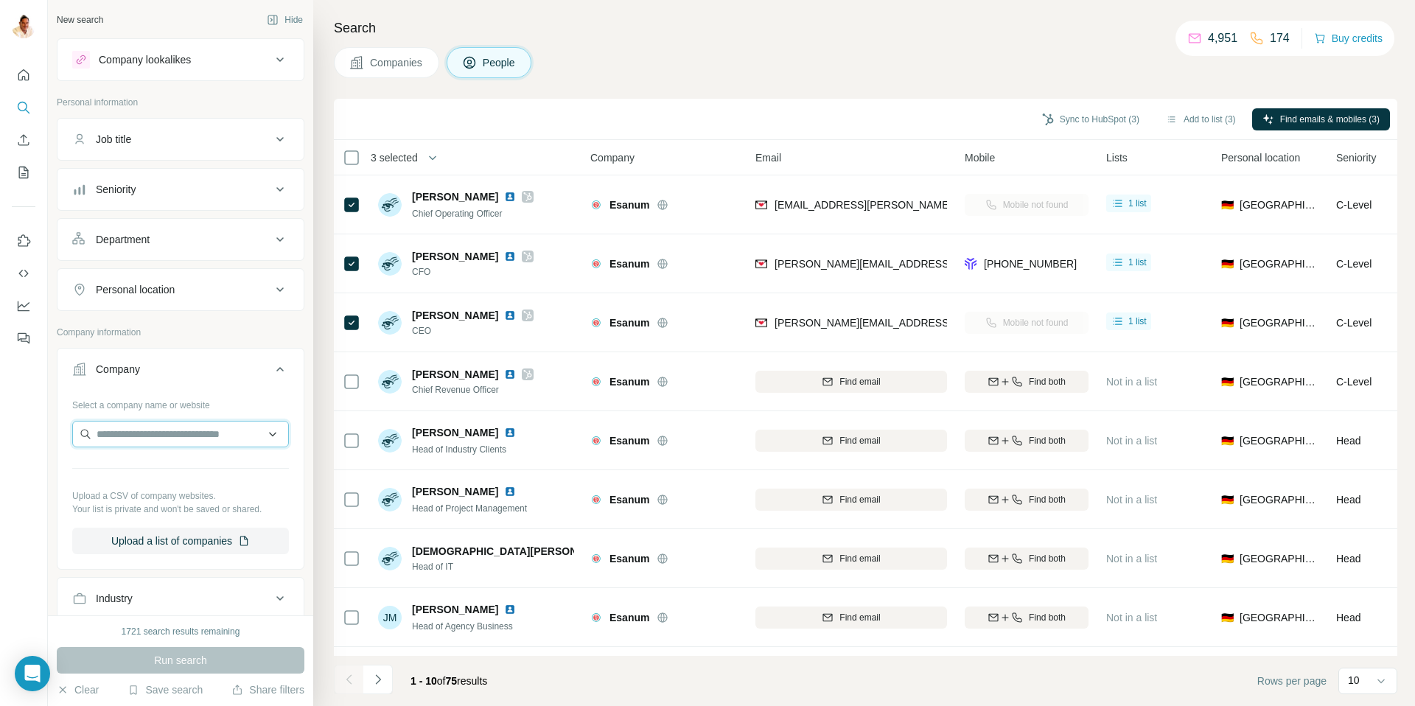
click at [192, 437] on input "text" at bounding box center [180, 434] width 217 height 27
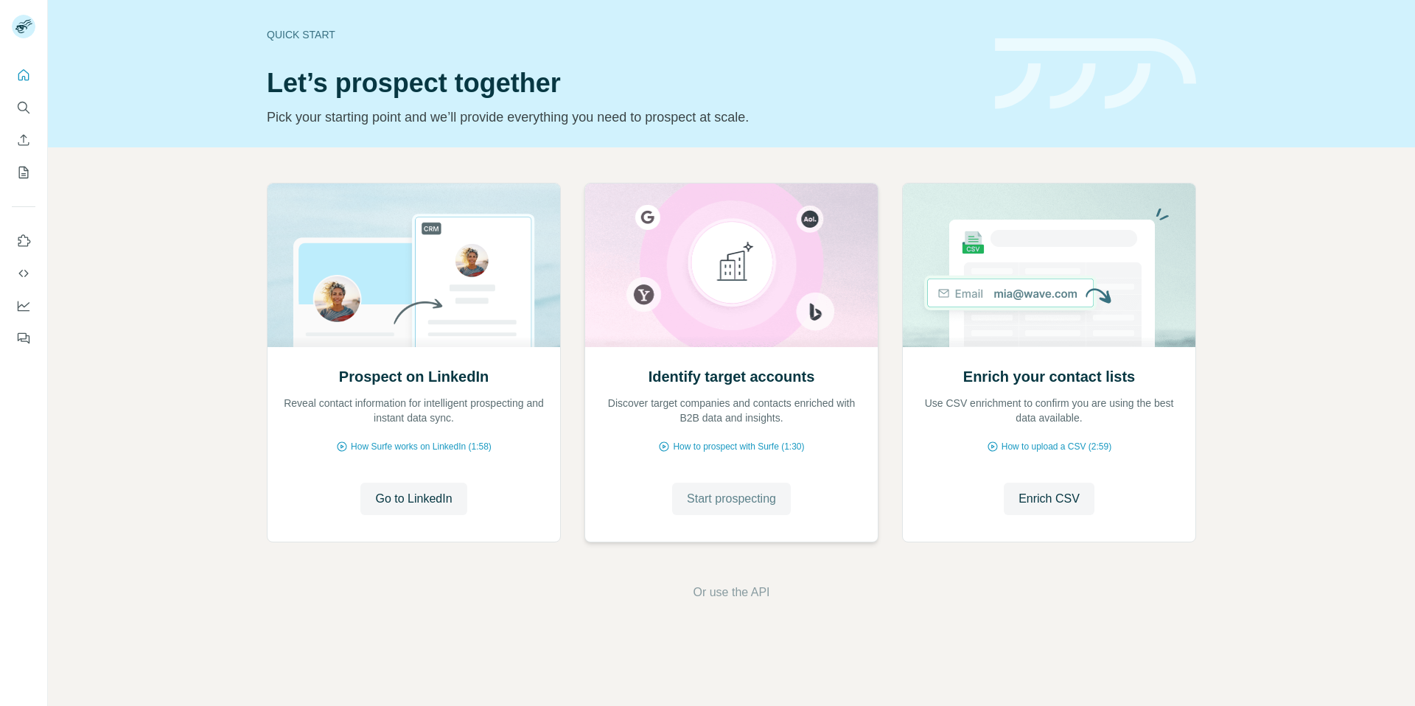
click at [739, 497] on span "Start prospecting" at bounding box center [731, 499] width 89 height 18
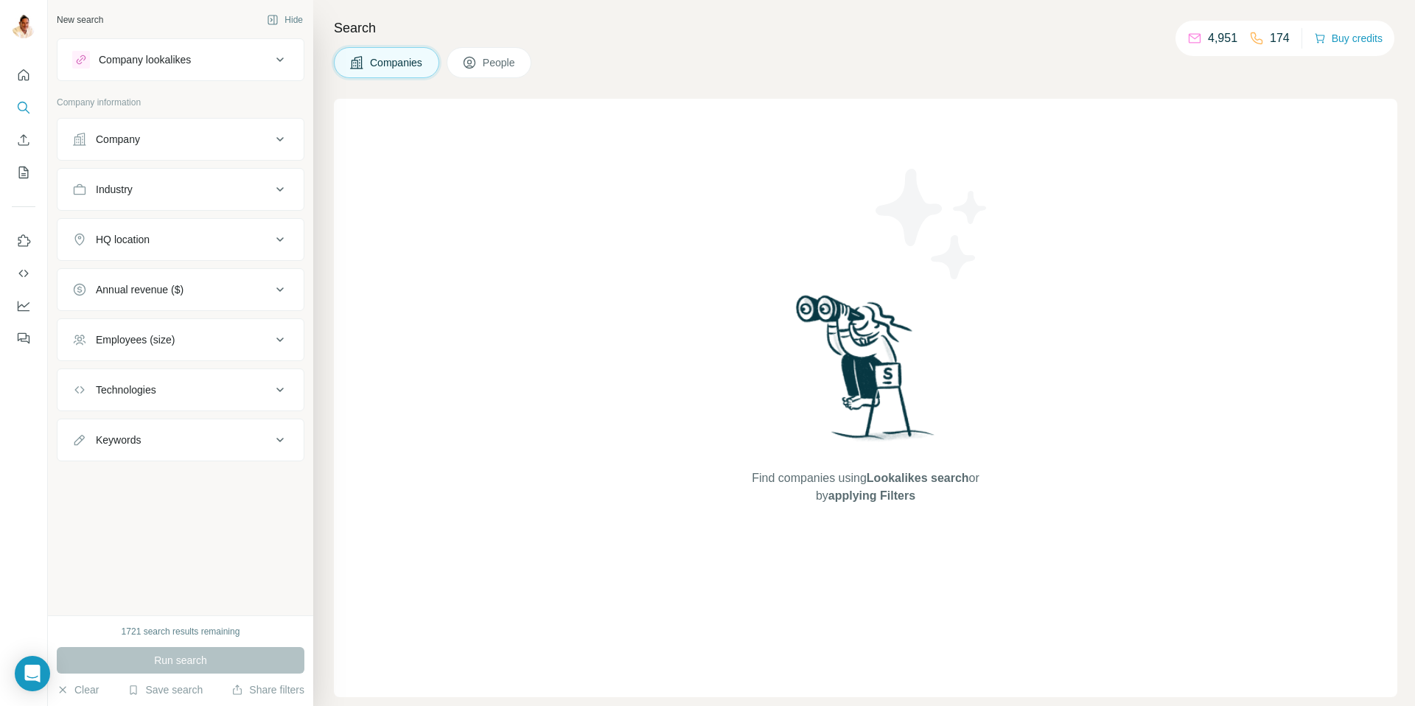
click at [145, 130] on button "Company" at bounding box center [180, 139] width 246 height 35
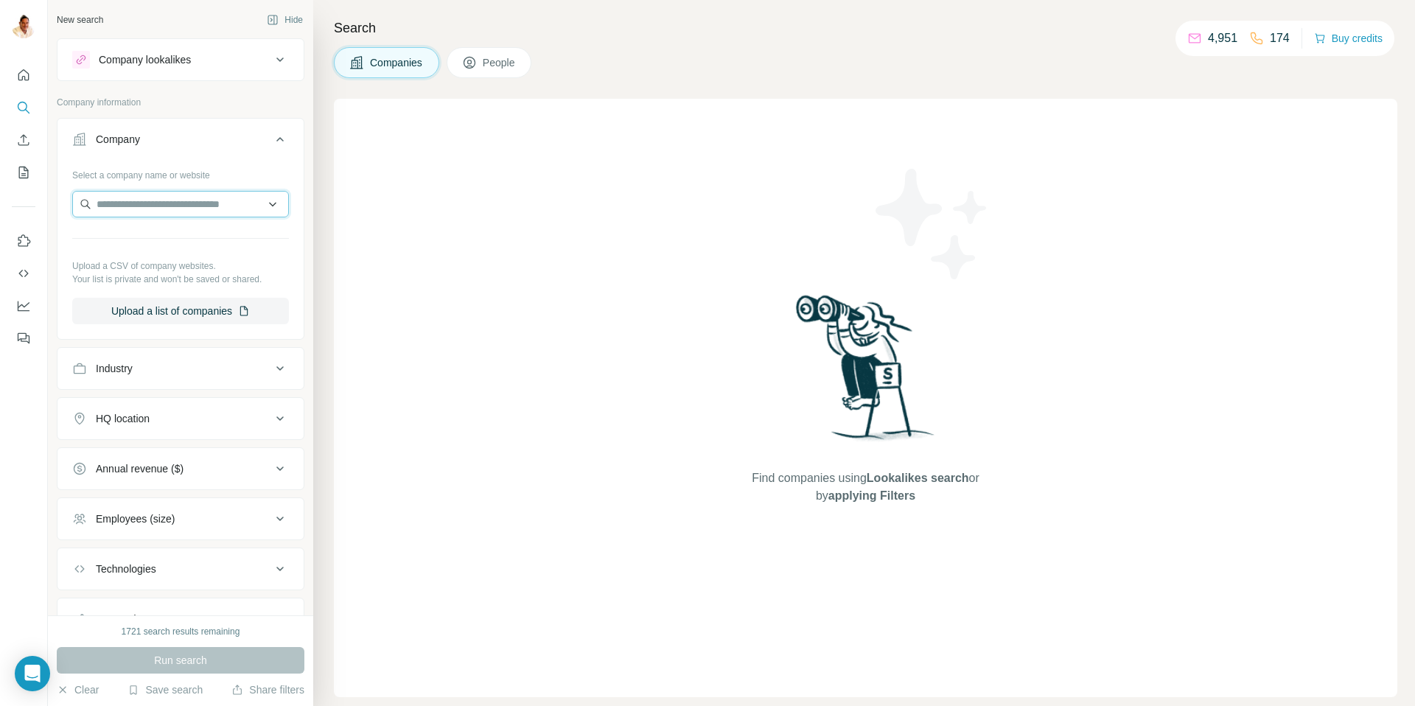
click at [142, 203] on input "text" at bounding box center [180, 204] width 217 height 27
paste input "**********"
type input "**********"
